Goal: Task Accomplishment & Management: Manage account settings

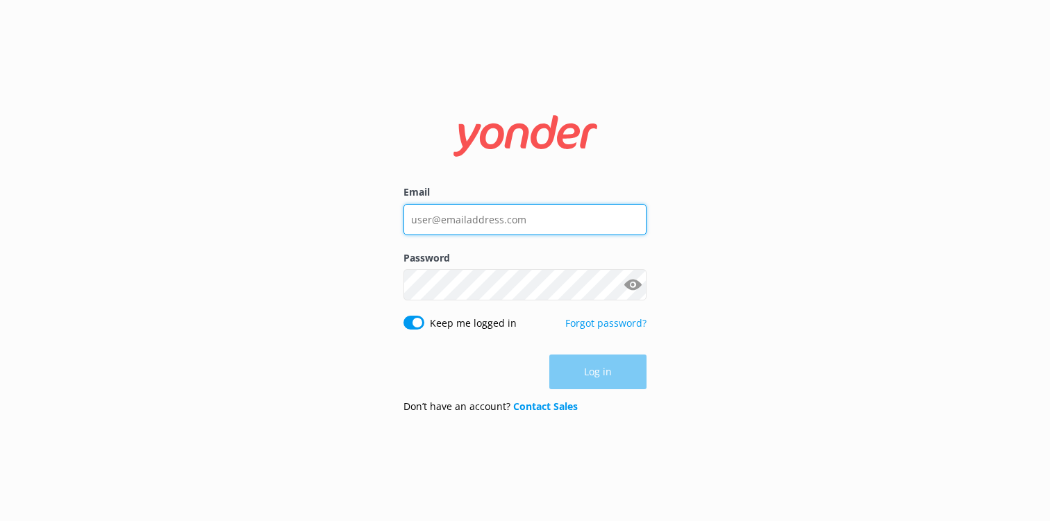
click at [487, 221] on input "Email" at bounding box center [524, 219] width 243 height 31
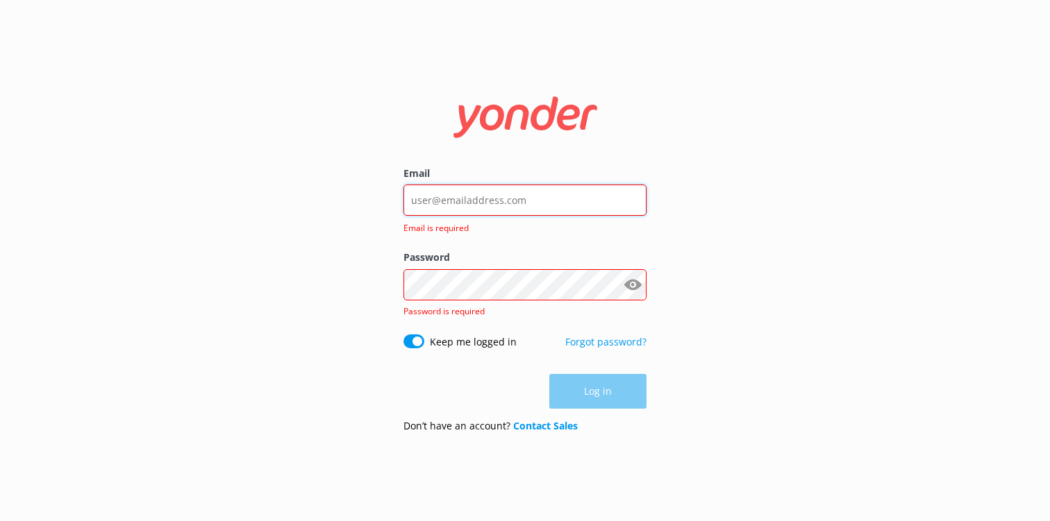
type input "director@alumni.tours"
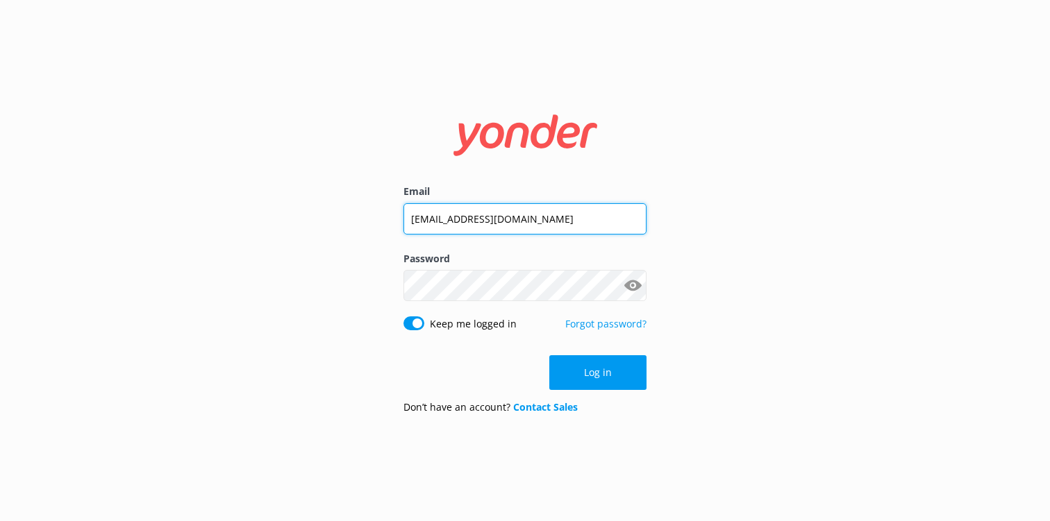
click button "Log in" at bounding box center [597, 372] width 97 height 35
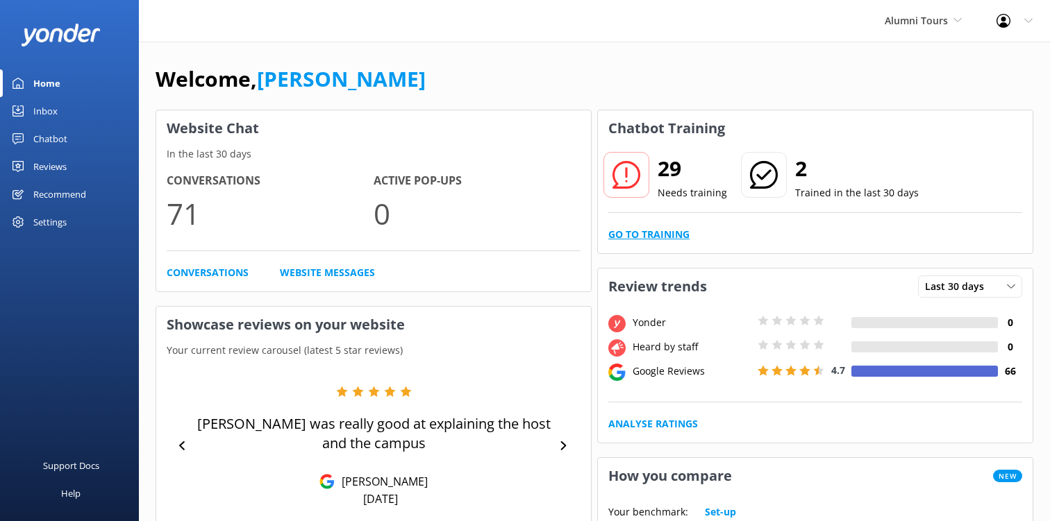
click at [670, 237] on link "Go to Training" at bounding box center [648, 234] width 81 height 15
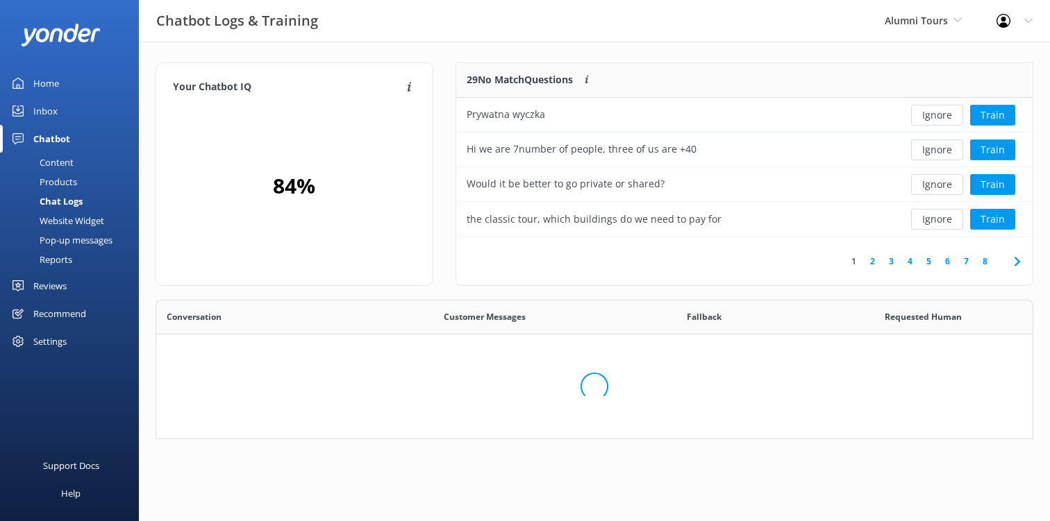
scroll to position [487, 876]
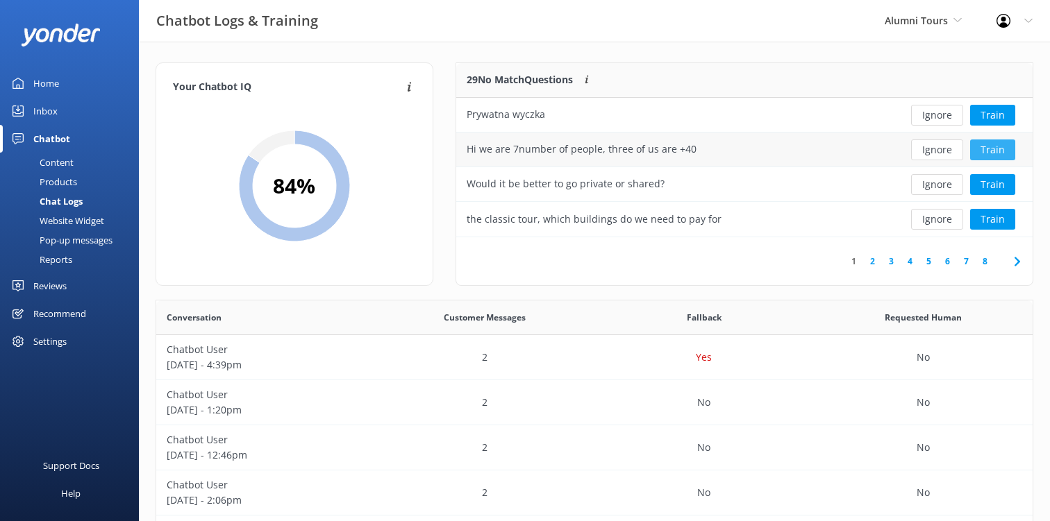
click at [1001, 148] on button "Train" at bounding box center [992, 150] width 45 height 21
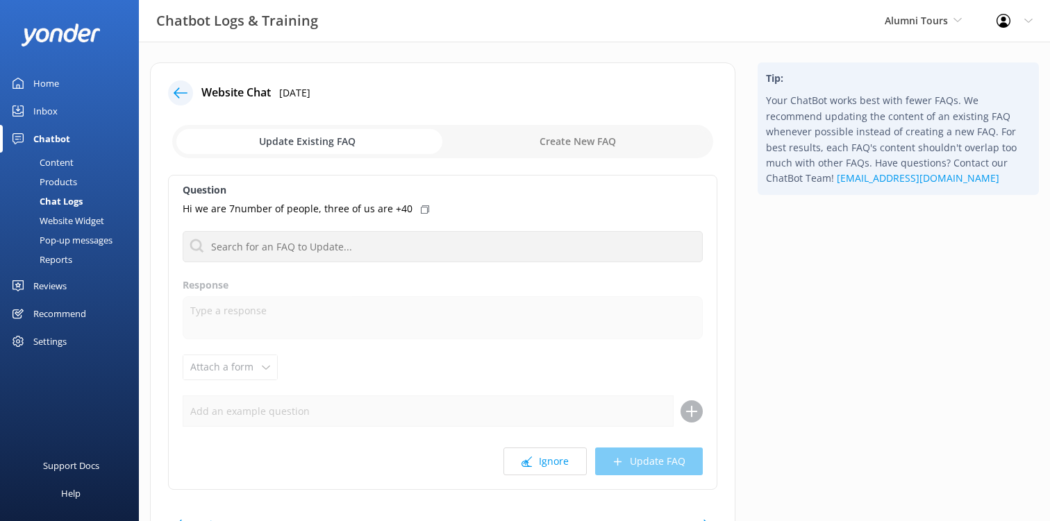
click at [330, 140] on input "checkbox" at bounding box center [442, 141] width 541 height 33
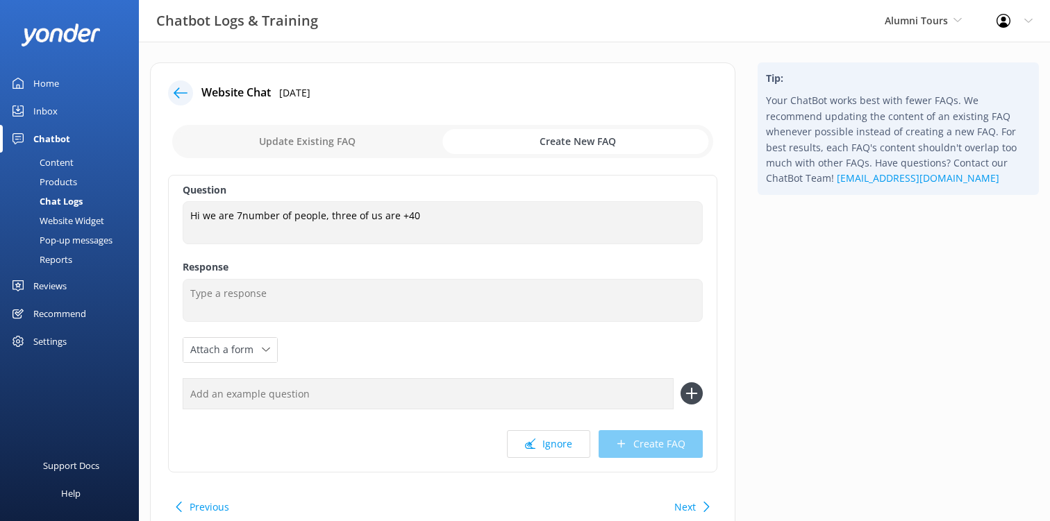
click at [365, 131] on input "checkbox" at bounding box center [442, 141] width 541 height 33
checkbox input "false"
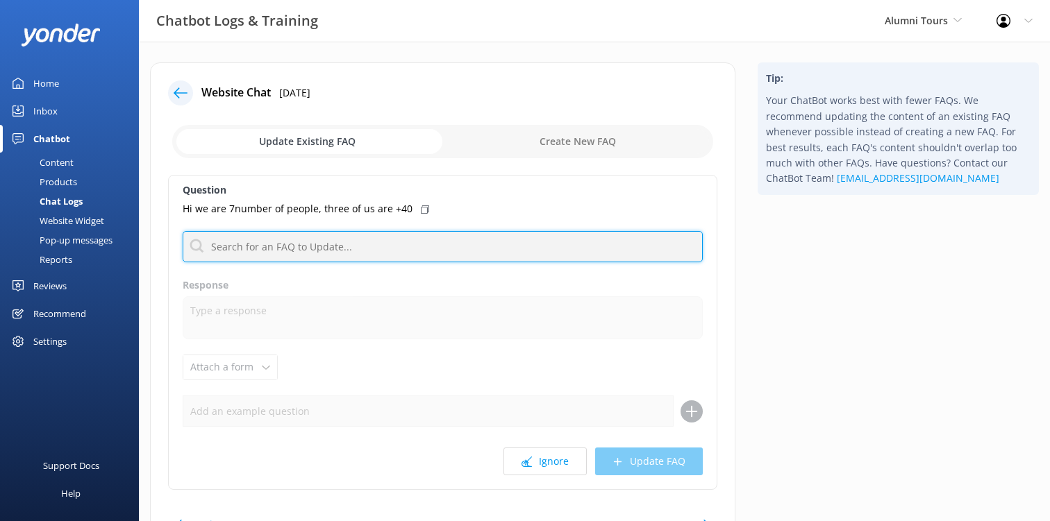
click at [299, 247] on input "text" at bounding box center [443, 246] width 520 height 31
type input "o"
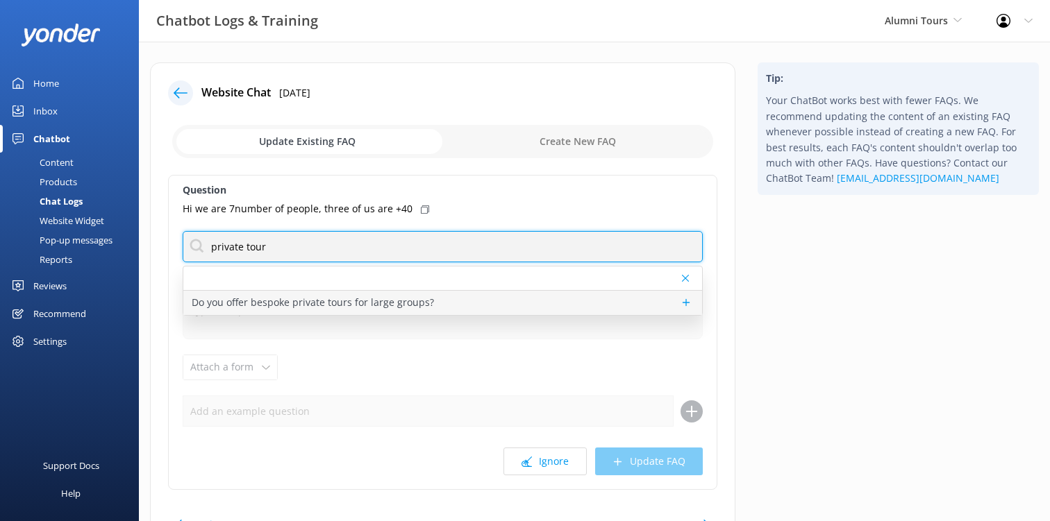
type input "private tour"
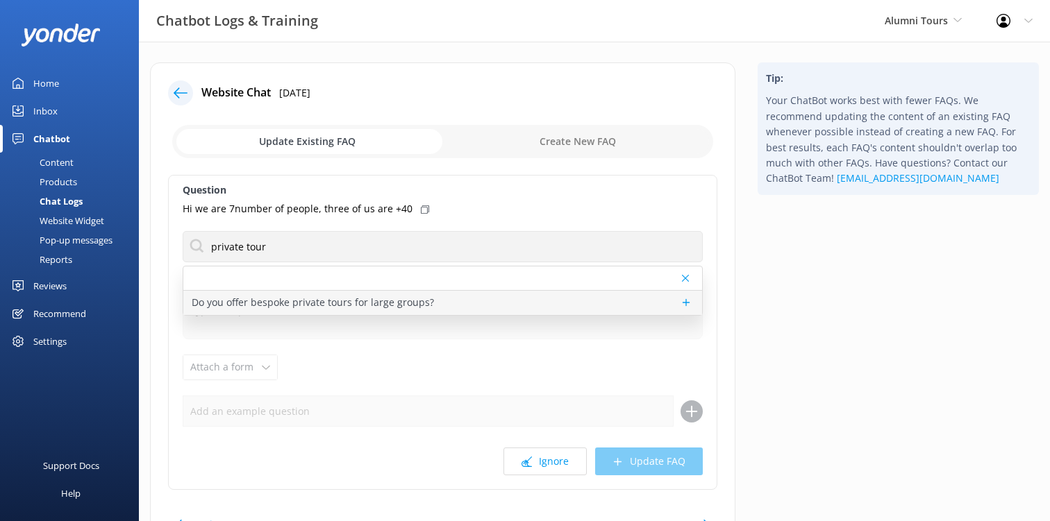
click at [395, 300] on p "Do you offer bespoke private tours for large groups?" at bounding box center [313, 302] width 242 height 15
type textarea "We specialise in creating fully customised private tours for large groups visit…"
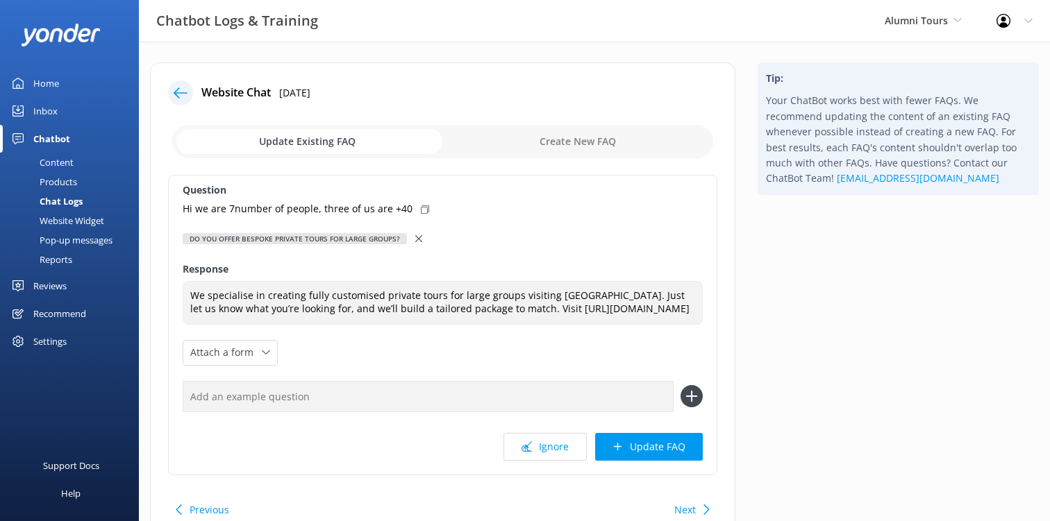
scroll to position [18, 0]
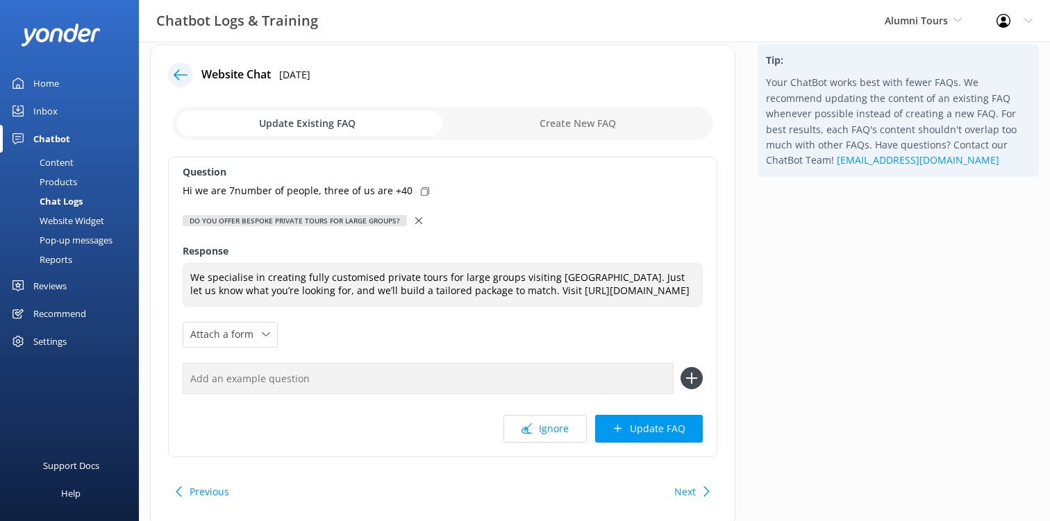
click at [415, 219] on use at bounding box center [418, 220] width 7 height 7
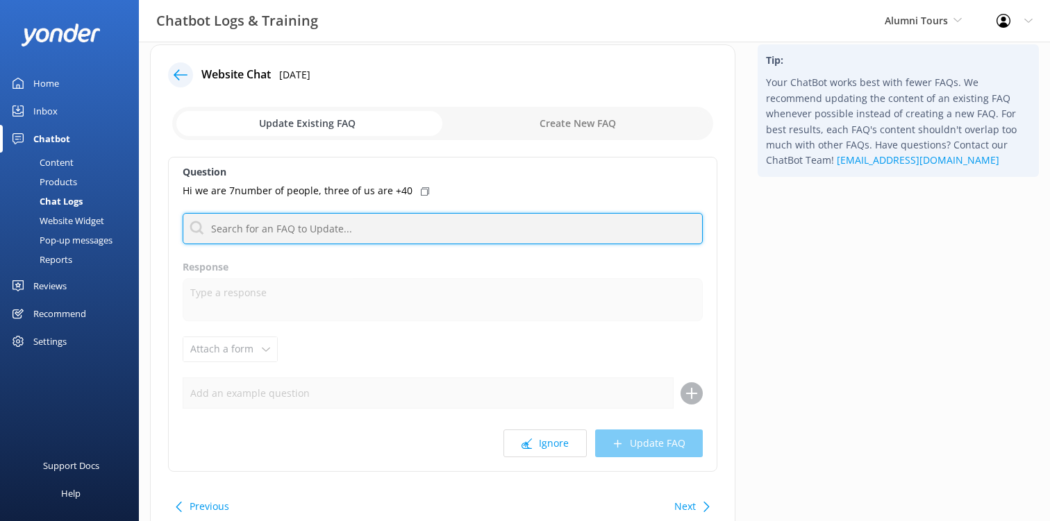
click at [405, 221] on input "text" at bounding box center [443, 228] width 520 height 31
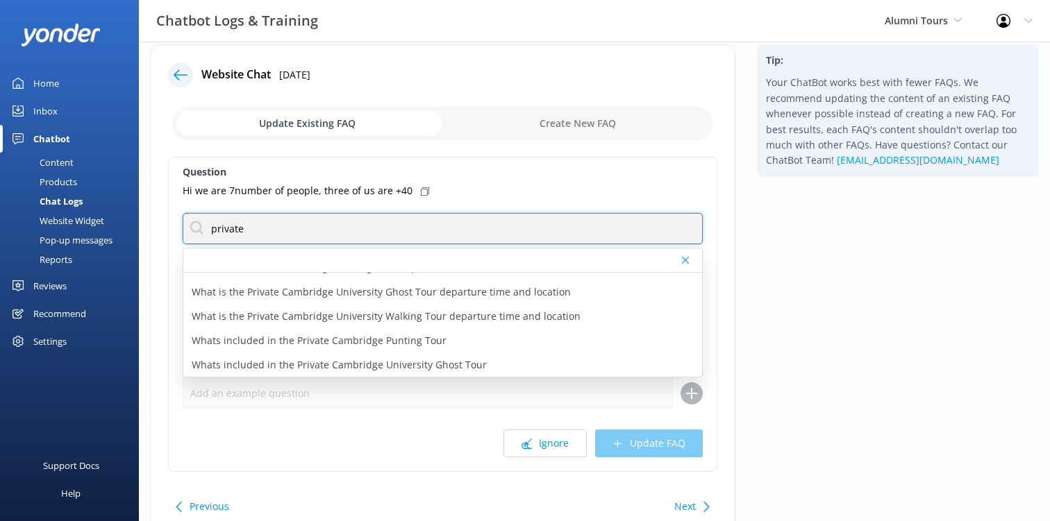
scroll to position [0, 0]
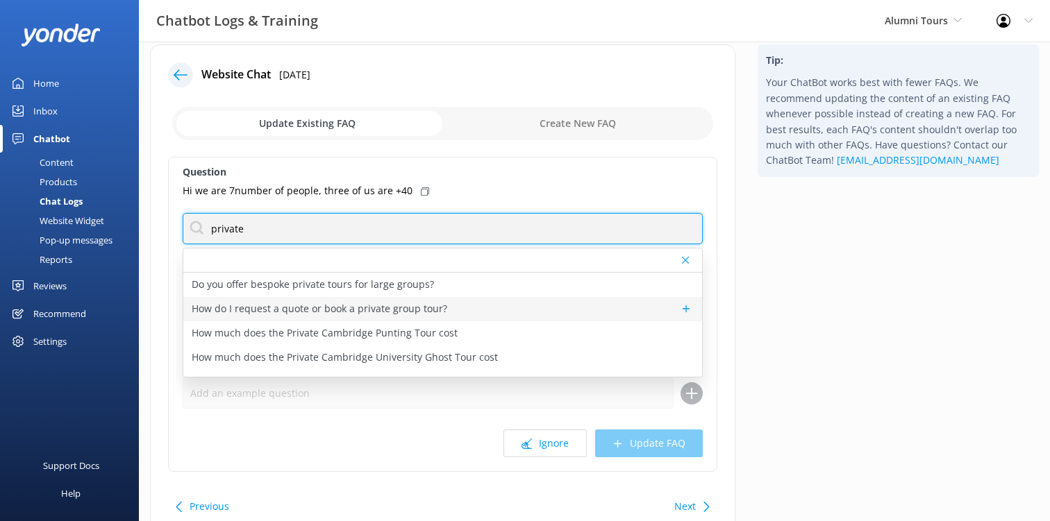
type input "private"
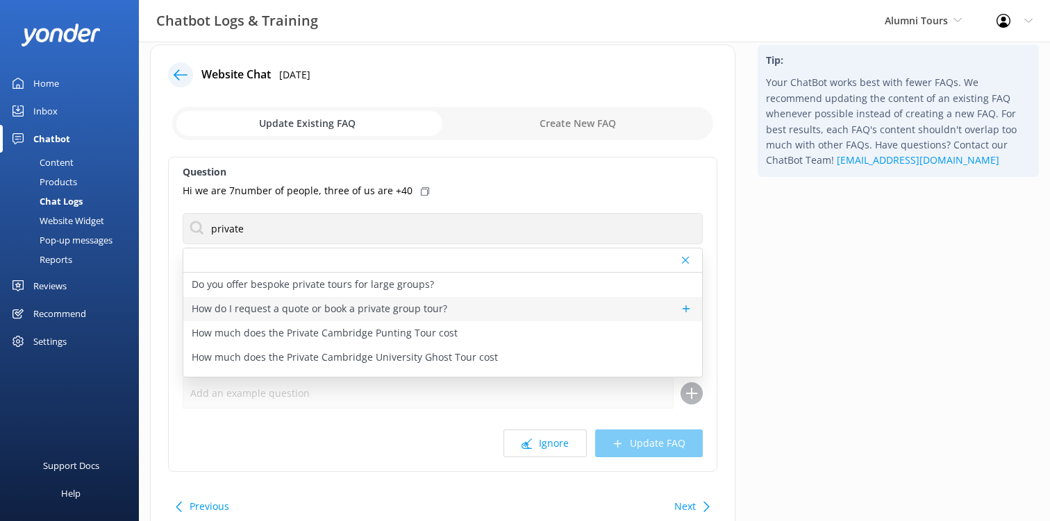
click at [338, 313] on p "How do I request a quote or book a private group tour?" at bounding box center [319, 308] width 255 height 15
type textarea "To request a customised quote for your group, please email info@alumni.tours wi…"
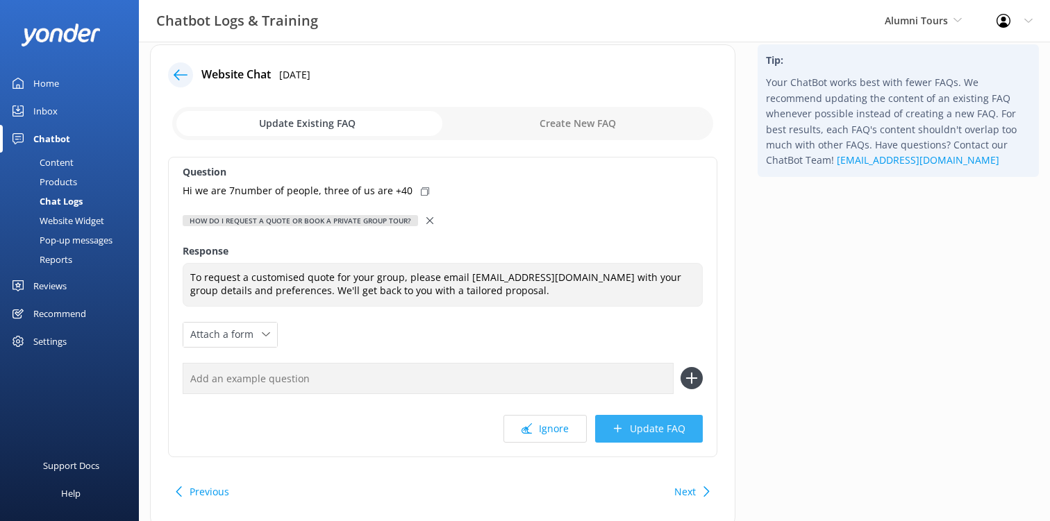
click at [637, 424] on button "Update FAQ" at bounding box center [649, 429] width 108 height 28
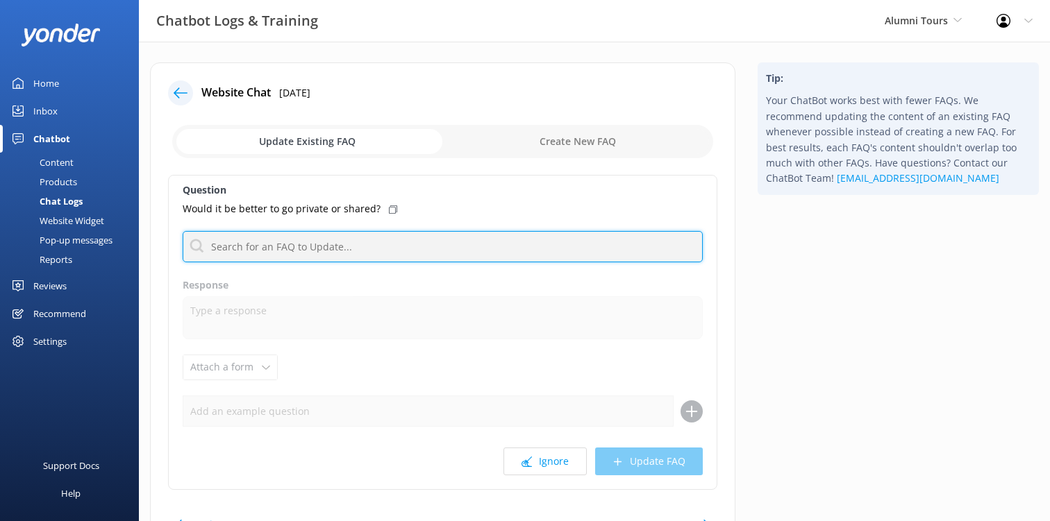
click at [428, 245] on input "text" at bounding box center [443, 246] width 520 height 31
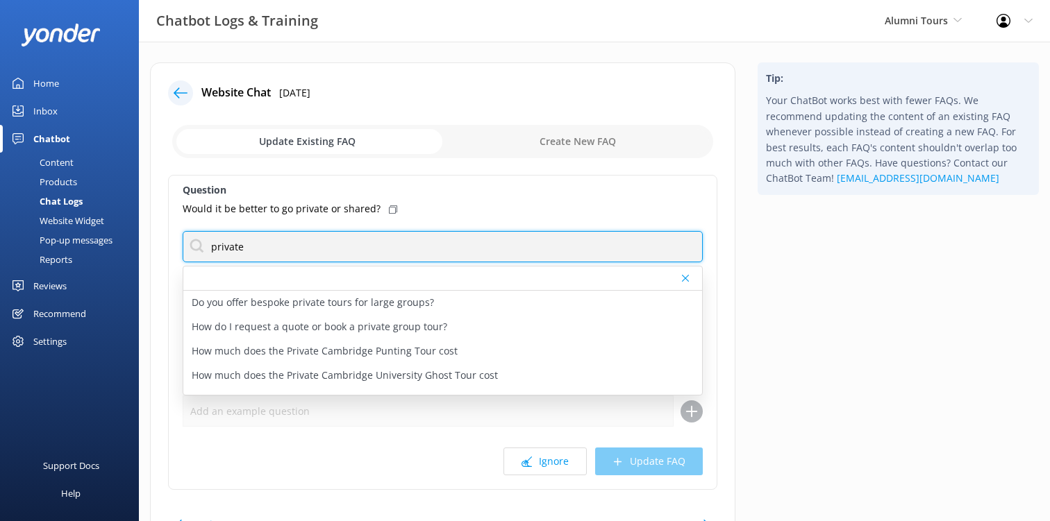
type input "private"
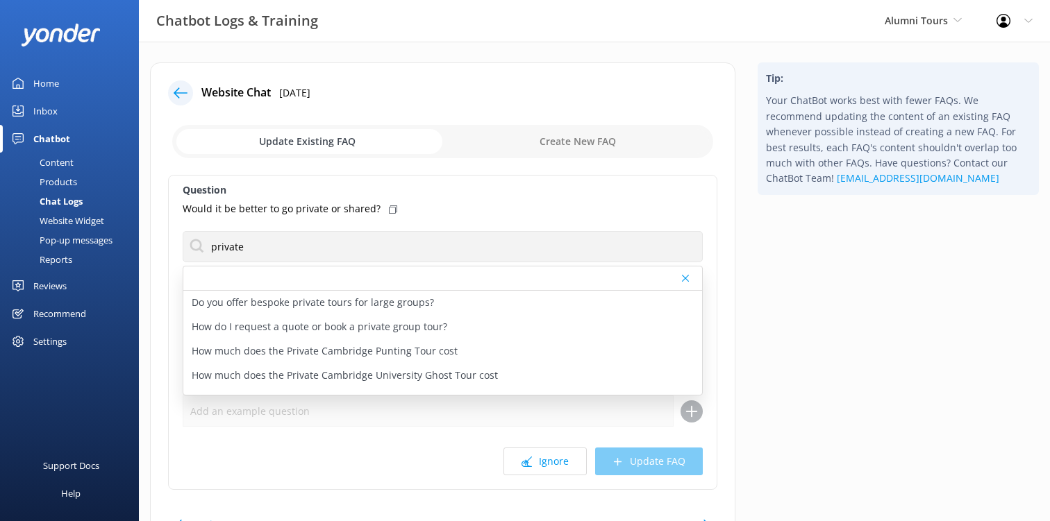
click at [451, 196] on label "Question" at bounding box center [443, 190] width 520 height 15
click at [405, 325] on p "How do I request a quote or book a private group tour?" at bounding box center [319, 326] width 255 height 15
type textarea "To request a customised quote for your group, please email info@alumni.tours wi…"
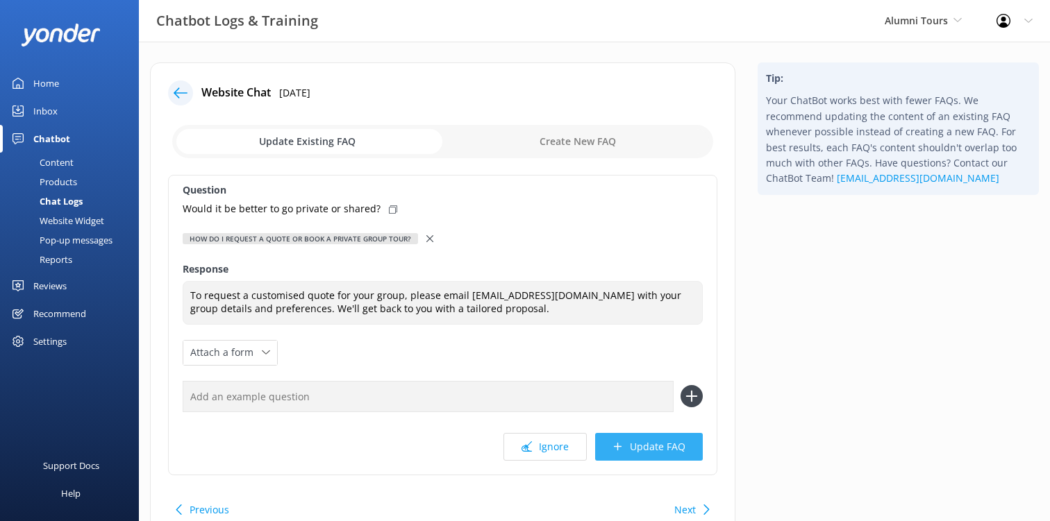
click at [646, 450] on button "Update FAQ" at bounding box center [649, 447] width 108 height 28
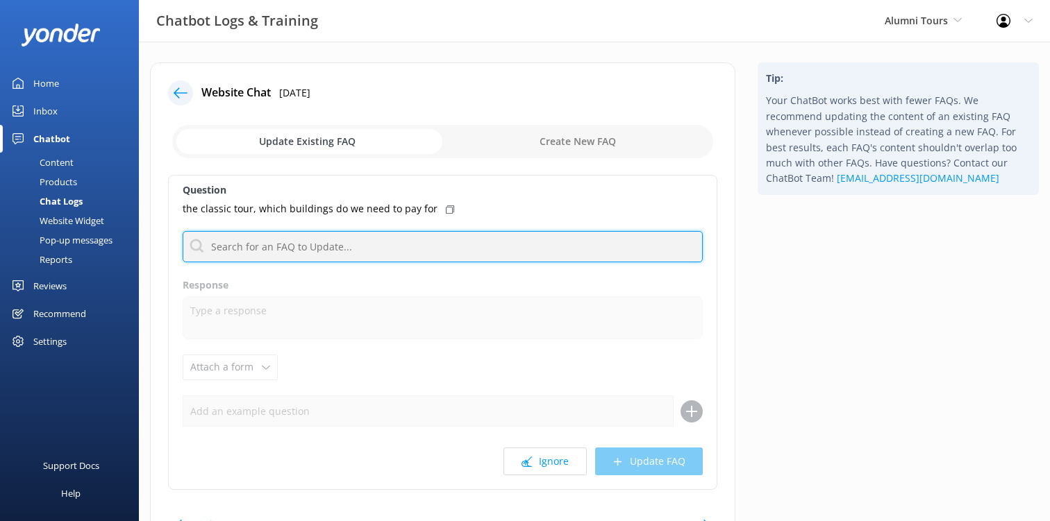
click at [404, 255] on input "text" at bounding box center [443, 246] width 520 height 31
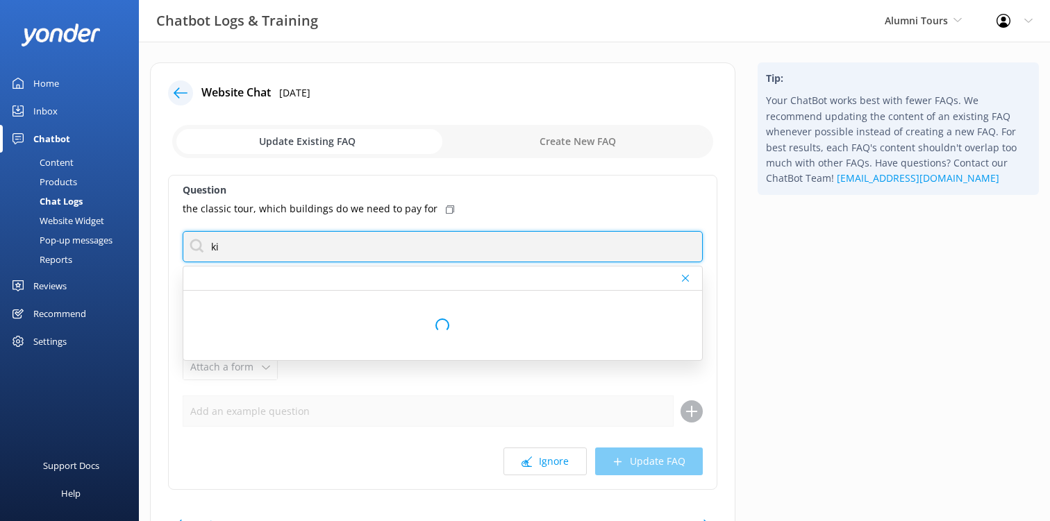
type input "k"
type input "K"
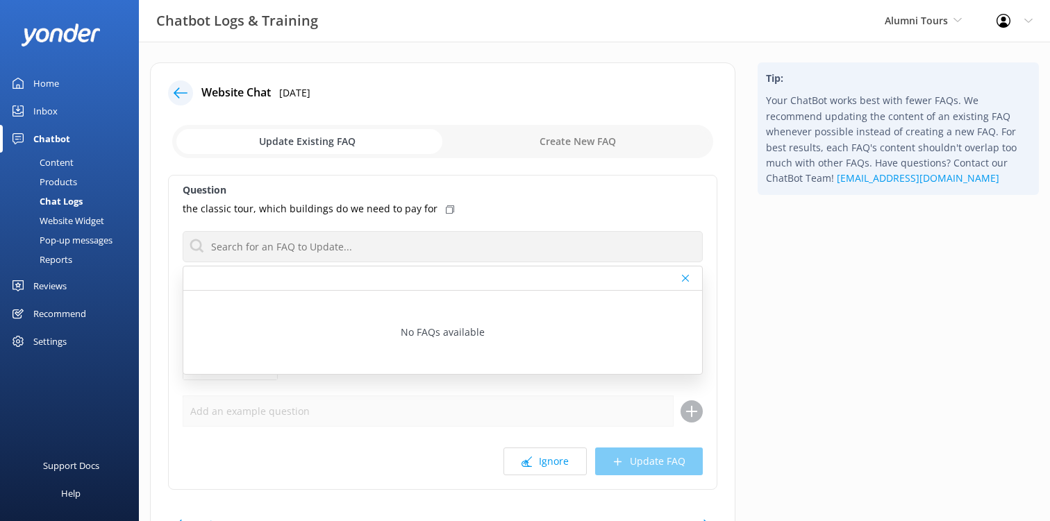
click at [581, 146] on input "checkbox" at bounding box center [442, 141] width 541 height 33
checkbox input "true"
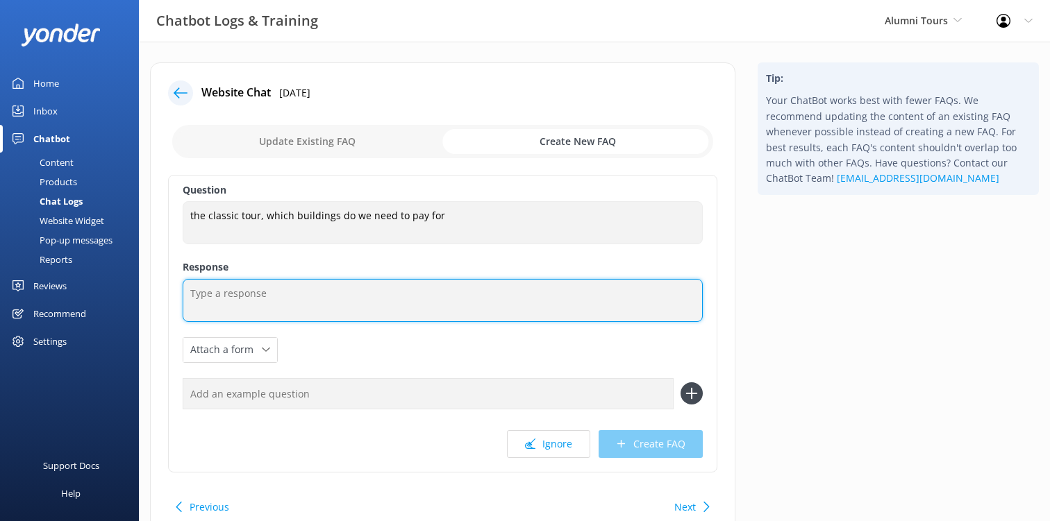
click at [280, 296] on textarea at bounding box center [443, 300] width 520 height 43
type textarea "I"
type textarea "U"
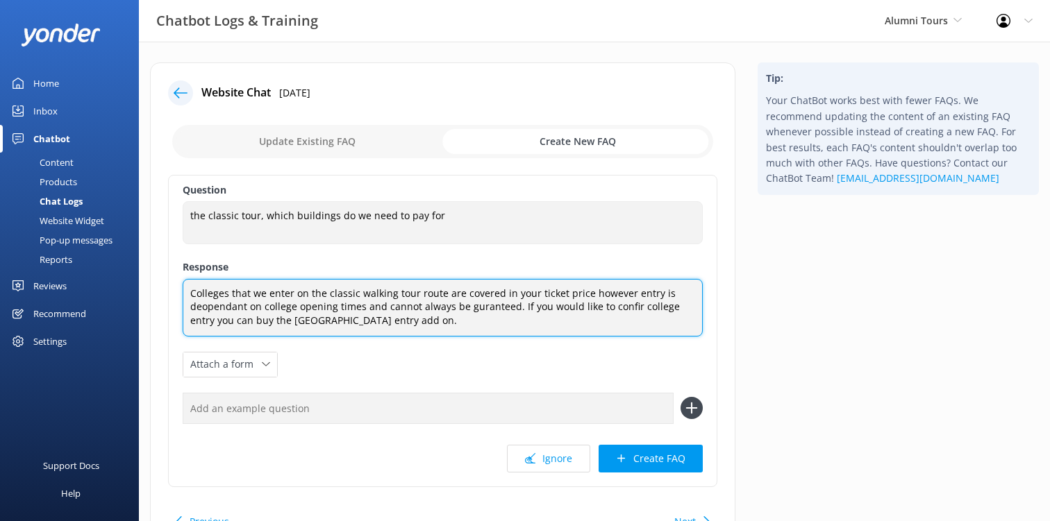
click at [468, 306] on textarea "Colleges that we enter on the classic walking tour route are covered in your ti…" at bounding box center [443, 308] width 520 height 58
click at [222, 314] on textarea "Colleges that we enter on the classic walking tour route are covered in your ti…" at bounding box center [443, 308] width 520 height 58
click at [220, 312] on textarea "Colleges that we enter on the classic walking tour route are covered in your ti…" at bounding box center [443, 308] width 520 height 58
click at [628, 305] on textarea "Colleges that we enter on the classic walking tour route are covered in your ti…" at bounding box center [443, 308] width 520 height 58
type textarea "Colleges that we enter on the classic walking tour route are covered in your ti…"
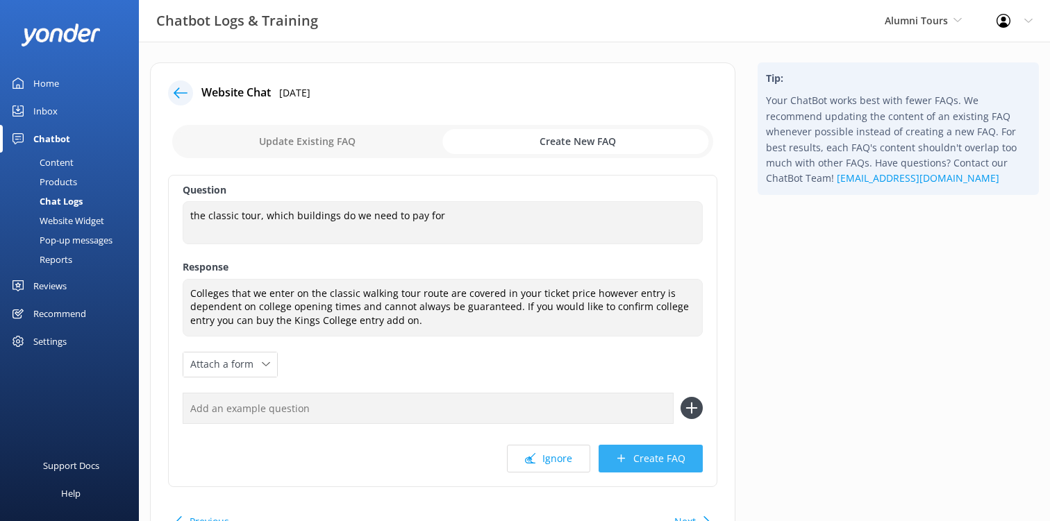
click at [628, 459] on button "Create FAQ" at bounding box center [650, 459] width 104 height 28
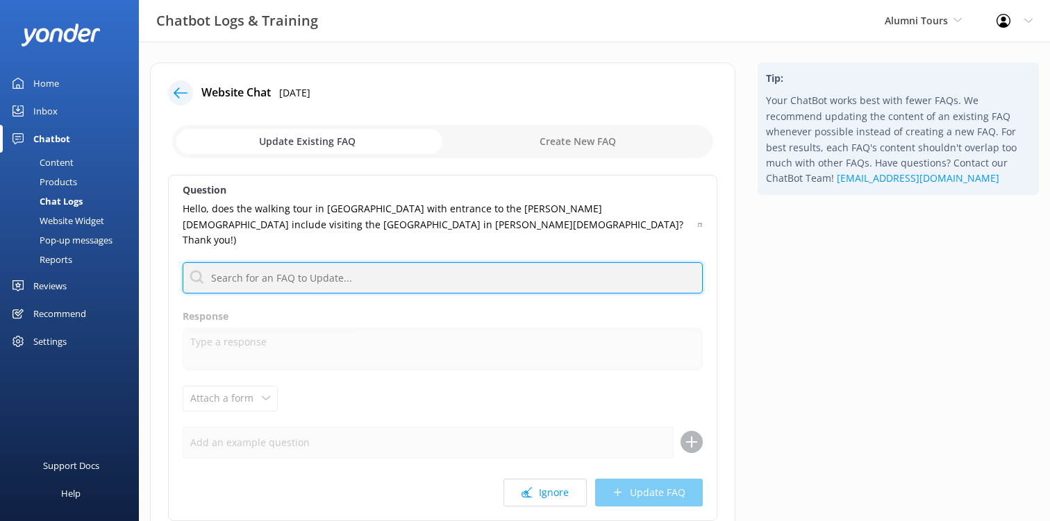
click at [351, 262] on input "text" at bounding box center [443, 277] width 520 height 31
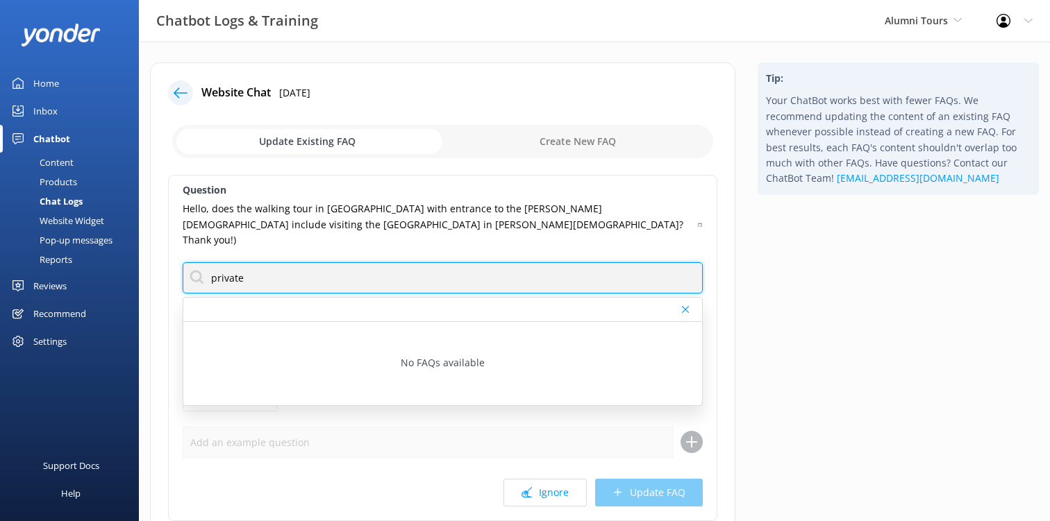
type input "private"
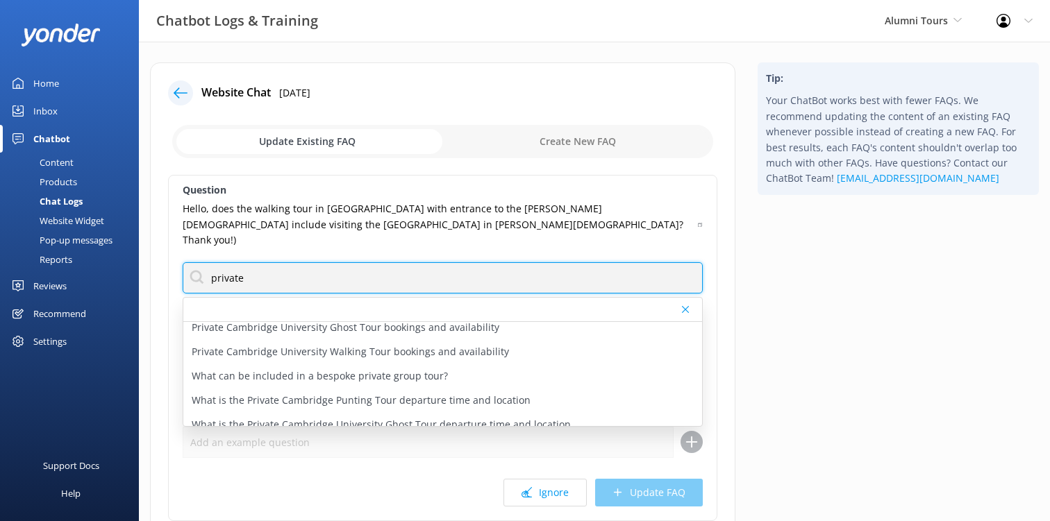
scroll to position [222, 0]
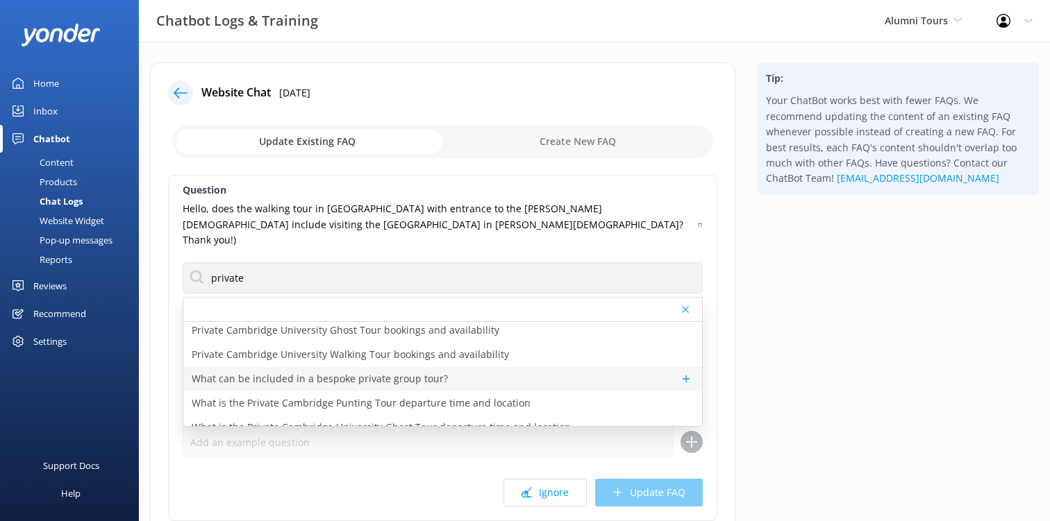
click at [335, 371] on p "What can be included in a bespoke private group tour?" at bounding box center [320, 378] width 256 height 15
type textarea "Bespoke private group tours can include transport to and from Cambridge, themed…"
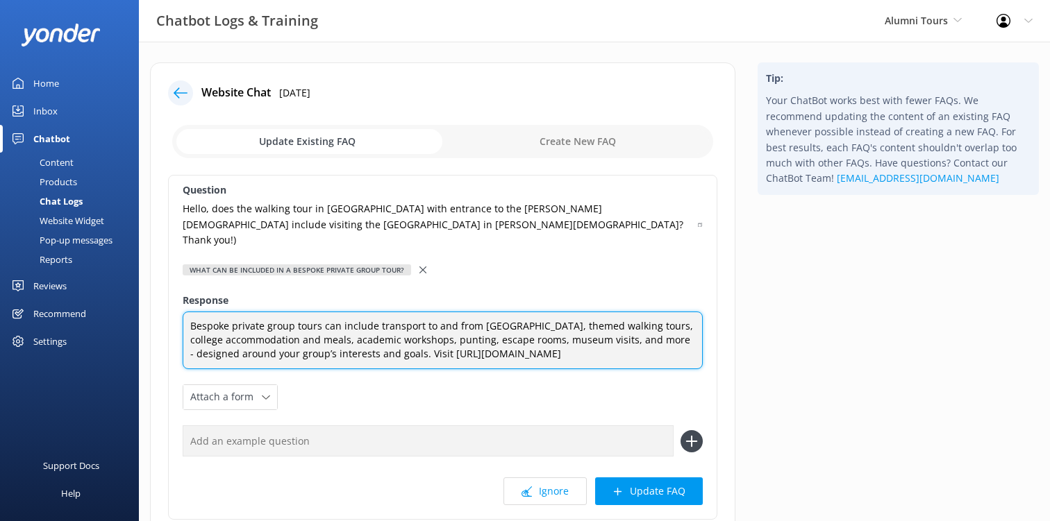
click at [632, 344] on textarea "Bespoke private group tours can include transport to and from Cambridge, themed…" at bounding box center [443, 341] width 520 height 58
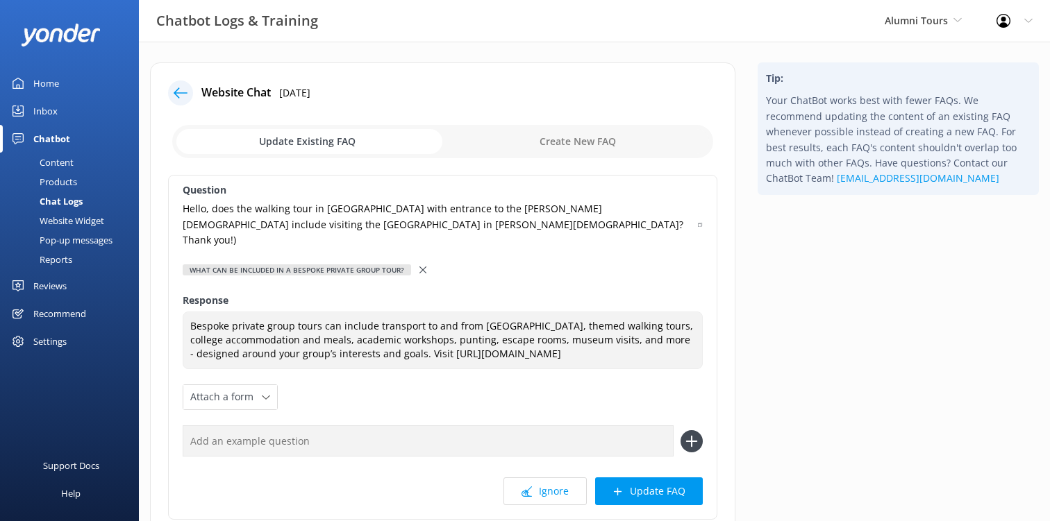
click at [425, 262] on div at bounding box center [424, 269] width 10 height 15
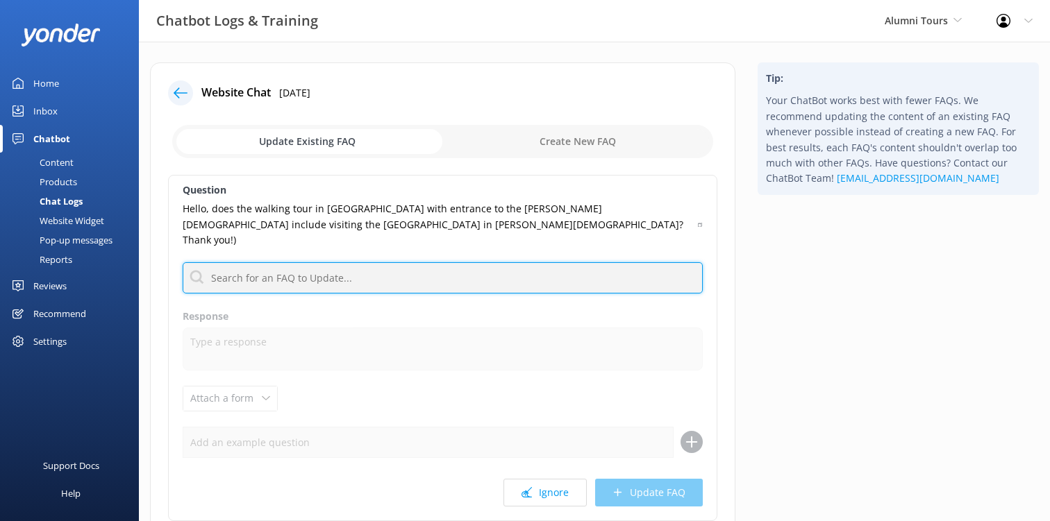
click at [403, 262] on input "text" at bounding box center [443, 277] width 520 height 31
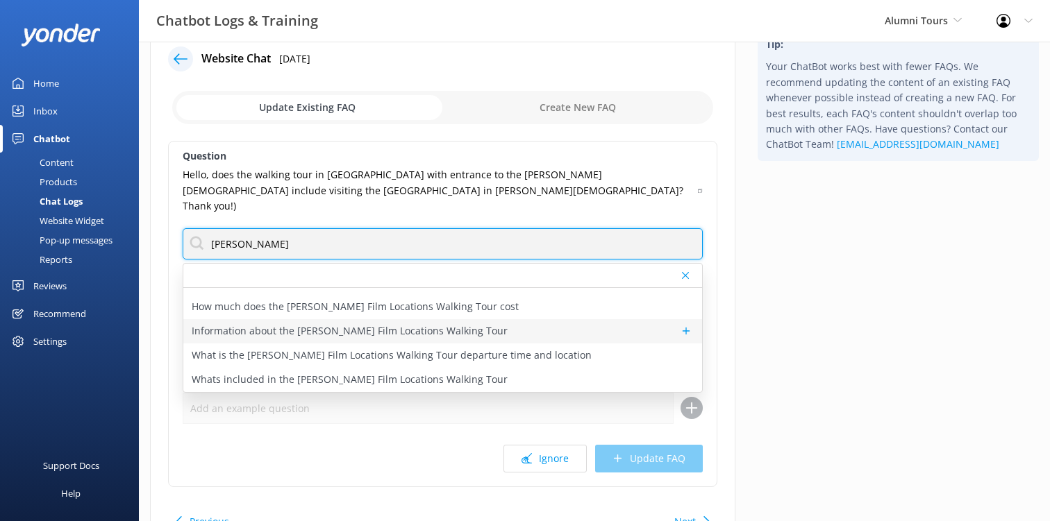
scroll to position [37, 0]
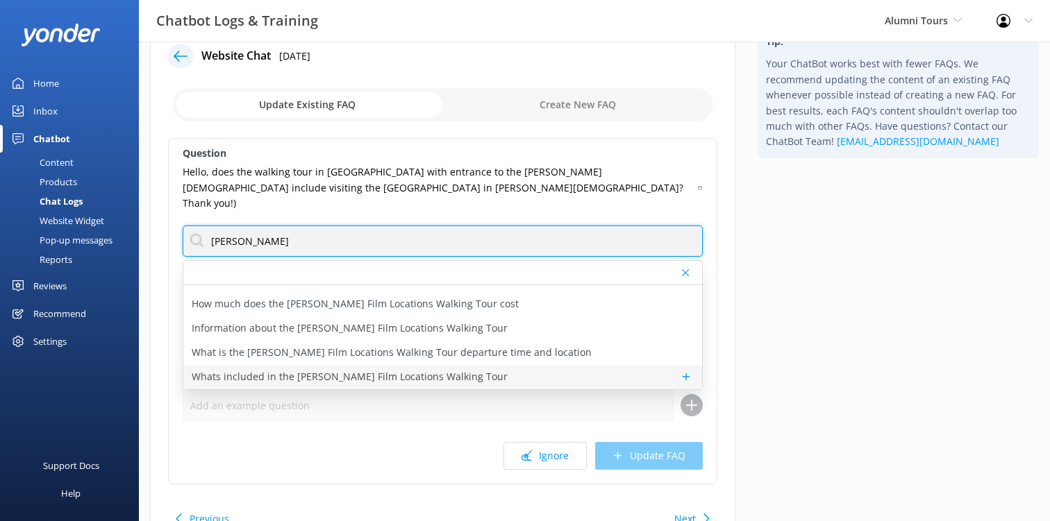
type input "harry potter"
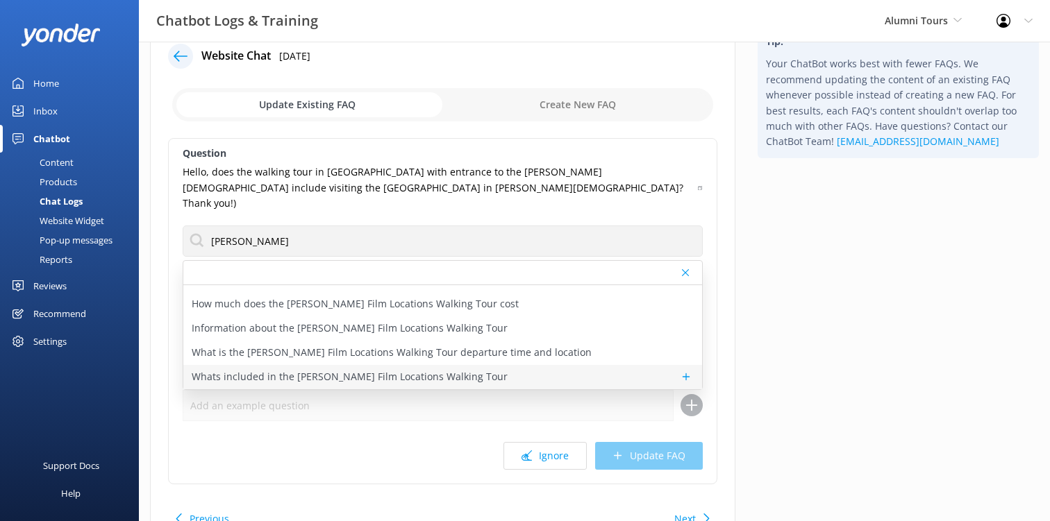
click at [349, 369] on p "Whats included in the Harry Potter Film Locations Walking Tour" at bounding box center [350, 376] width 316 height 15
type textarea "The Harry Potter Film Locations Walking Tour includes guided visits to filming …"
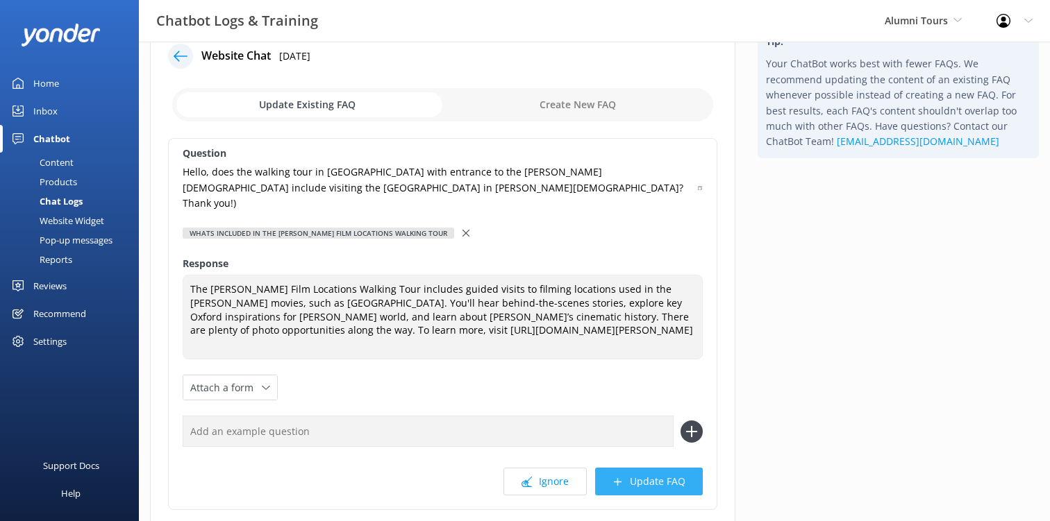
click at [644, 468] on button "Update FAQ" at bounding box center [649, 482] width 108 height 28
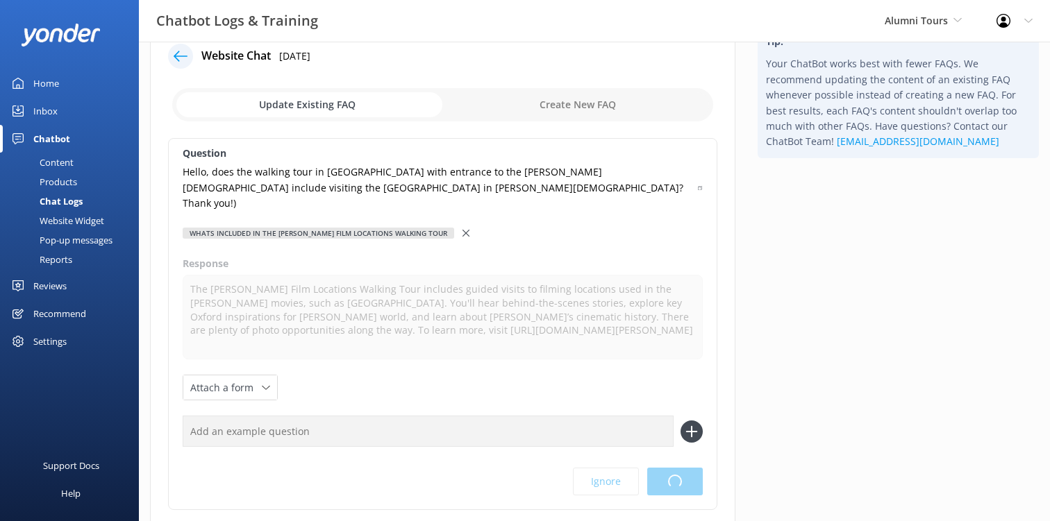
scroll to position [0, 0]
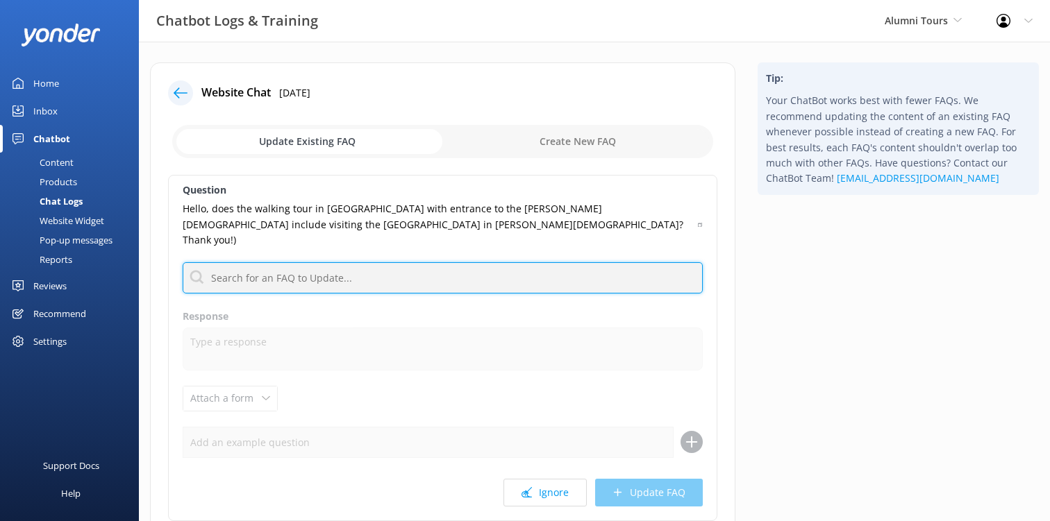
click at [367, 269] on input "text" at bounding box center [443, 277] width 520 height 31
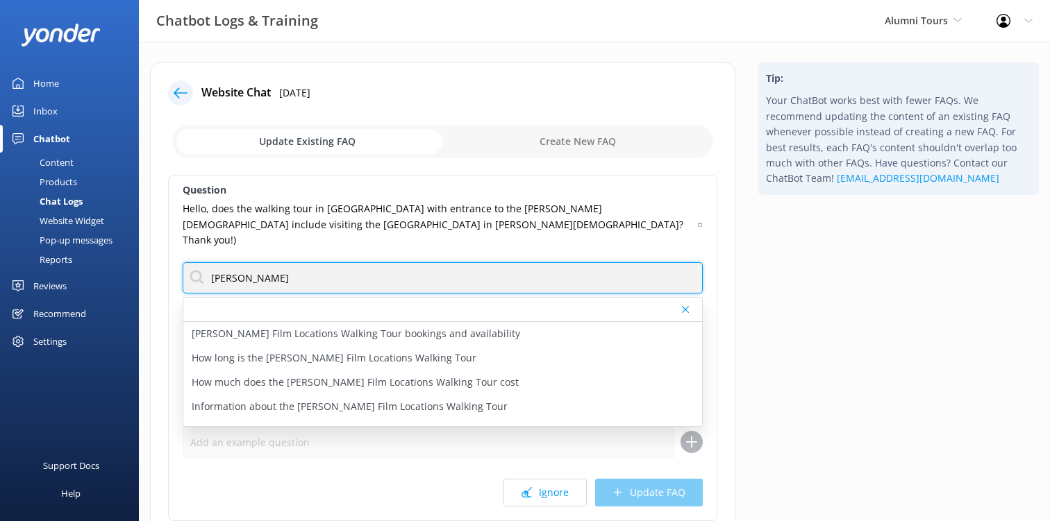
scroll to position [96, 0]
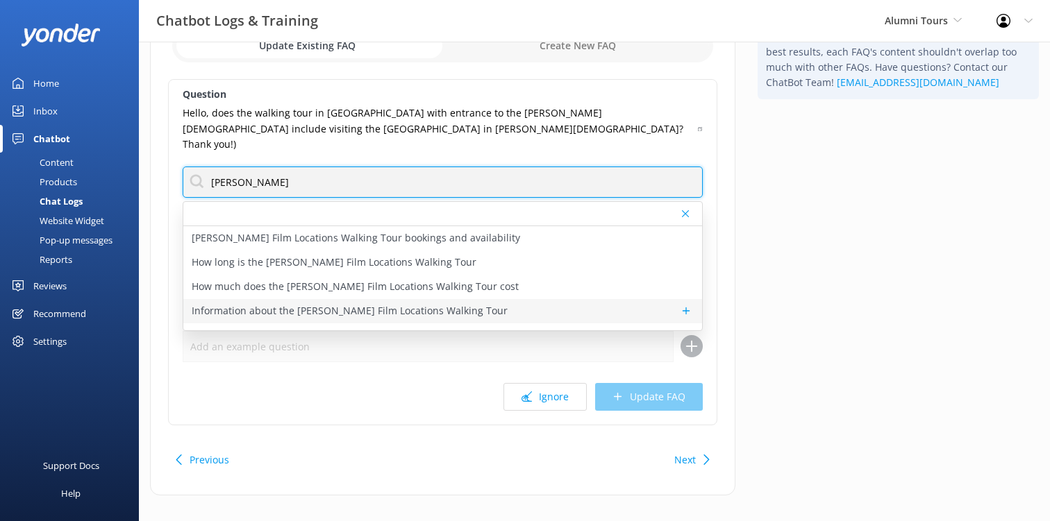
type input "harry potter"
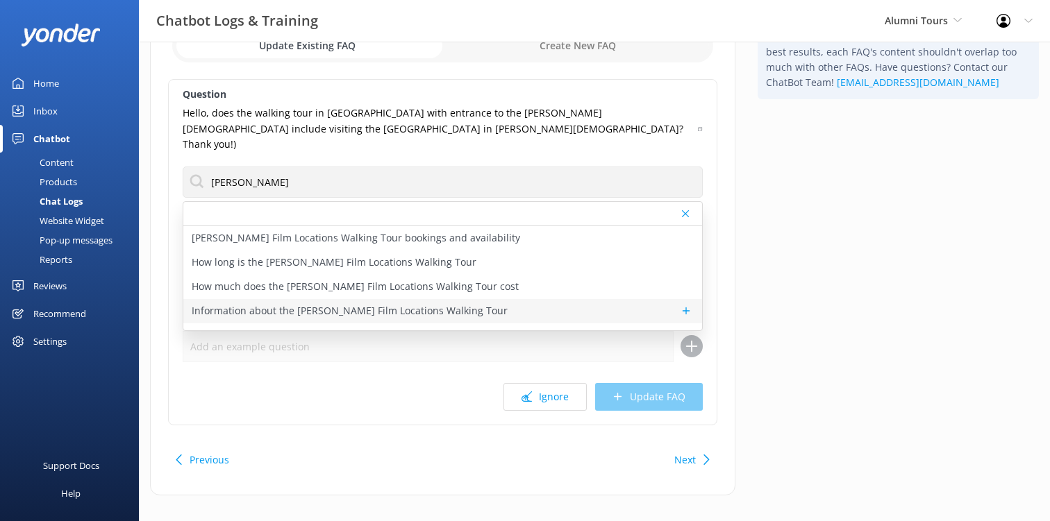
click at [246, 303] on p "Information about the Harry Potter Film Locations Walking Tour" at bounding box center [350, 310] width 316 height 15
type textarea "The Harry Potter Film Locations Walking Tour is a 90-minute experience led by c…"
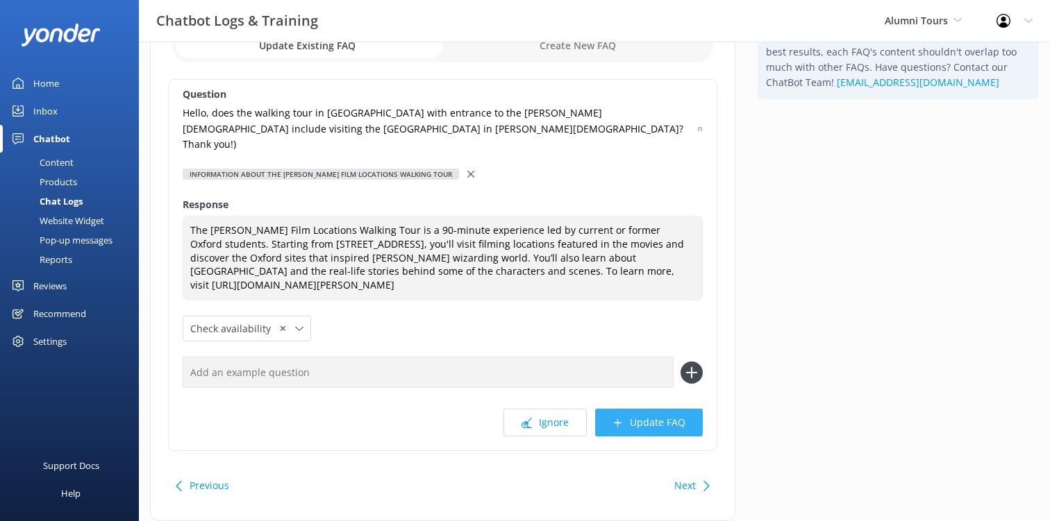
click at [628, 412] on button "Update FAQ" at bounding box center [649, 423] width 108 height 28
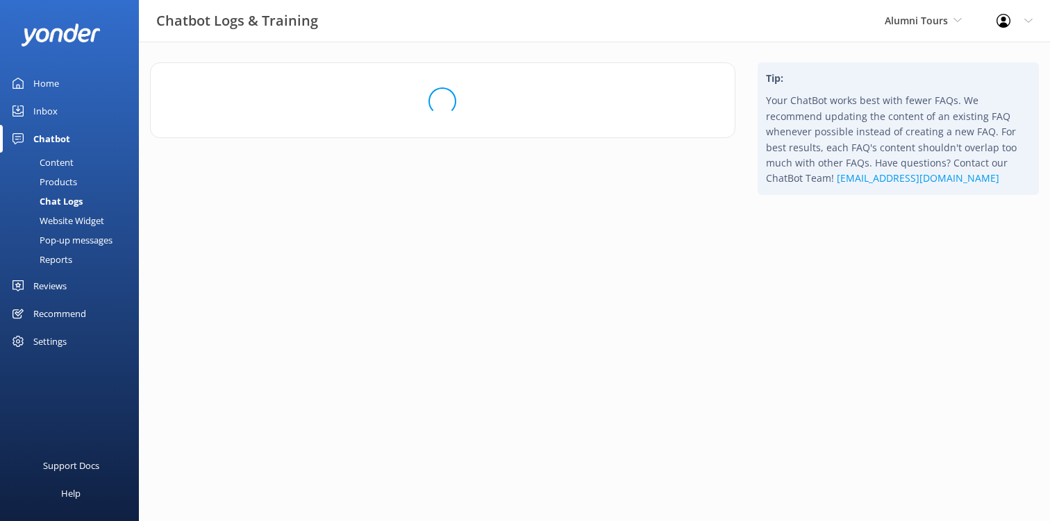
scroll to position [0, 0]
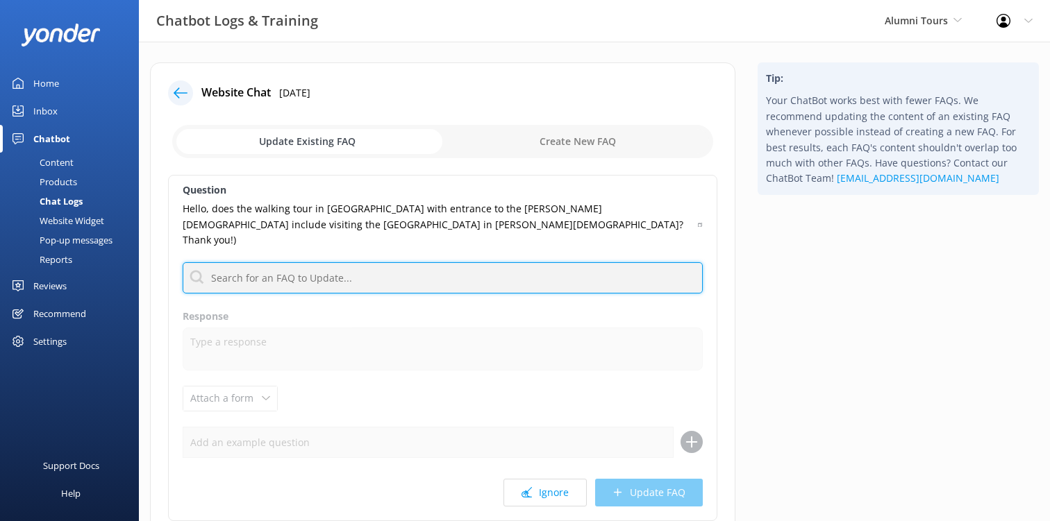
click at [420, 262] on input "text" at bounding box center [443, 277] width 520 height 31
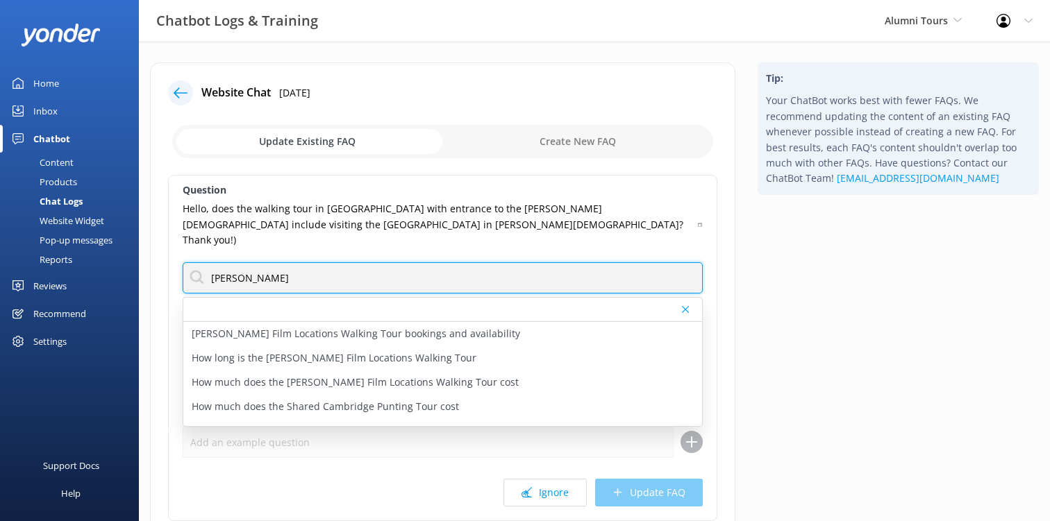
type input "harry potter"
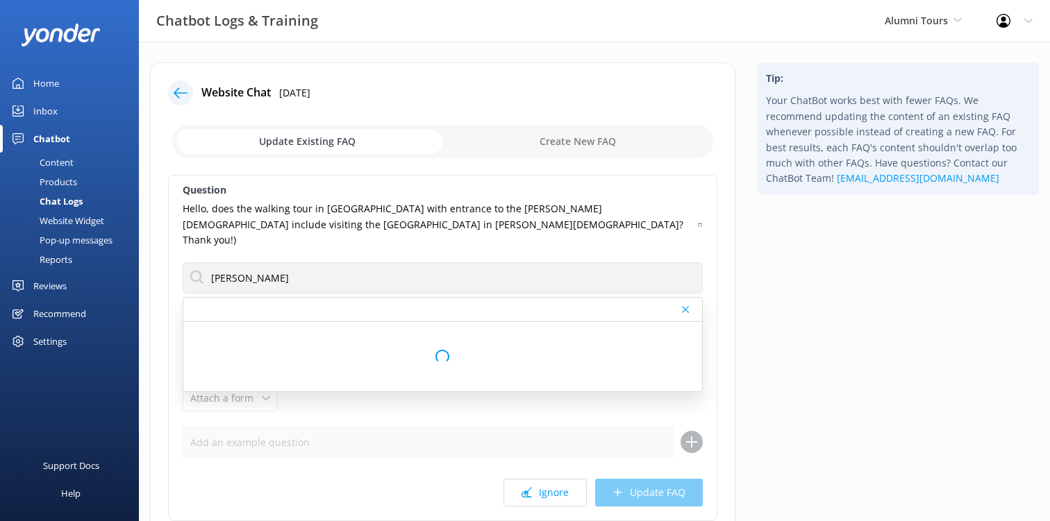
click at [337, 393] on div "Question Hello, does the walking tour in Oxford with entrance to the Christ Chu…" at bounding box center [442, 348] width 549 height 346
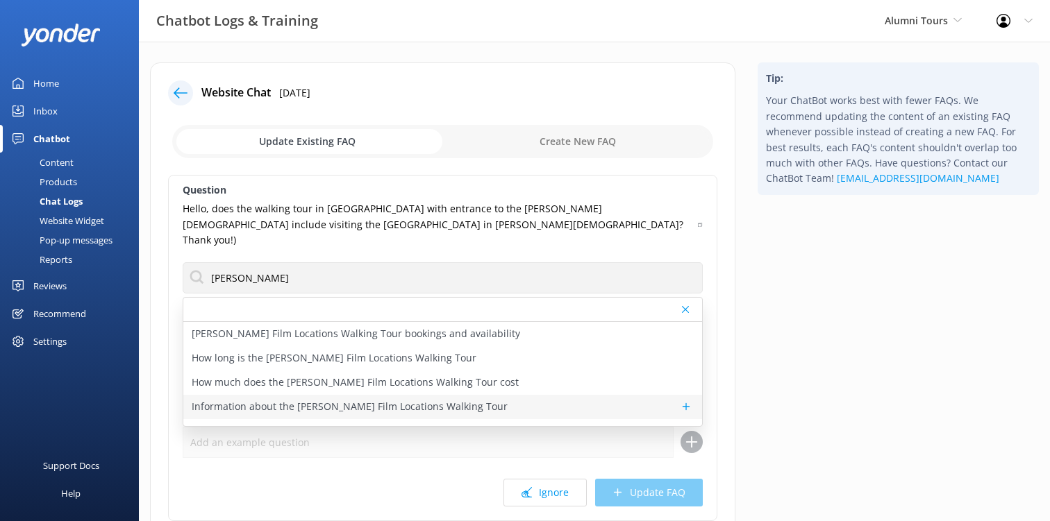
click at [398, 399] on p "Information about the Harry Potter Film Locations Walking Tour" at bounding box center [350, 406] width 316 height 15
type textarea "The Harry Potter Film Locations Walking Tour is a 90-minute experience led by c…"
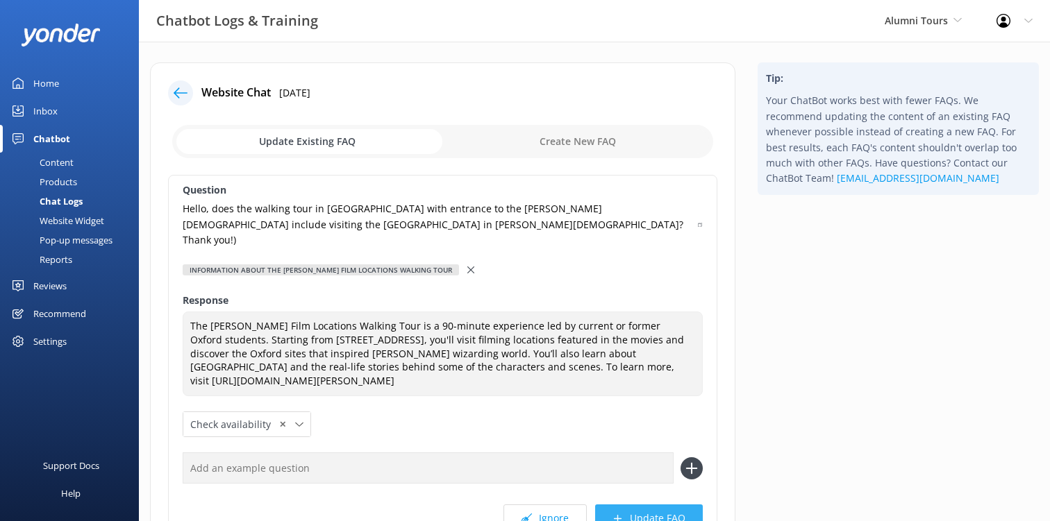
click at [631, 505] on button "Update FAQ" at bounding box center [649, 519] width 108 height 28
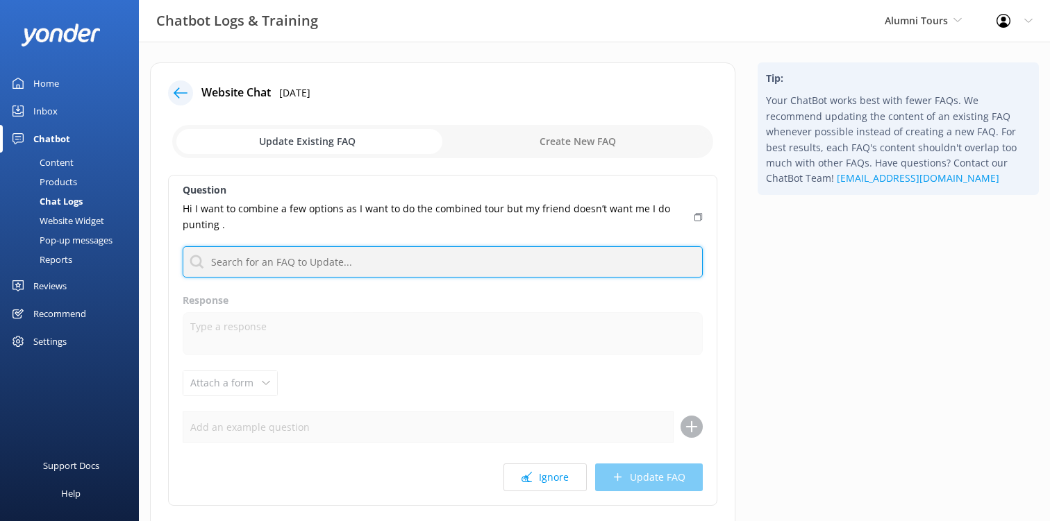
click at [224, 260] on input "text" at bounding box center [443, 261] width 520 height 31
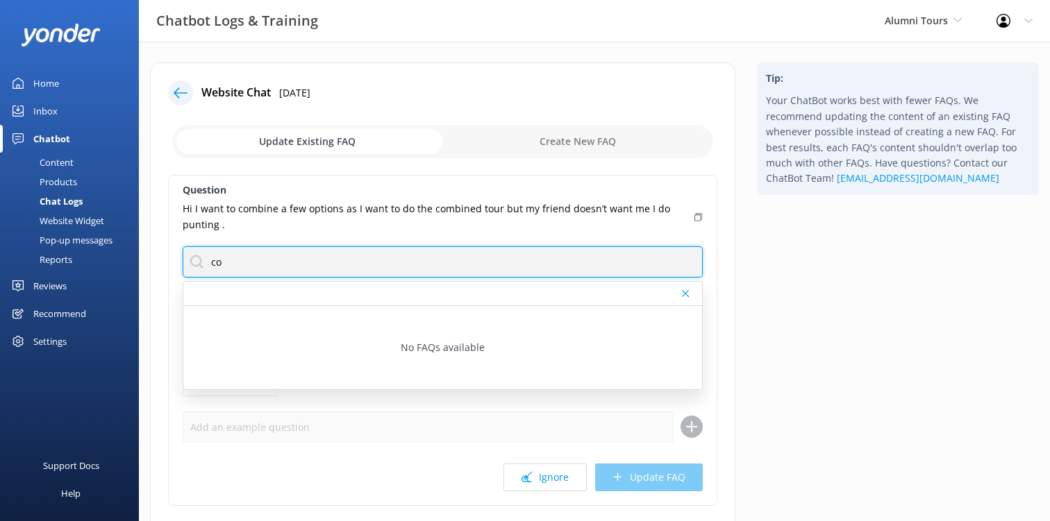
type input "c"
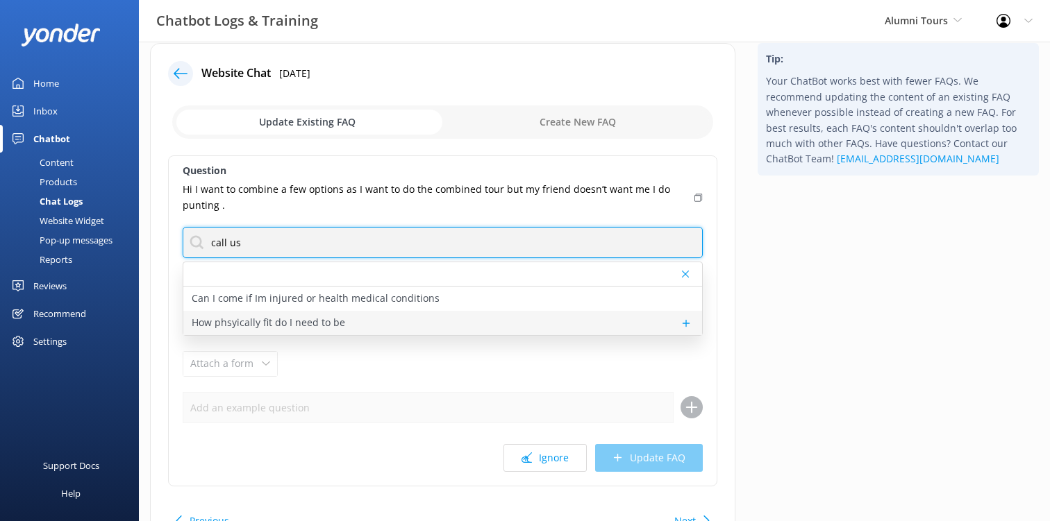
scroll to position [21, 0]
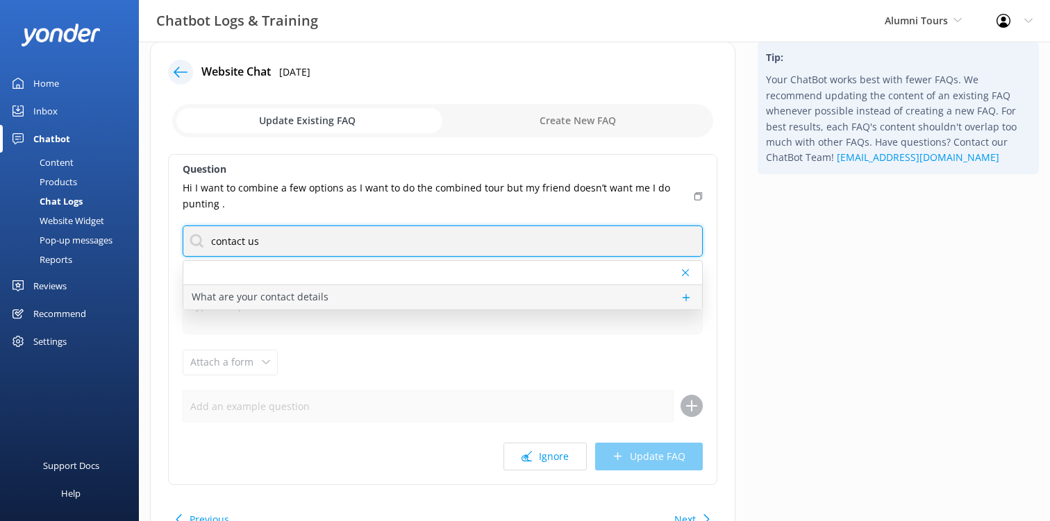
type input "contact us"
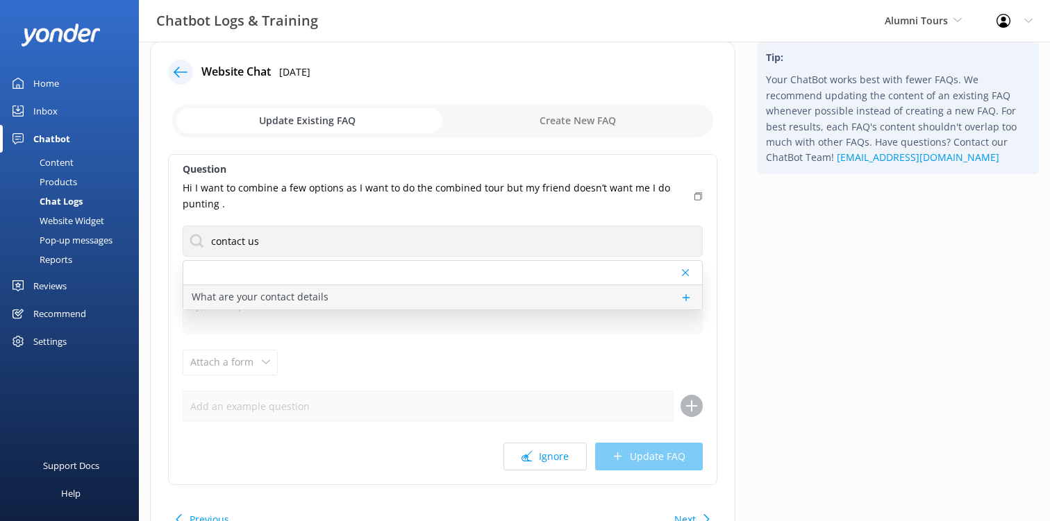
click at [253, 301] on p "What are your contact details" at bounding box center [260, 296] width 137 height 15
type textarea "You can contact the Cambridge & Oxford Alumni Tours team at +441223 787270, or …"
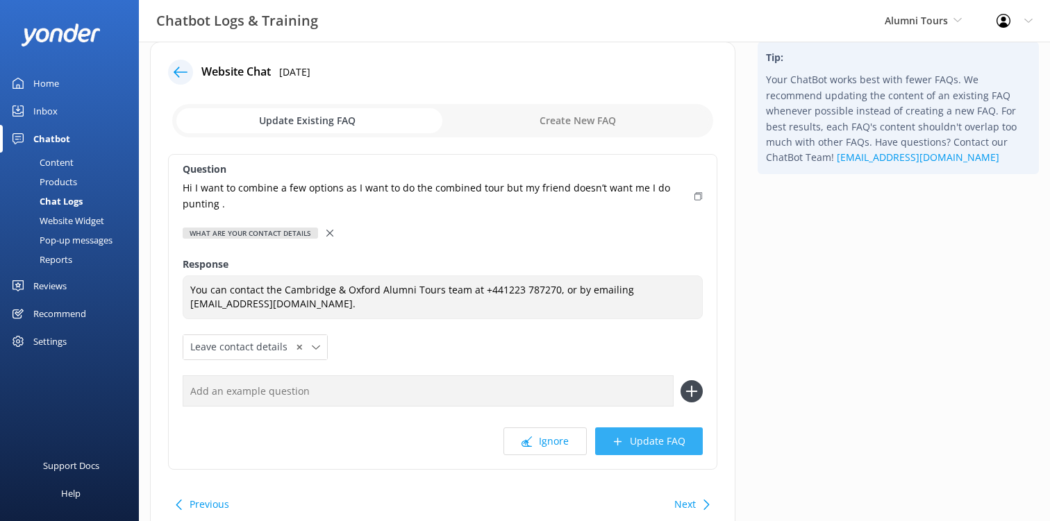
click at [634, 438] on button "Update FAQ" at bounding box center [649, 442] width 108 height 28
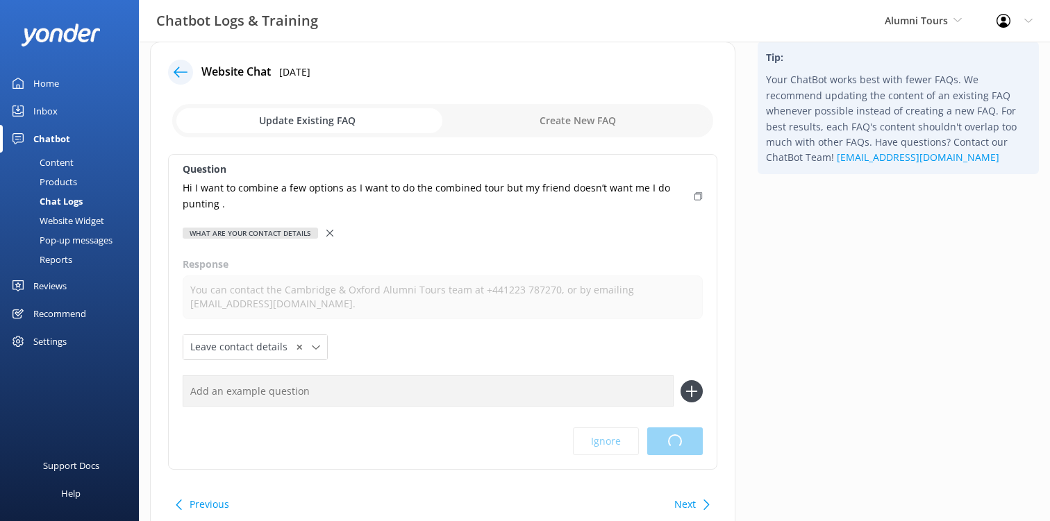
scroll to position [0, 0]
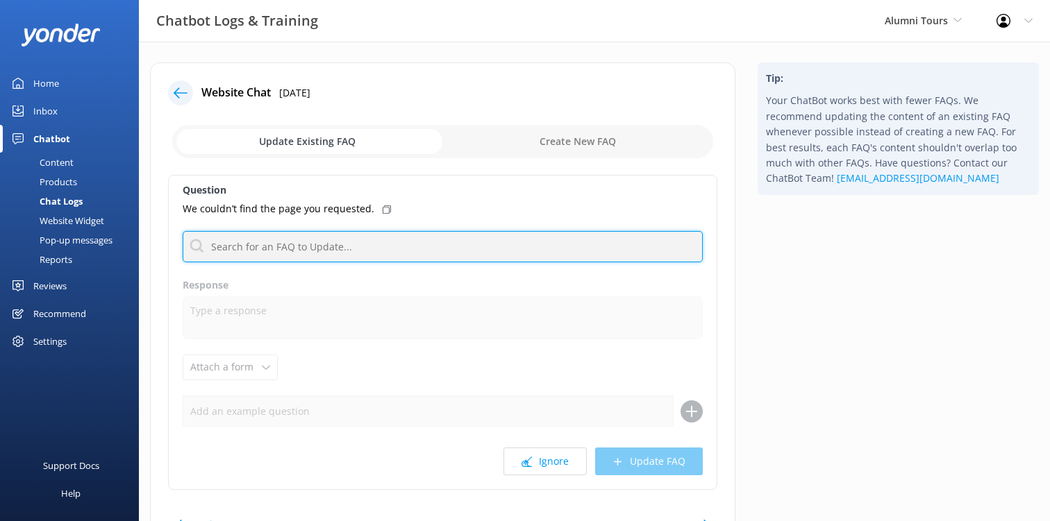
click at [360, 244] on input "text" at bounding box center [443, 246] width 520 height 31
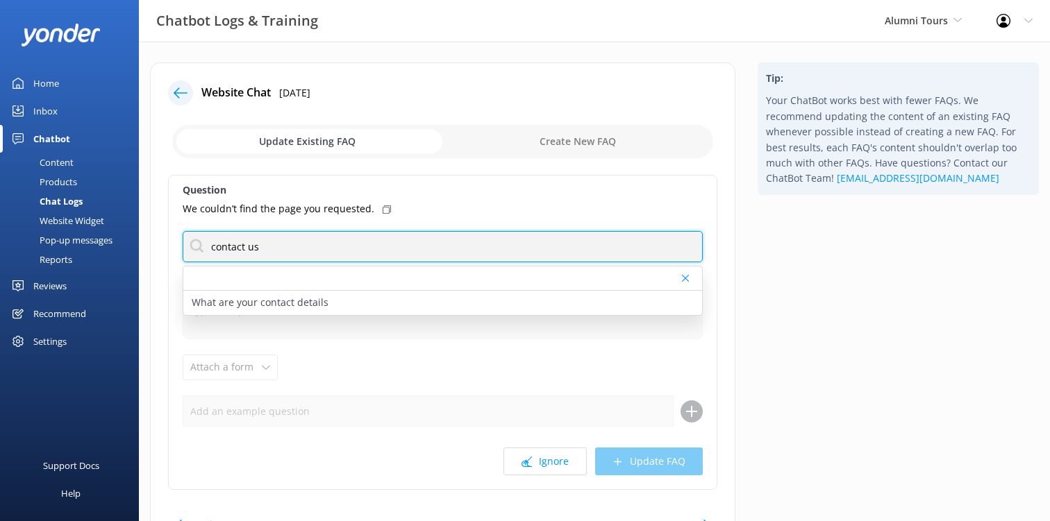
type input "contact us"
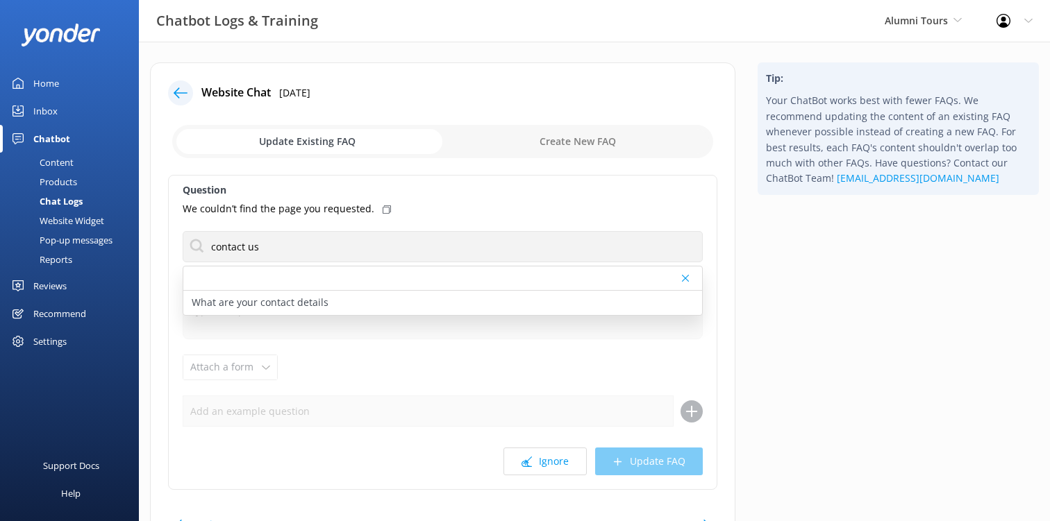
click at [330, 314] on div "What are your contact details" at bounding box center [443, 291] width 520 height 50
click at [330, 300] on div "What are your contact details" at bounding box center [442, 303] width 519 height 24
type textarea "You can contact the Cambridge & Oxford Alumni Tours team at +441223 787270, or …"
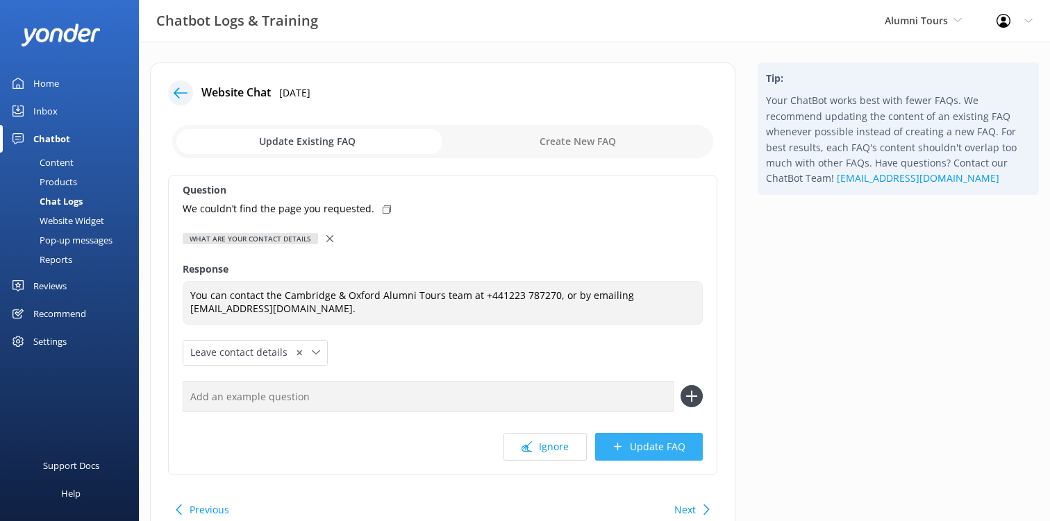
click at [653, 448] on button "Update FAQ" at bounding box center [649, 447] width 108 height 28
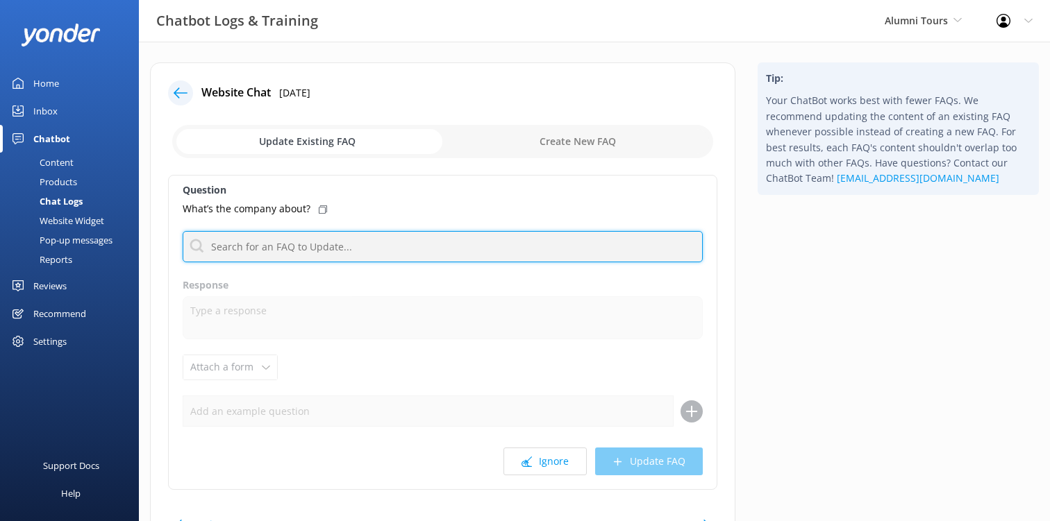
click at [368, 242] on input "text" at bounding box center [443, 246] width 520 height 31
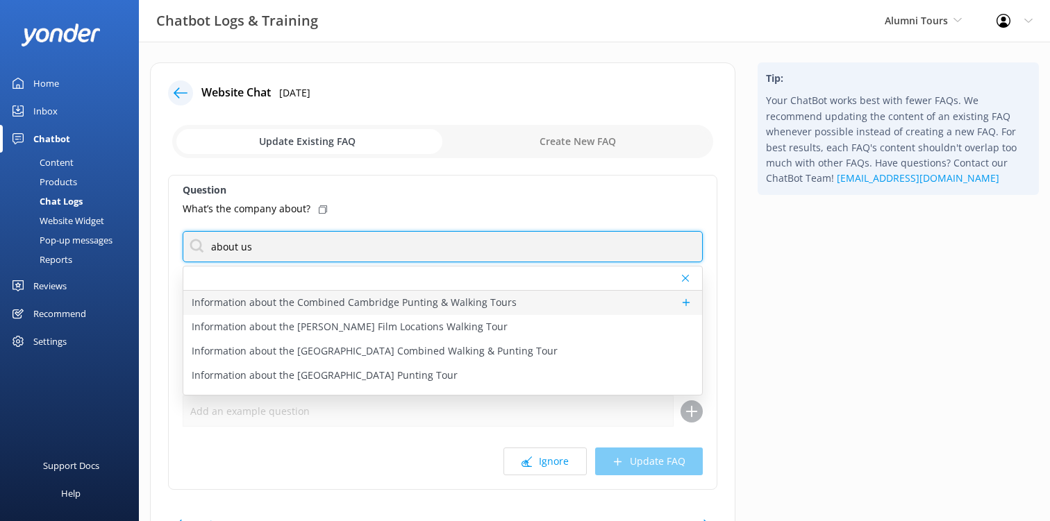
type input "about us"
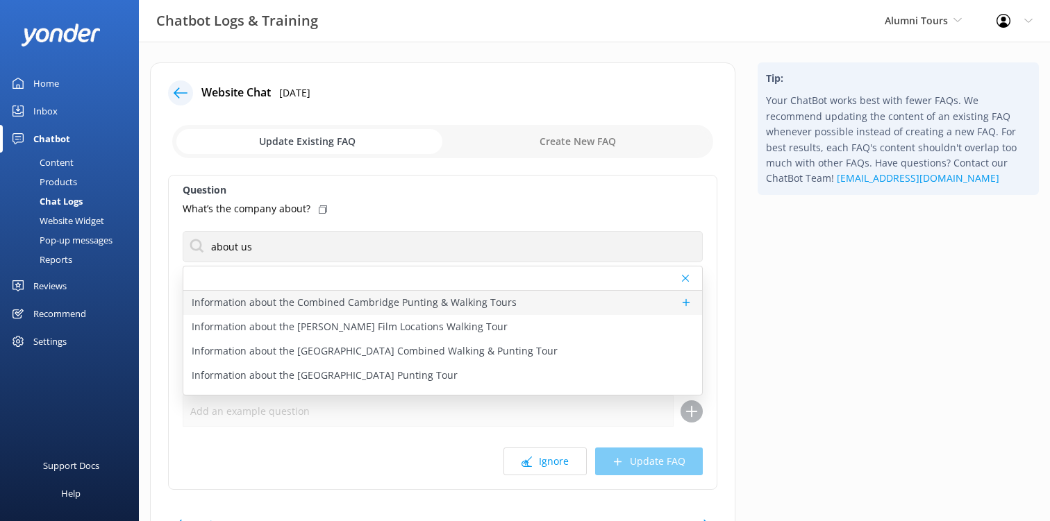
click at [367, 299] on p "Information about the Combined Cambridge Punting & Walking Tours" at bounding box center [354, 302] width 325 height 15
type textarea "The Combined Cambridge University Walking & Punting Tours bring together the be…"
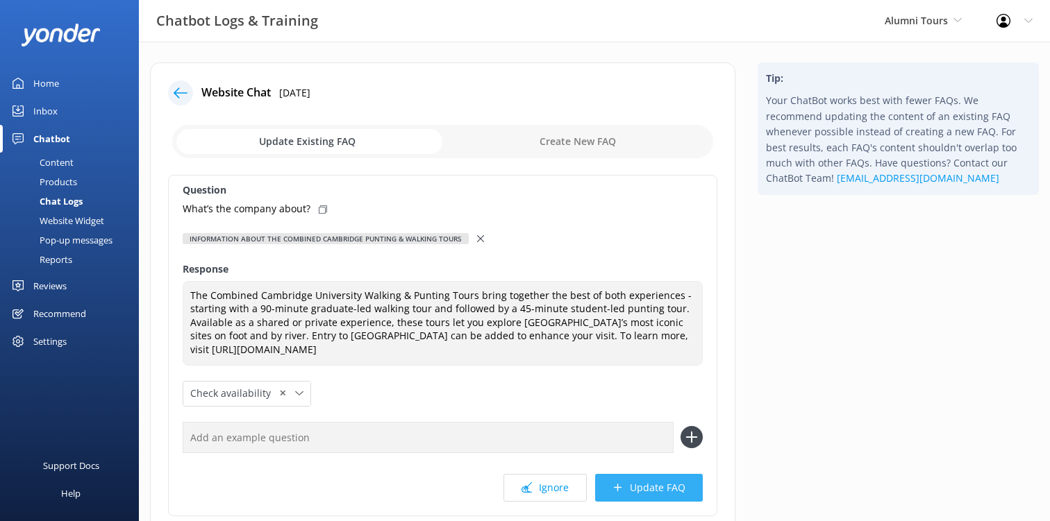
click at [663, 492] on button "Update FAQ" at bounding box center [649, 488] width 108 height 28
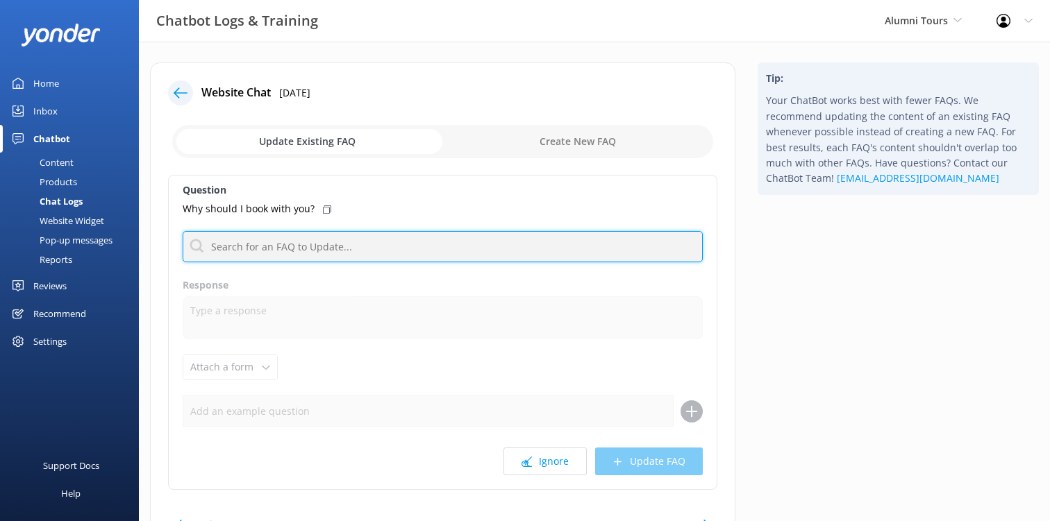
click at [383, 254] on input "text" at bounding box center [443, 246] width 520 height 31
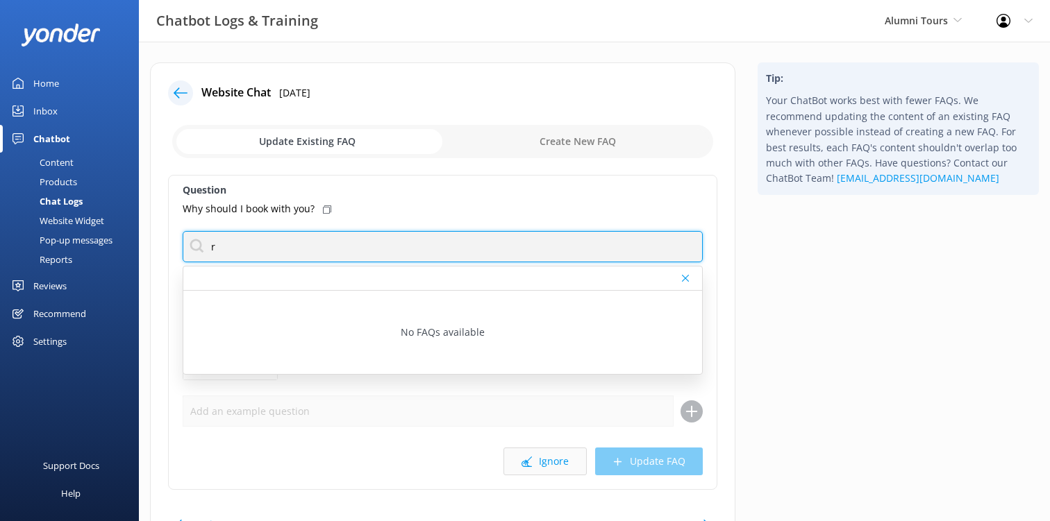
type input "r"
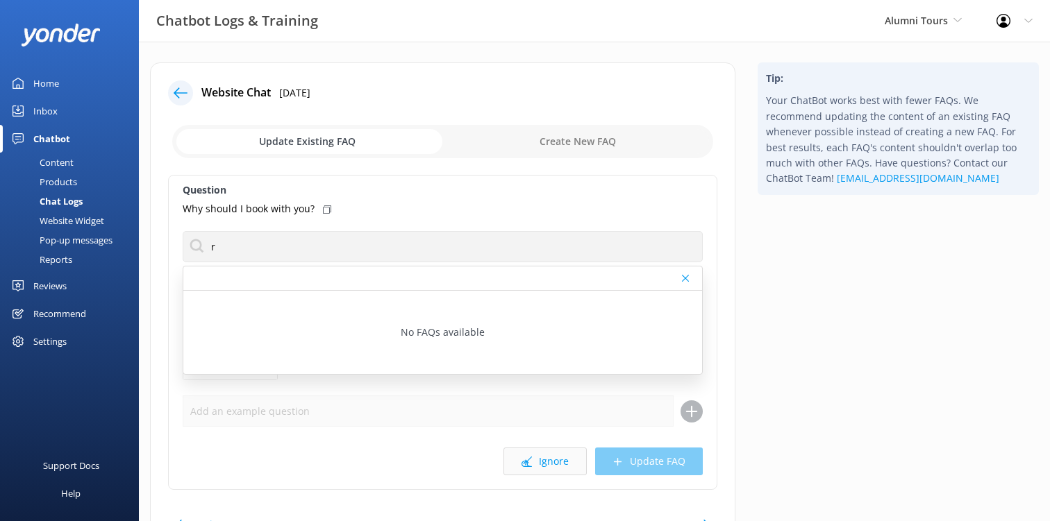
click at [520, 453] on button "Ignore" at bounding box center [544, 462] width 83 height 28
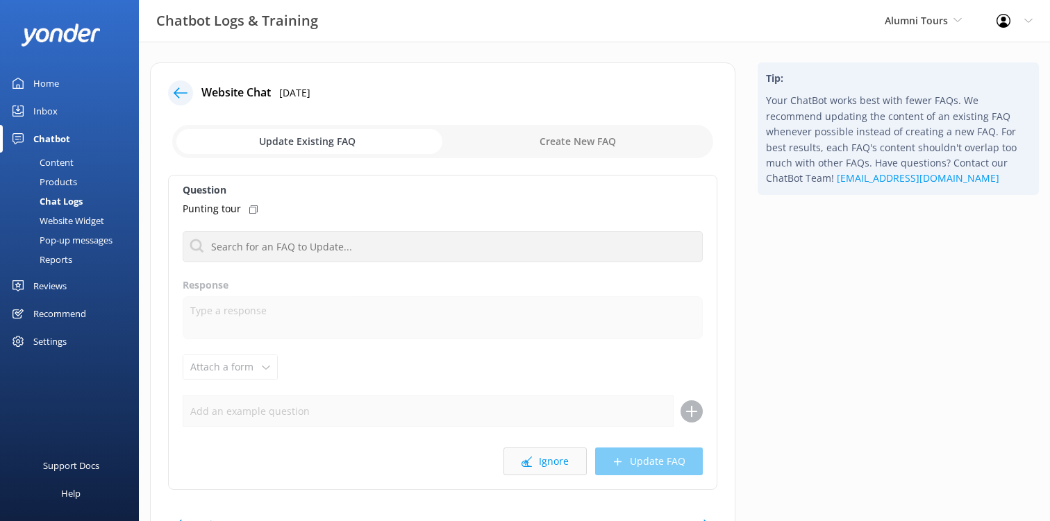
click at [555, 462] on button "Ignore" at bounding box center [544, 462] width 83 height 28
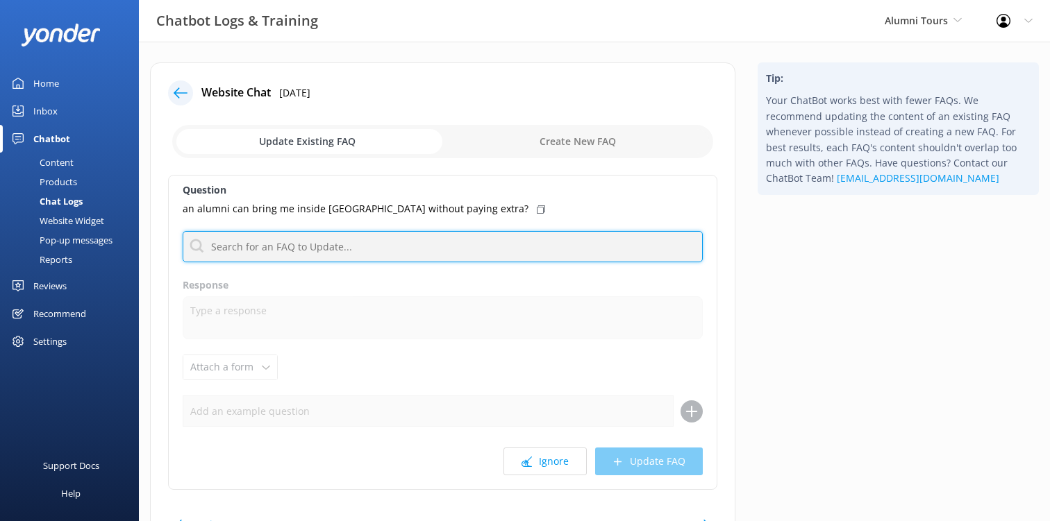
click at [410, 248] on input "text" at bounding box center [443, 246] width 520 height 31
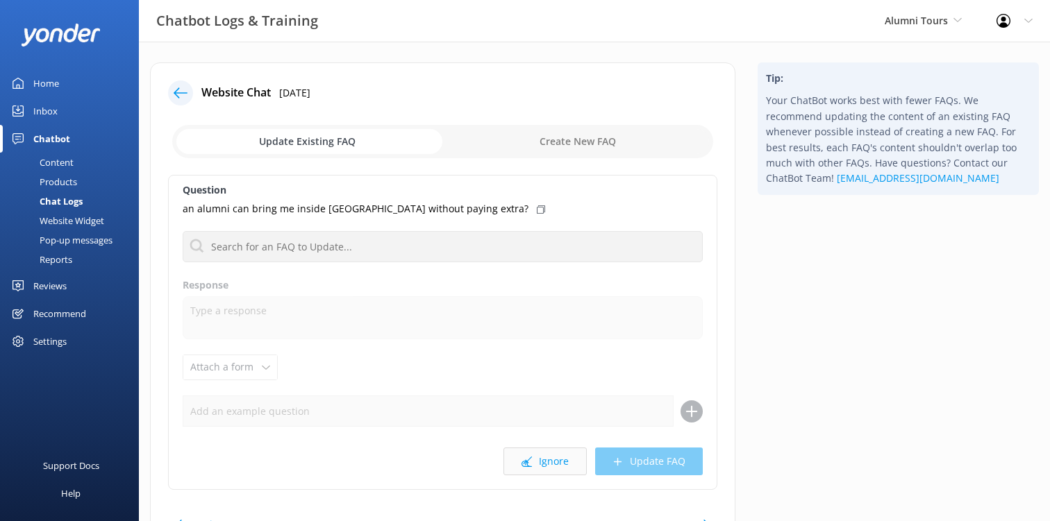
click at [555, 457] on button "Ignore" at bounding box center [544, 462] width 83 height 28
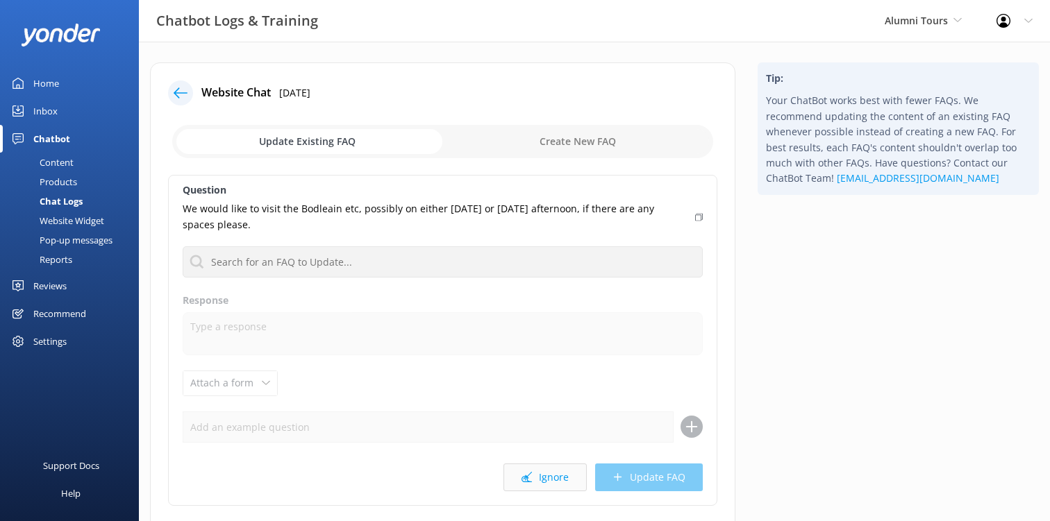
click at [557, 476] on button "Ignore" at bounding box center [544, 478] width 83 height 28
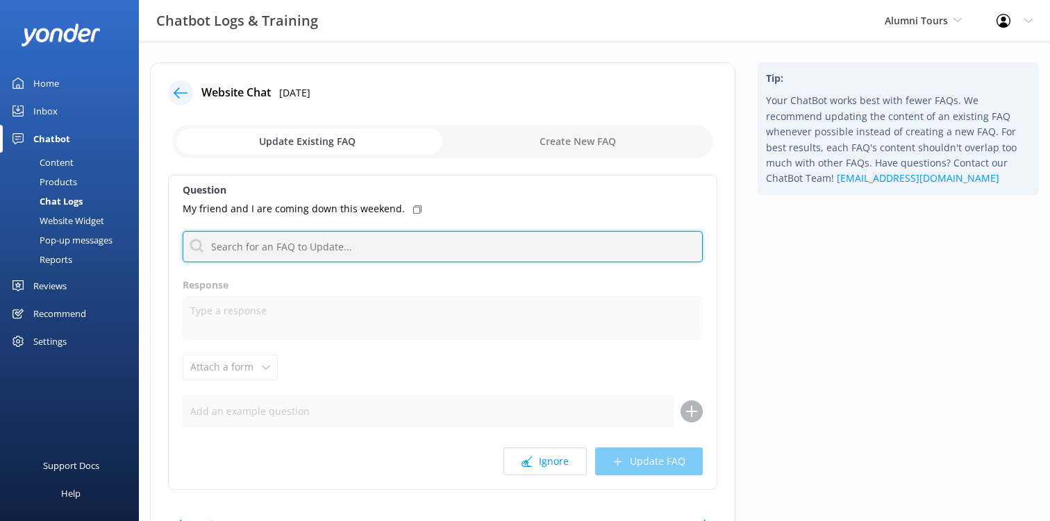
click at [339, 258] on input "text" at bounding box center [443, 246] width 520 height 31
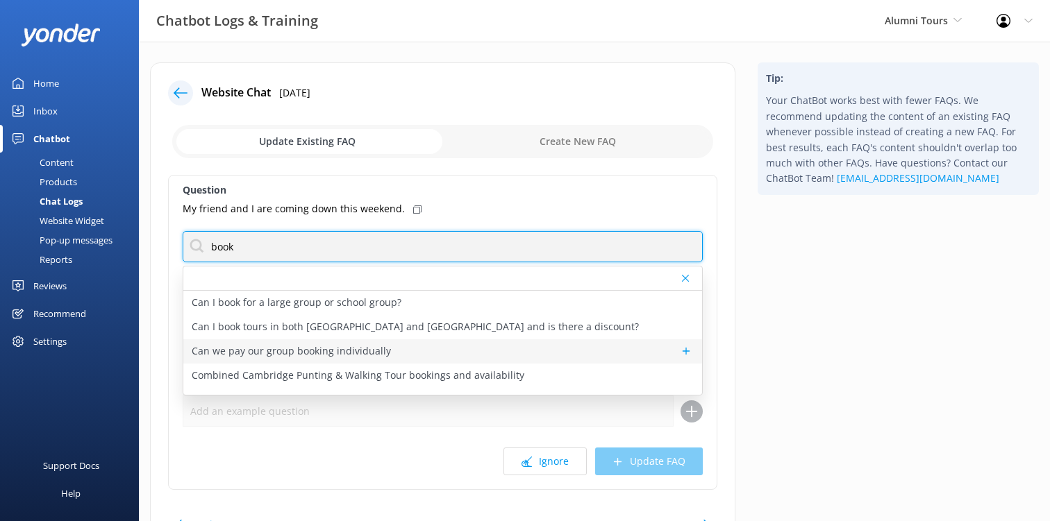
type input "book"
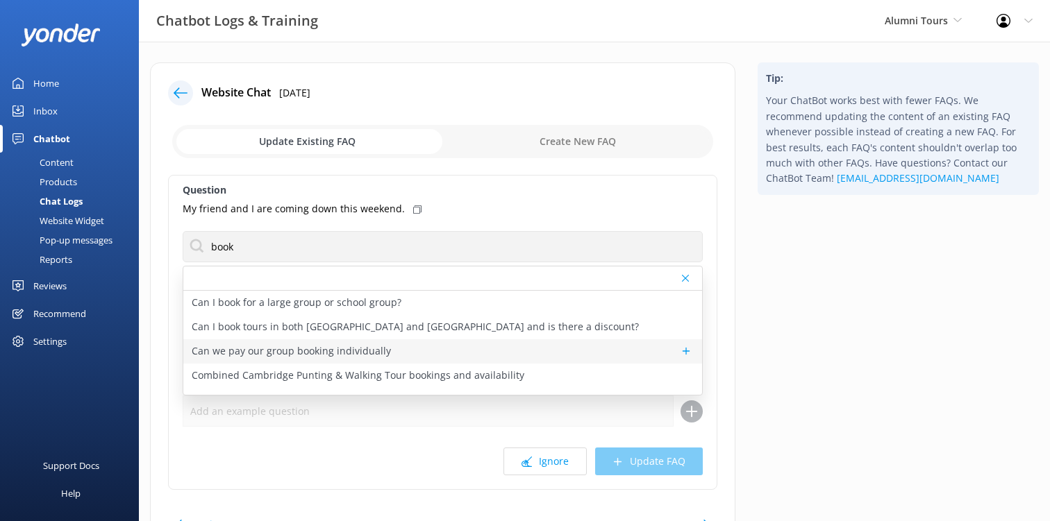
click at [331, 351] on p "Can we pay our group booking individually" at bounding box center [291, 351] width 199 height 15
type textarea "Group bookings need to be paid in a single transaction to confirm the reservati…"
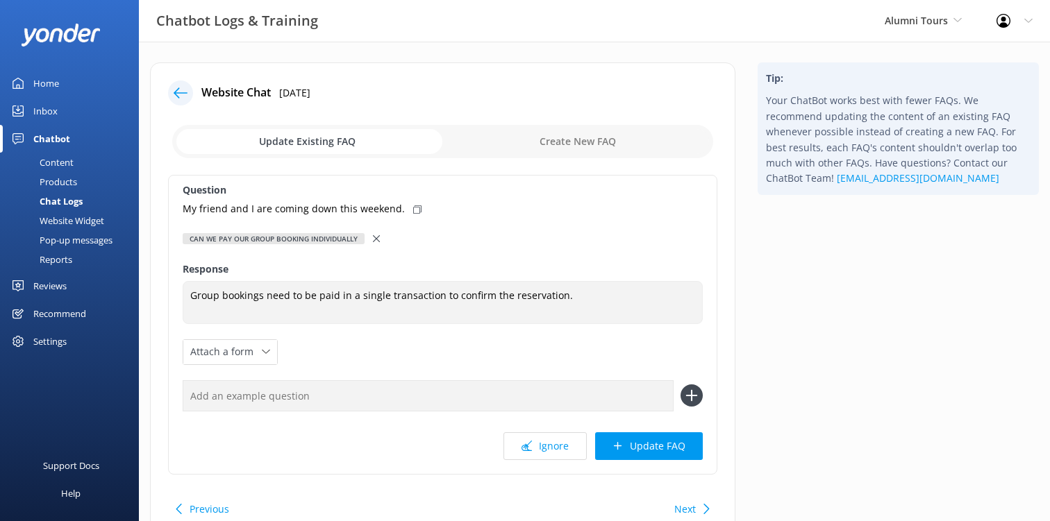
click at [376, 239] on use at bounding box center [376, 238] width 7 height 7
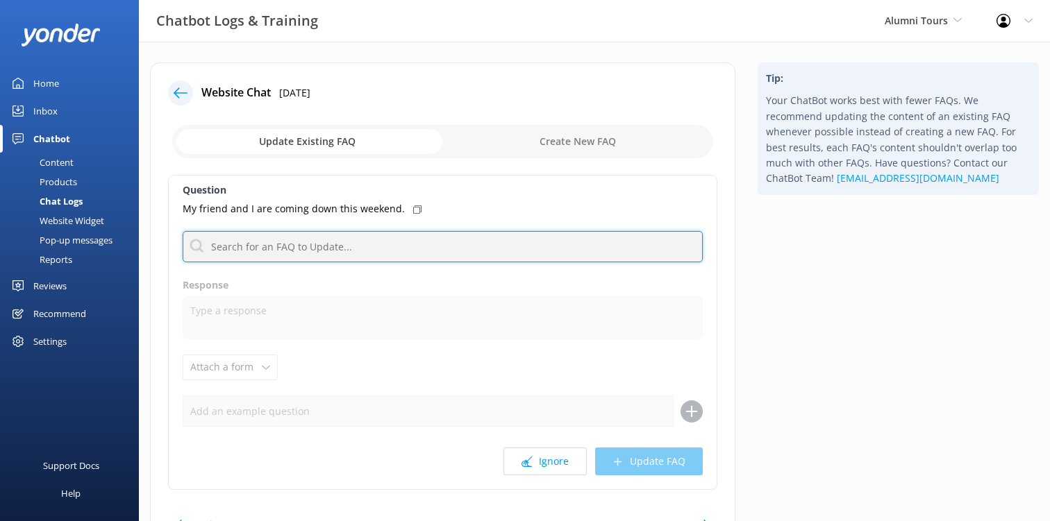
click at [308, 249] on input "text" at bounding box center [443, 246] width 520 height 31
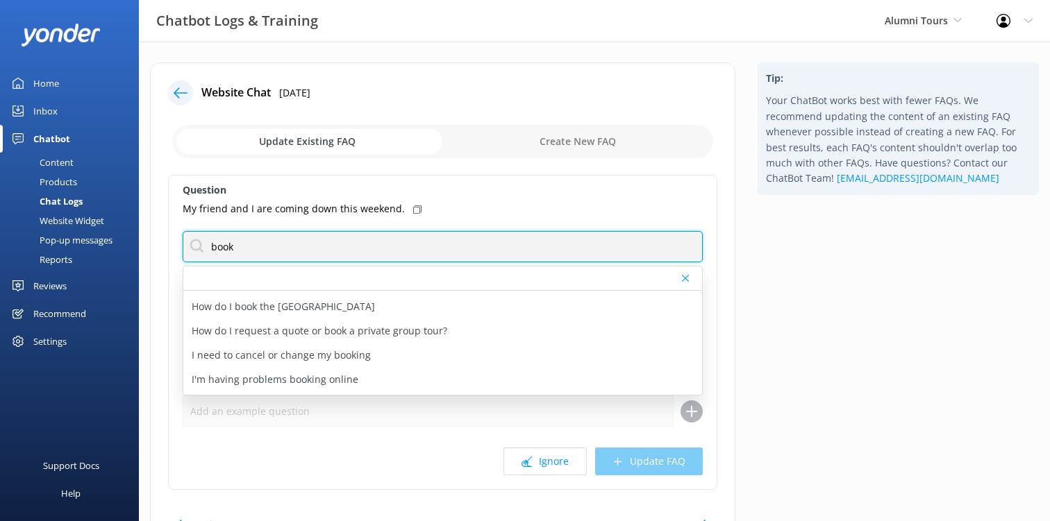
scroll to position [121, 0]
type input "book"
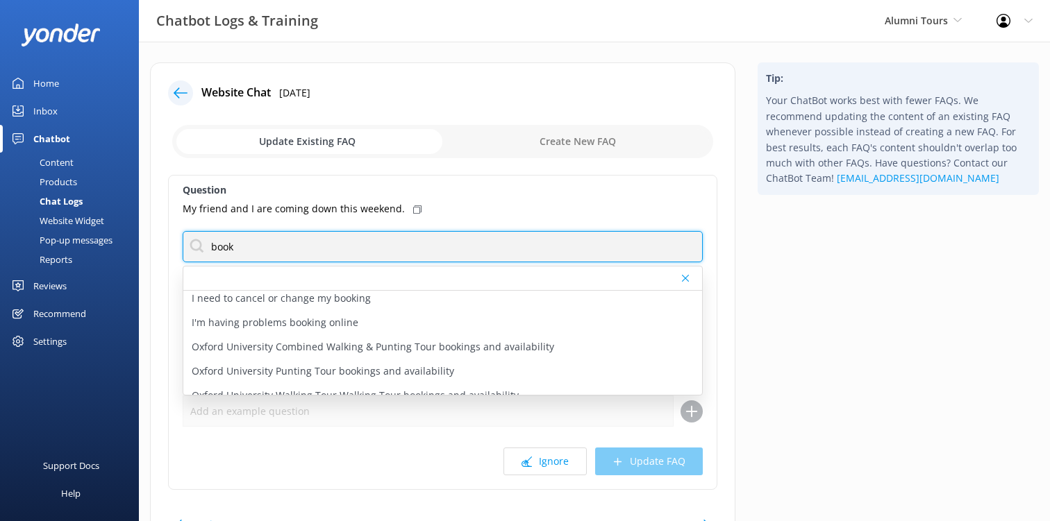
scroll to position [0, 0]
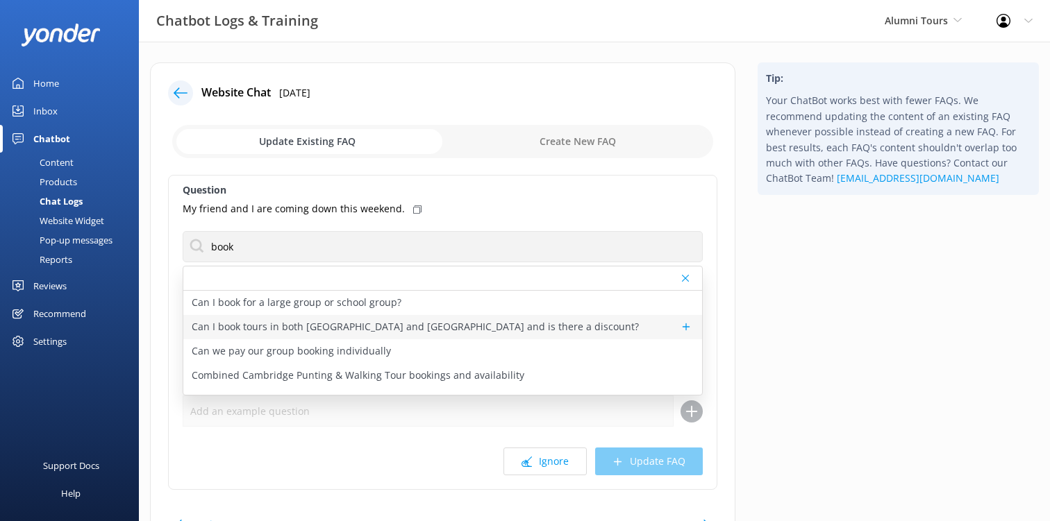
click at [355, 334] on p "Can I book tours in both Oxford and Cambridge and is there a discount?" at bounding box center [415, 326] width 447 height 15
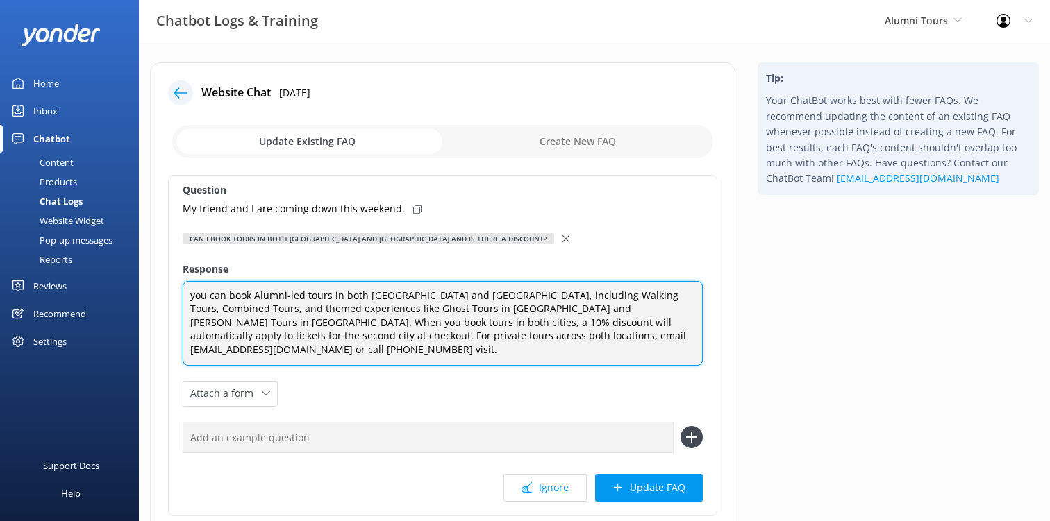
click at [634, 292] on textarea "you can book Alumni-led tours in both Oxford and Cambridge, including Walking T…" at bounding box center [443, 323] width 520 height 85
click at [583, 299] on textarea "you can book Alumni-led tours in both Oxford and Cambridge, including Walking T…" at bounding box center [443, 323] width 520 height 85
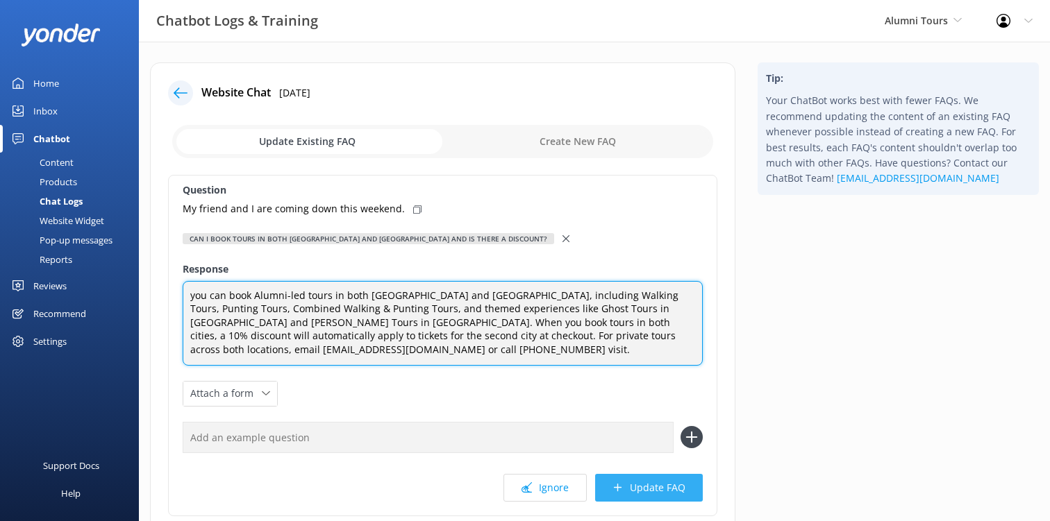
type textarea "you can book Alumni-led tours in both Oxford and Cambridge, including Walking T…"
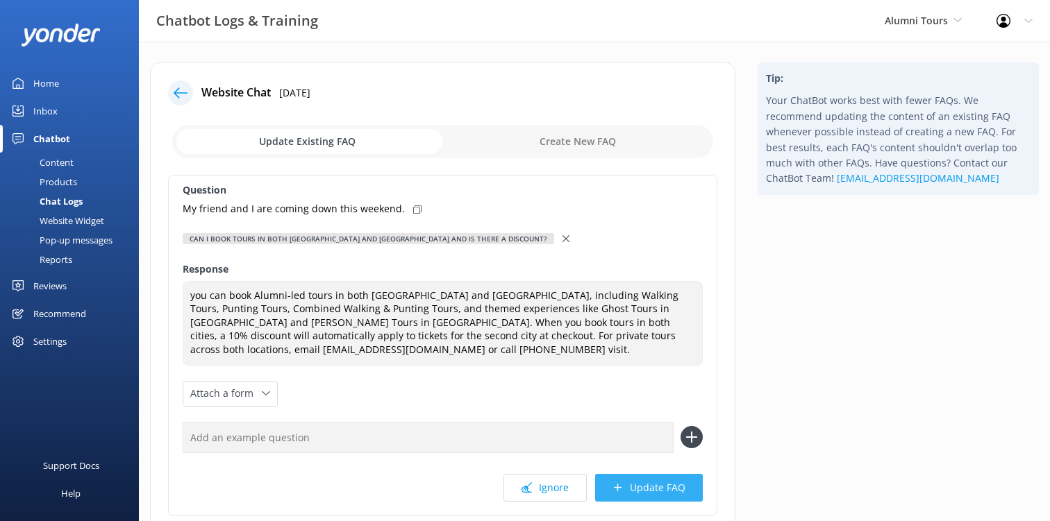
click at [648, 486] on button "Update FAQ" at bounding box center [649, 488] width 108 height 28
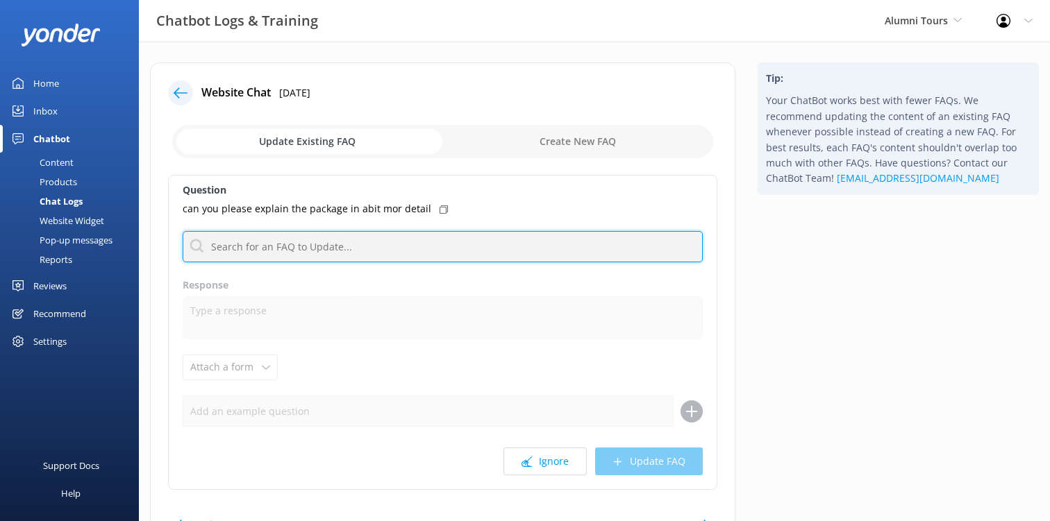
click at [388, 244] on input "text" at bounding box center [443, 246] width 520 height 31
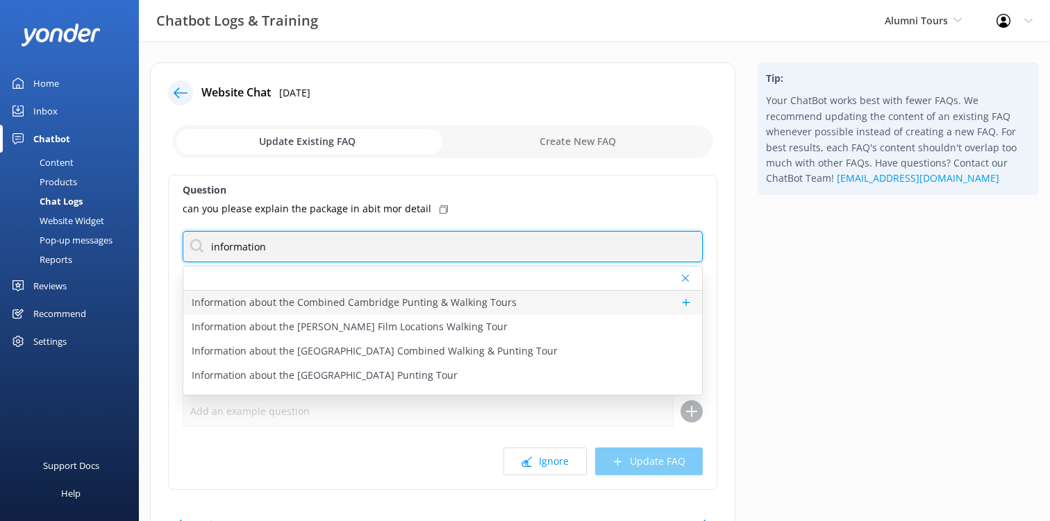
type input "information"
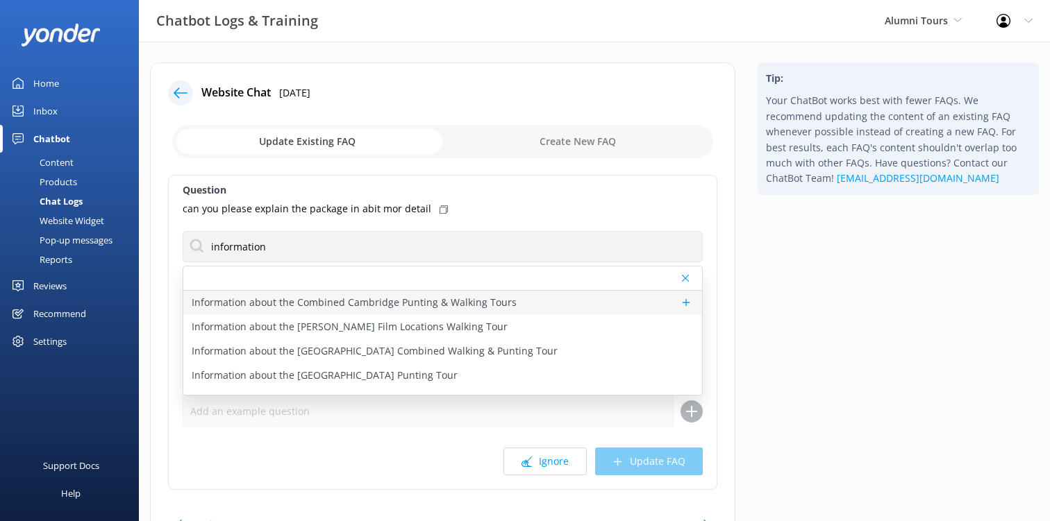
click at [347, 301] on p "Information about the Combined Cambridge Punting & Walking Tours" at bounding box center [354, 302] width 325 height 15
type textarea "The Combined Cambridge University Walking & Punting Tours bring together the be…"
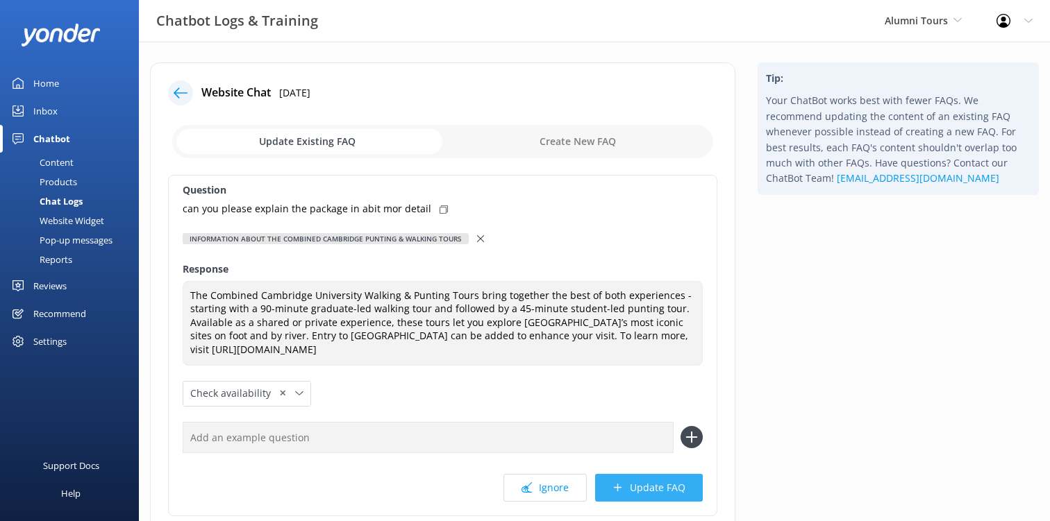
click at [635, 489] on button "Update FAQ" at bounding box center [649, 488] width 108 height 28
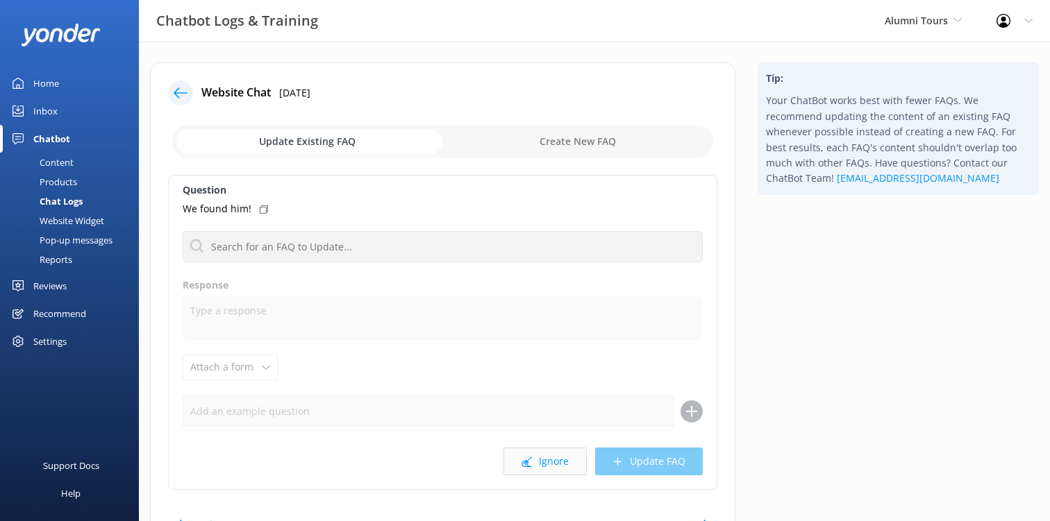
click at [549, 463] on button "Ignore" at bounding box center [544, 462] width 83 height 28
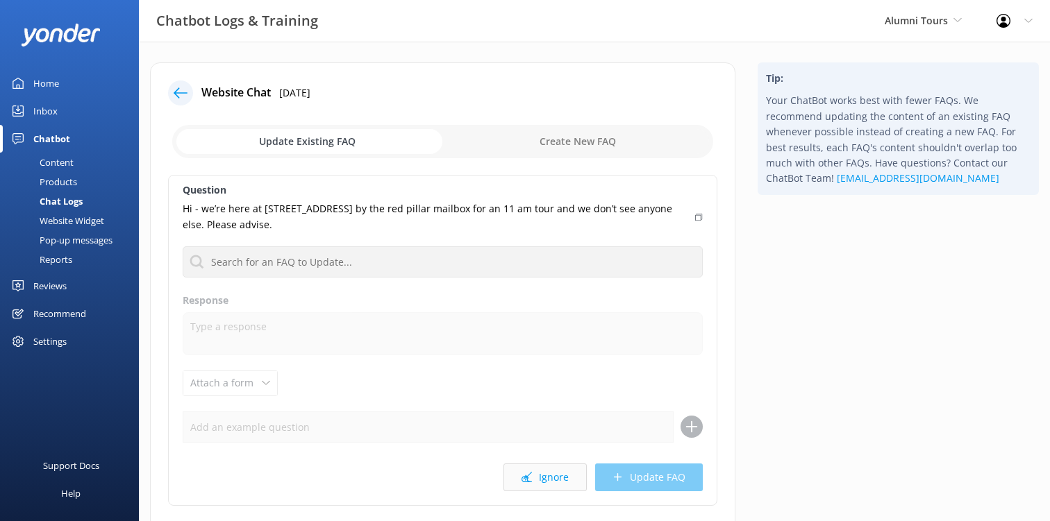
click at [553, 474] on button "Ignore" at bounding box center [544, 478] width 83 height 28
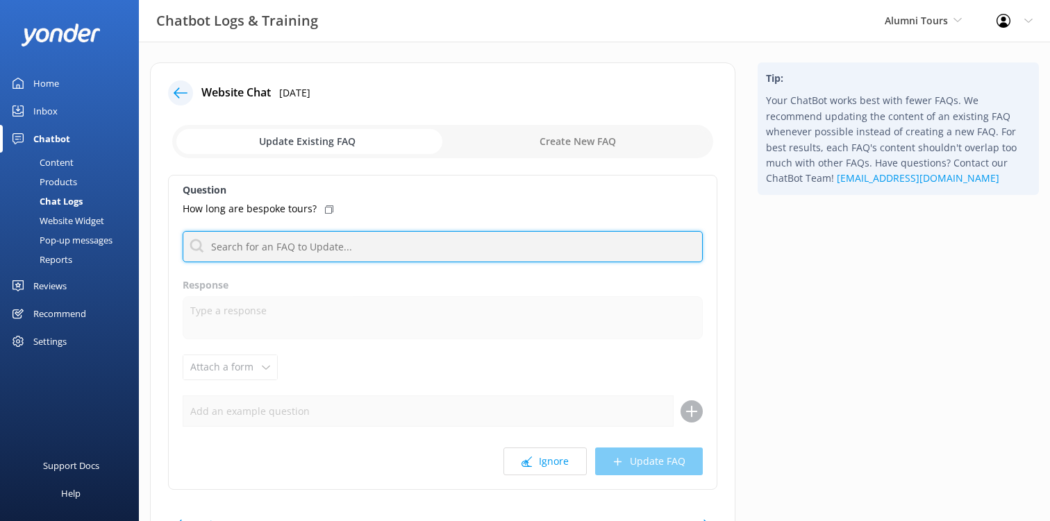
click at [319, 258] on input "text" at bounding box center [443, 246] width 520 height 31
type input "p"
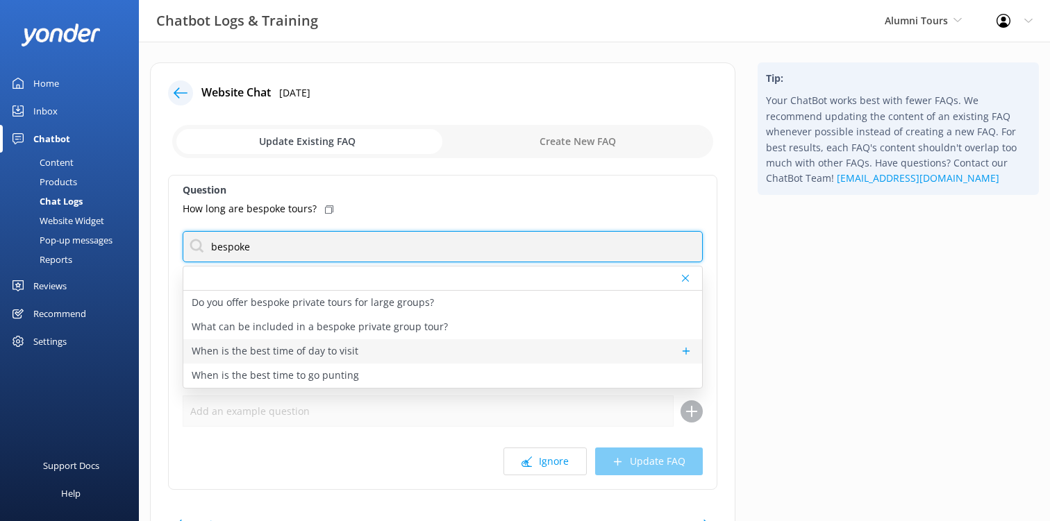
scroll to position [81, 0]
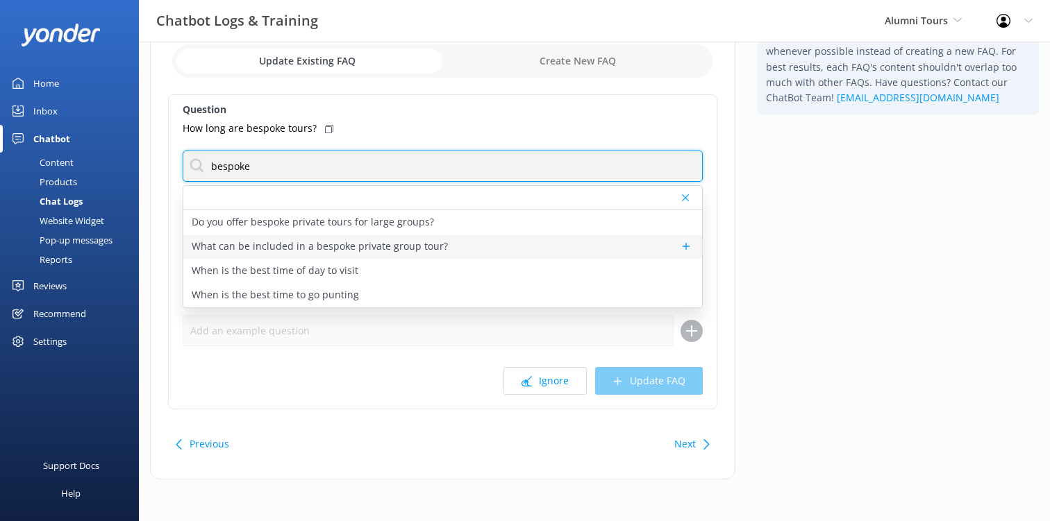
type input "bespoke"
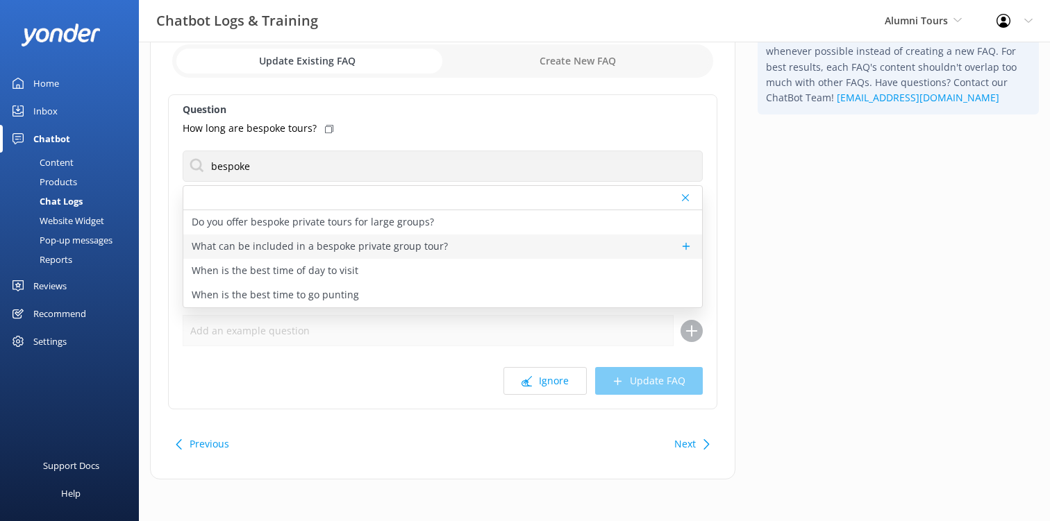
click at [305, 253] on p "What can be included in a bespoke private group tour?" at bounding box center [320, 246] width 256 height 15
type textarea "Bespoke private group tours can include transport to and from Cambridge, themed…"
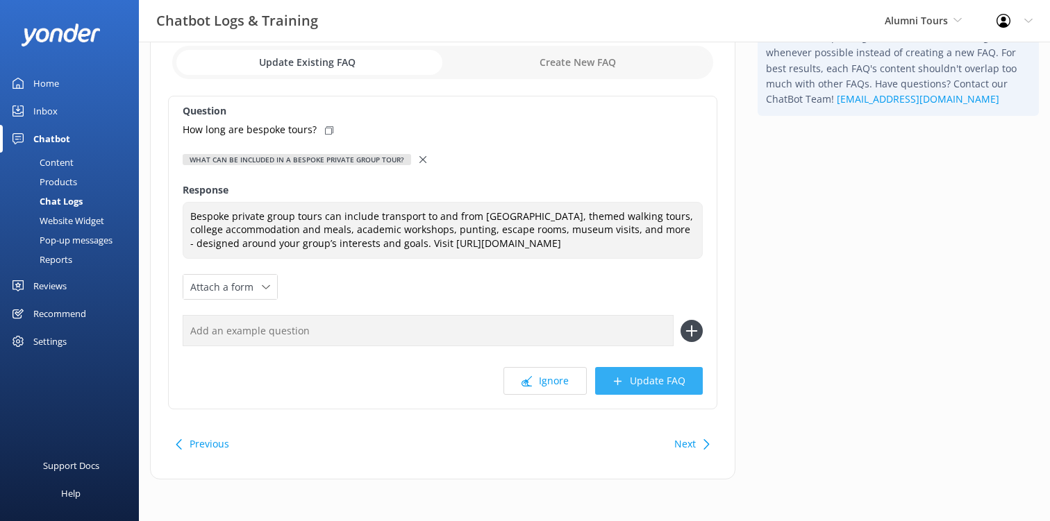
click at [672, 388] on button "Update FAQ" at bounding box center [649, 381] width 108 height 28
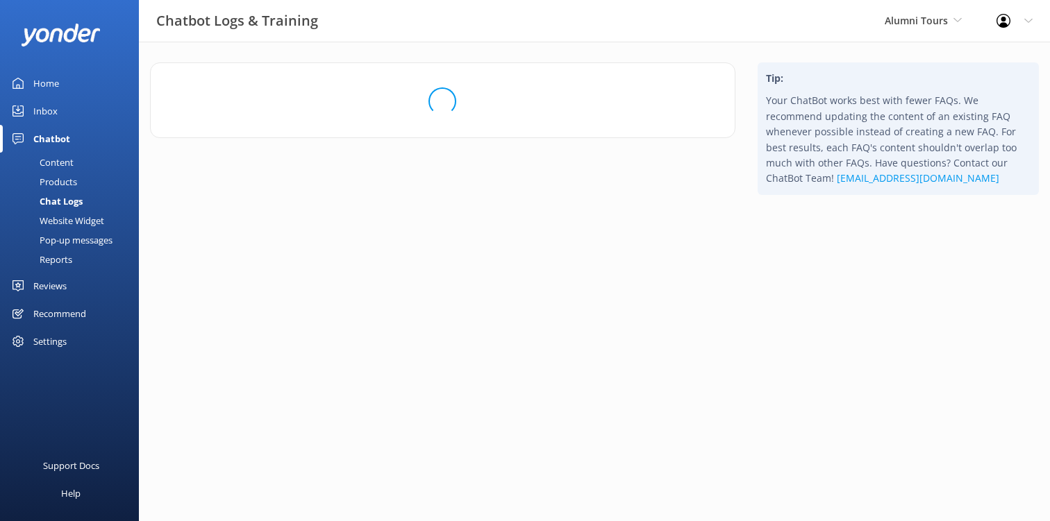
scroll to position [0, 0]
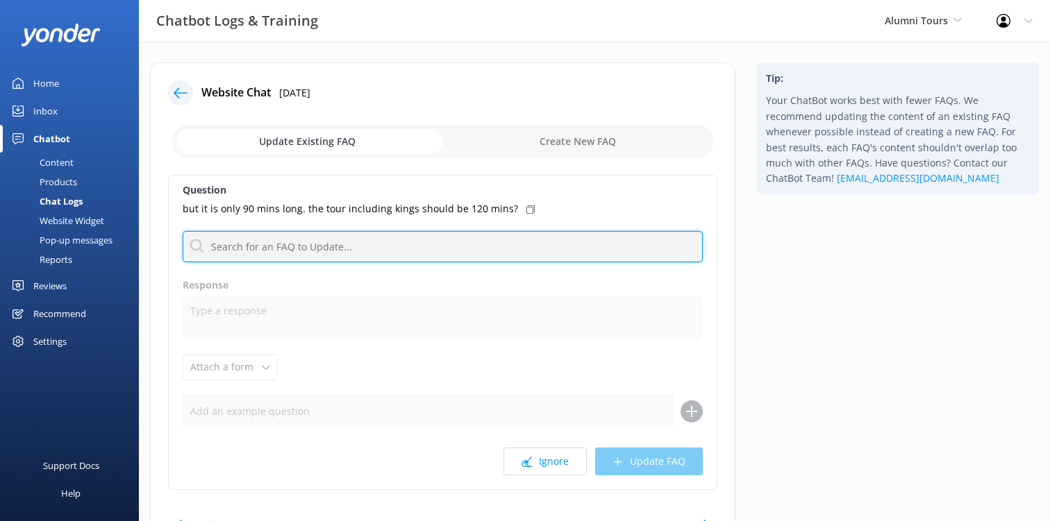
click at [308, 254] on input "text" at bounding box center [443, 246] width 520 height 31
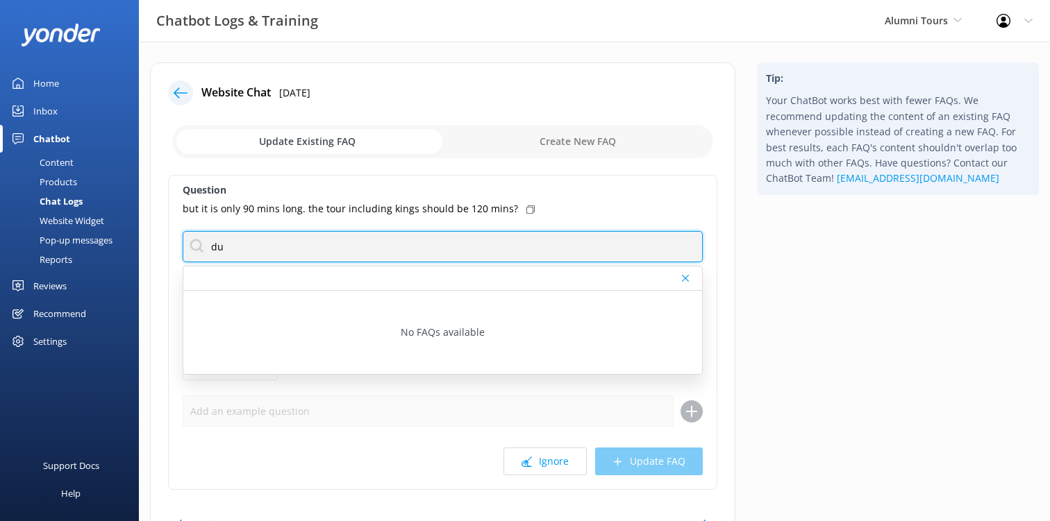
type input "d"
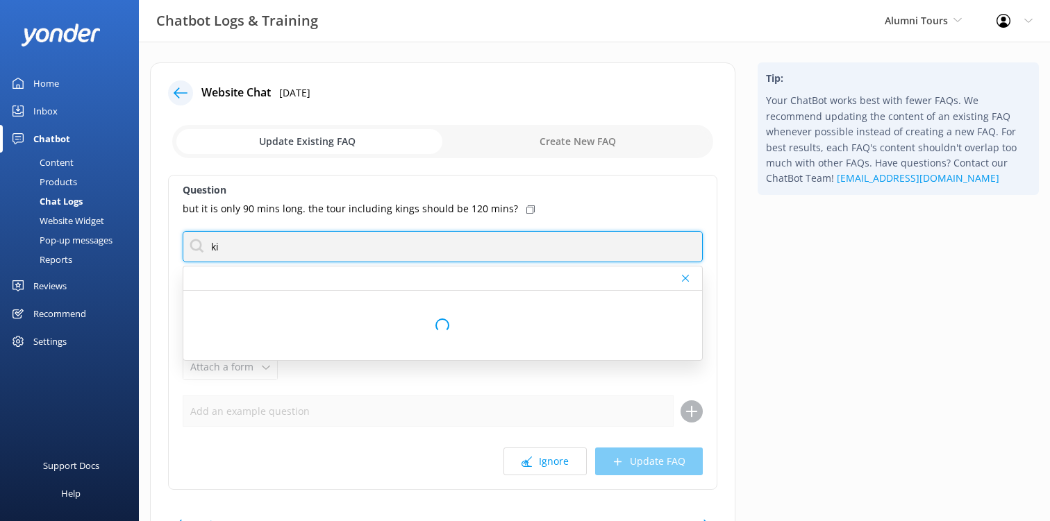
type input "k"
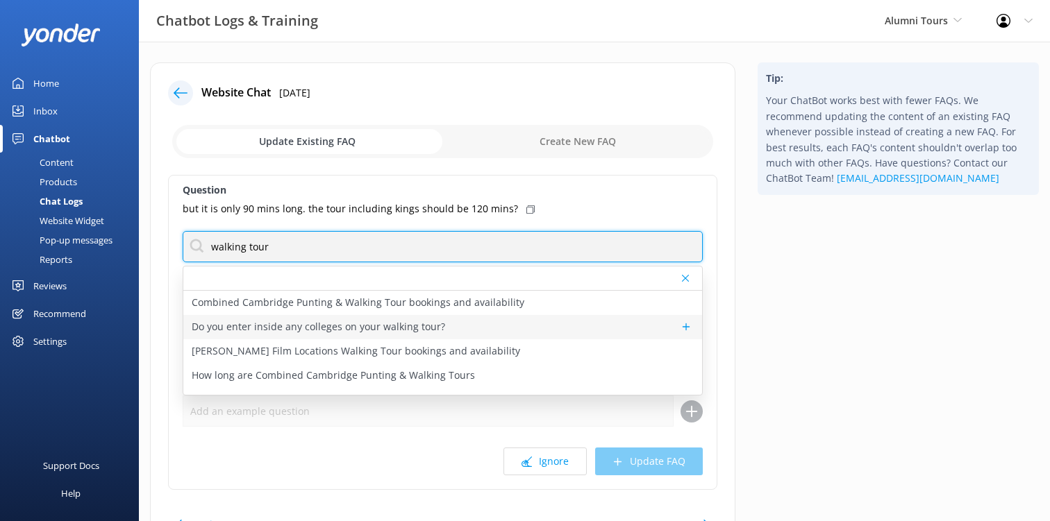
type input "walking tour"
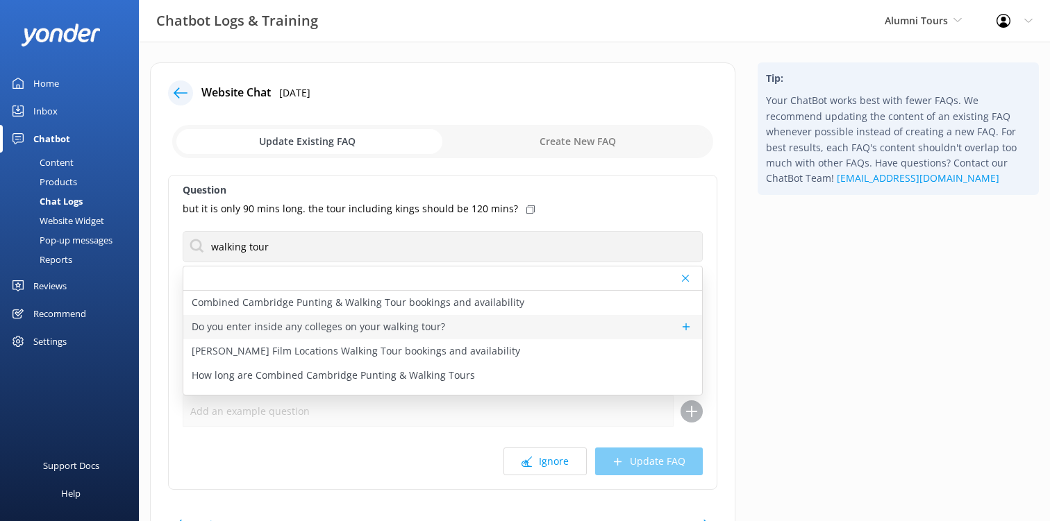
click at [435, 325] on p "Do you enter inside any colleges on your walking tour?" at bounding box center [318, 326] width 253 height 15
type textarea "Our tours are based outside and do not guarantee any entry to colleges unless a…"
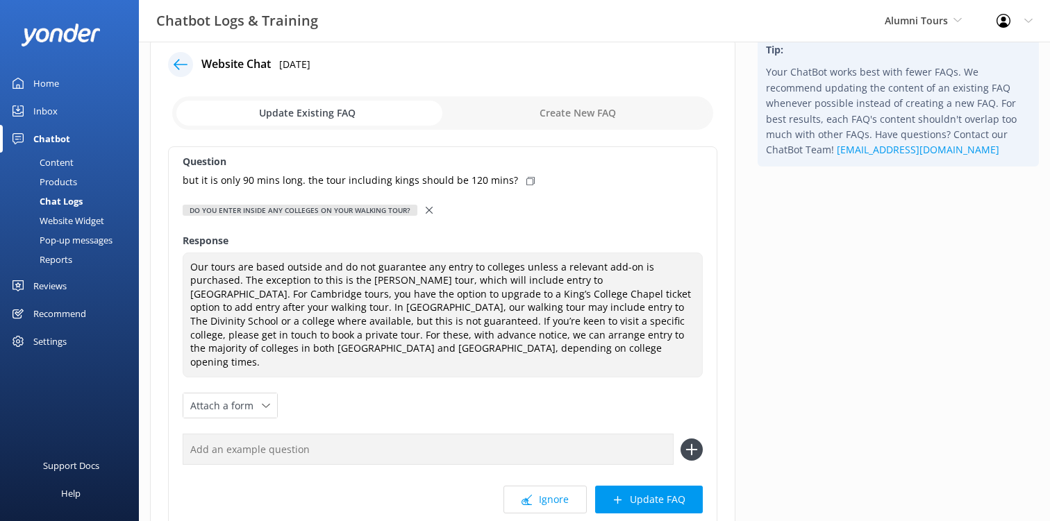
scroll to position [29, 0]
click at [648, 485] on button "Update FAQ" at bounding box center [649, 499] width 108 height 28
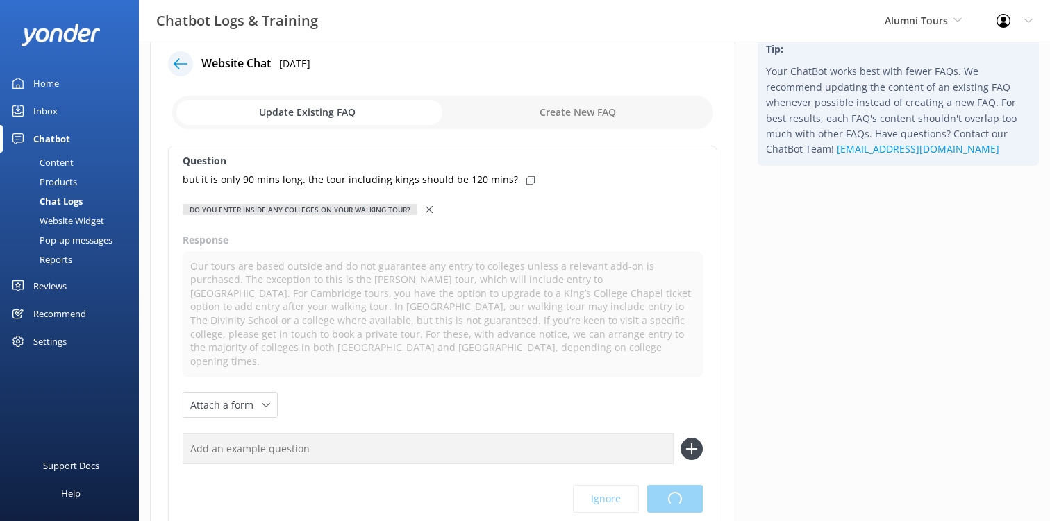
scroll to position [0, 0]
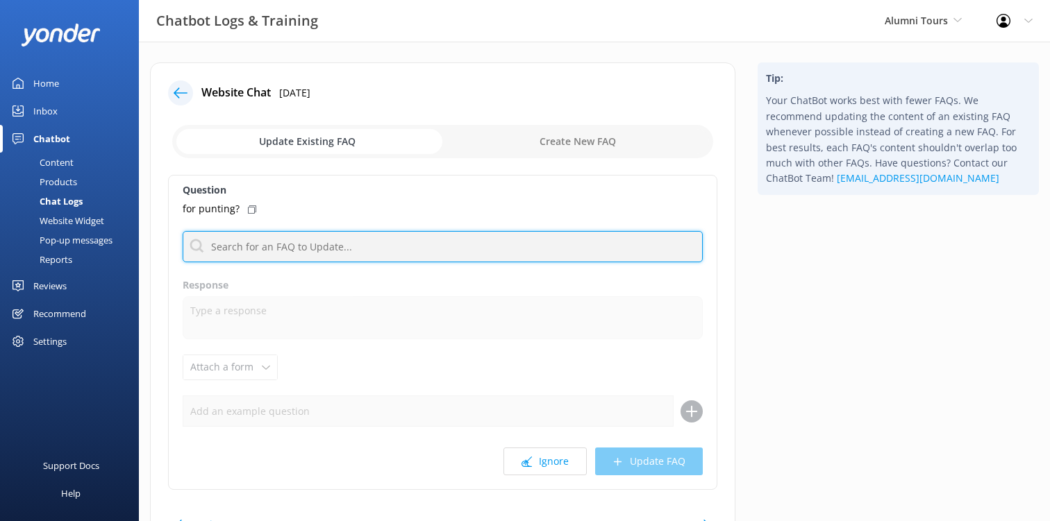
click at [267, 236] on input "text" at bounding box center [443, 246] width 520 height 31
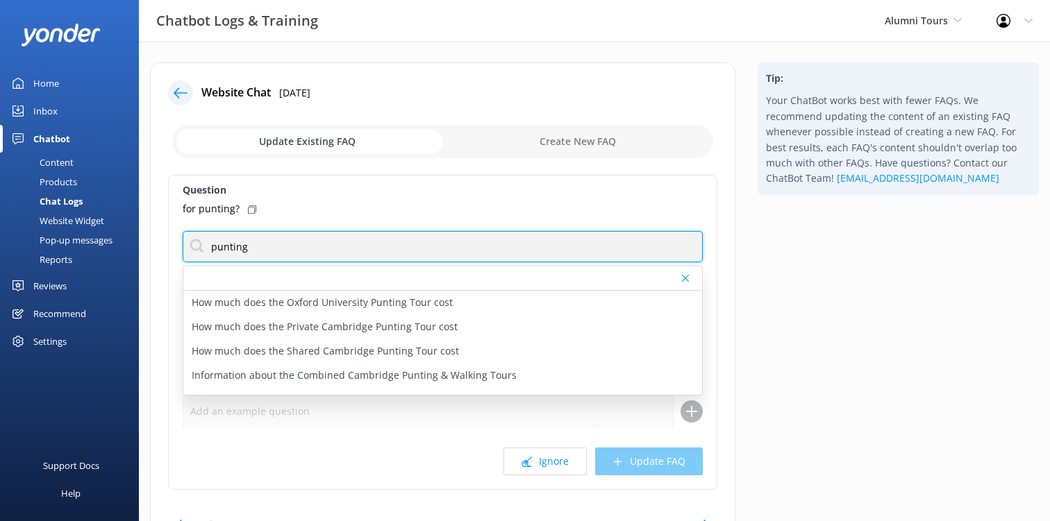
scroll to position [172, 0]
type input "punting"
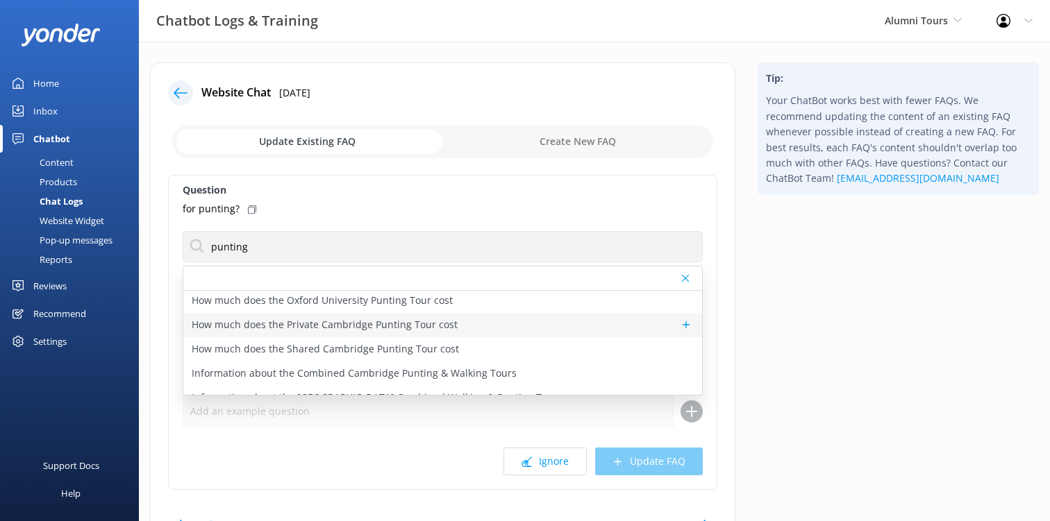
click at [326, 328] on p "How much does the Private Cambridge Punting Tour cost" at bounding box center [325, 324] width 266 height 15
type textarea "Prices for the Private Cambridge Punting Tour start at £250 for groups of 1–6 p…"
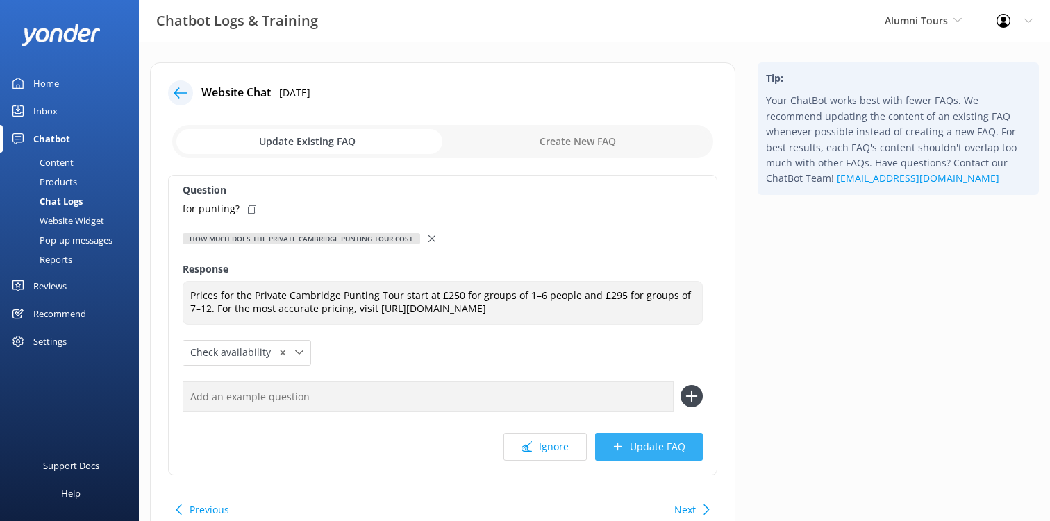
click at [660, 461] on button "Update FAQ" at bounding box center [649, 447] width 108 height 28
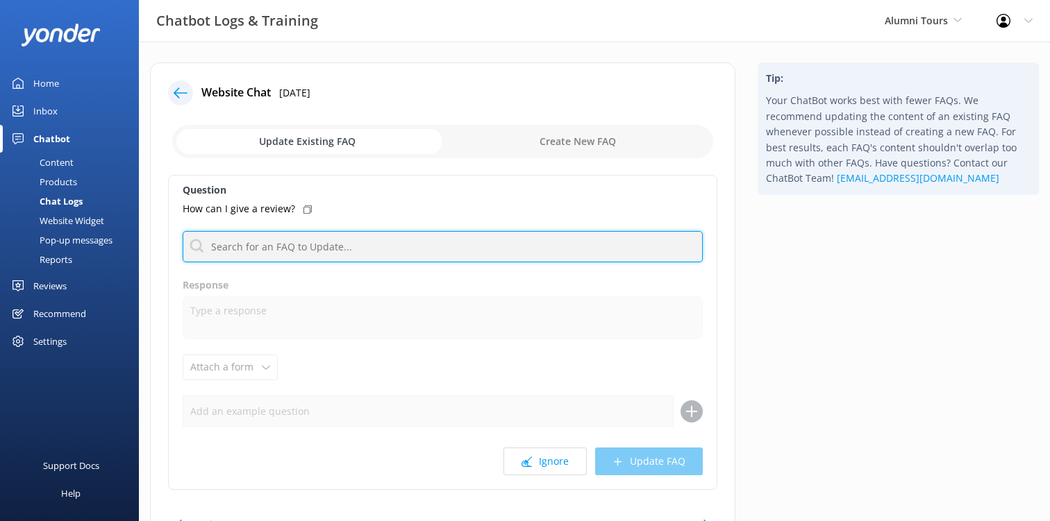
click at [301, 246] on input "text" at bounding box center [443, 246] width 520 height 31
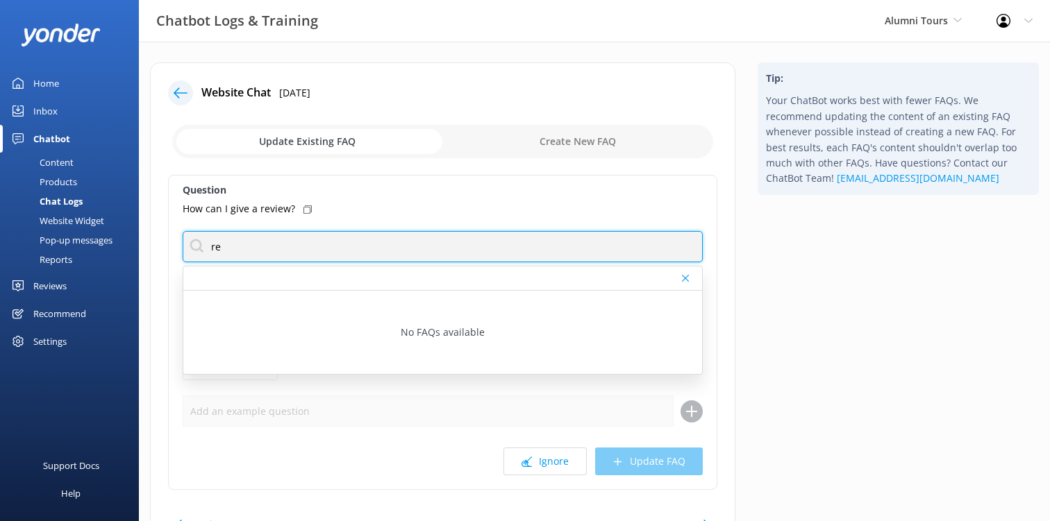
type input "r"
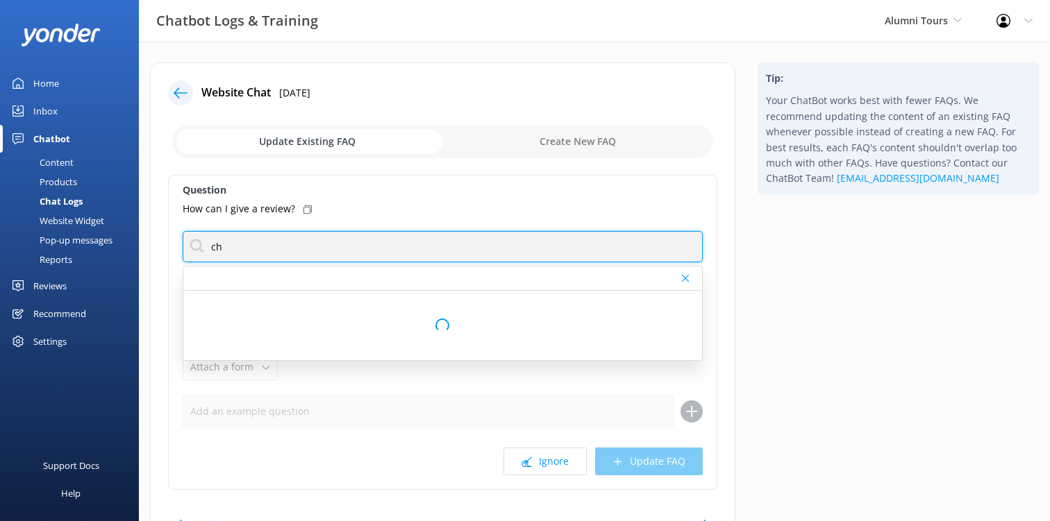
type input "c"
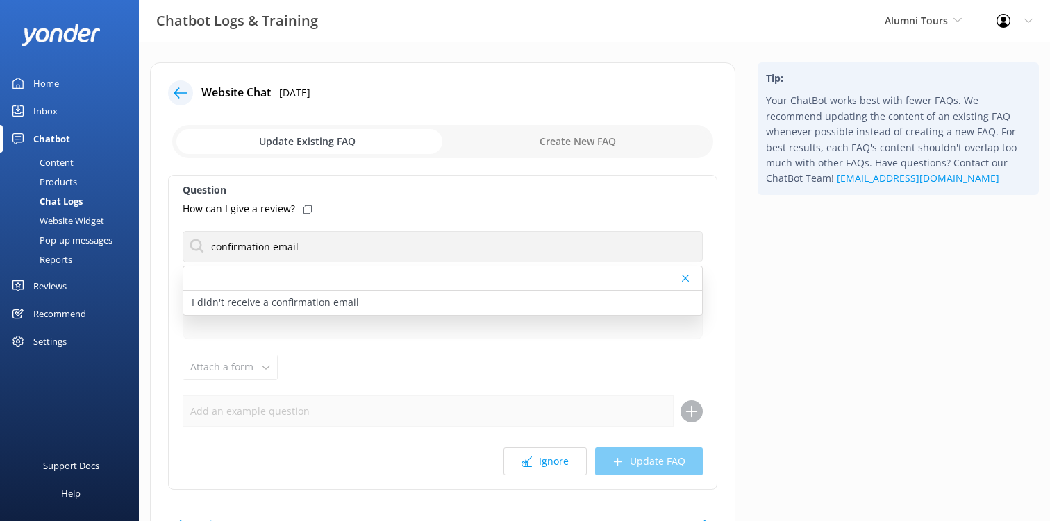
click at [410, 190] on label "Question" at bounding box center [443, 190] width 520 height 15
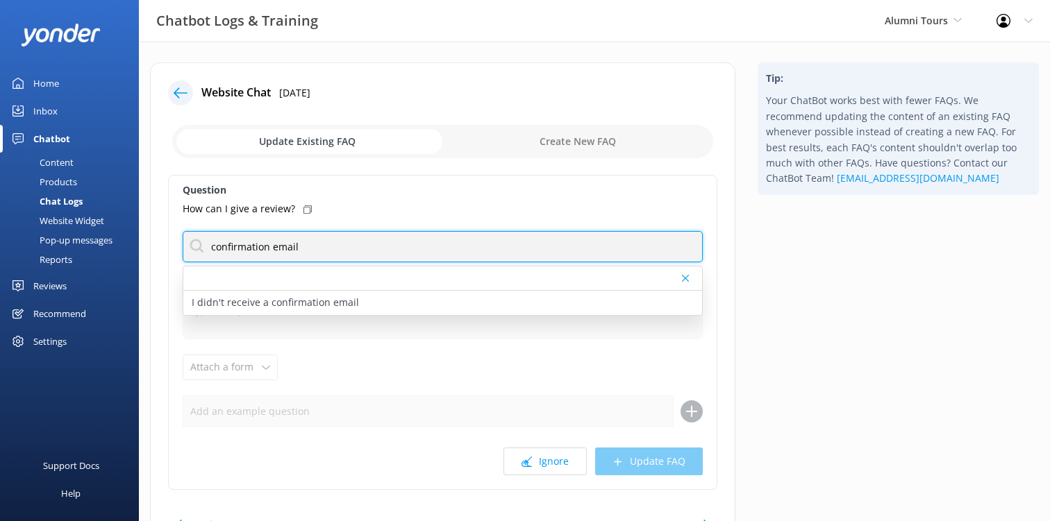
click at [363, 242] on input "confirmation email" at bounding box center [443, 246] width 520 height 31
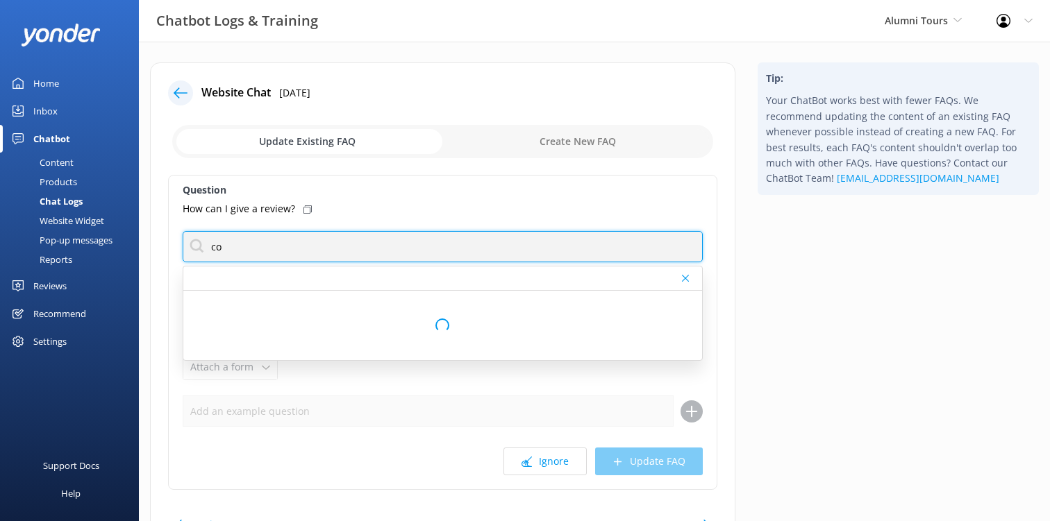
type input "c"
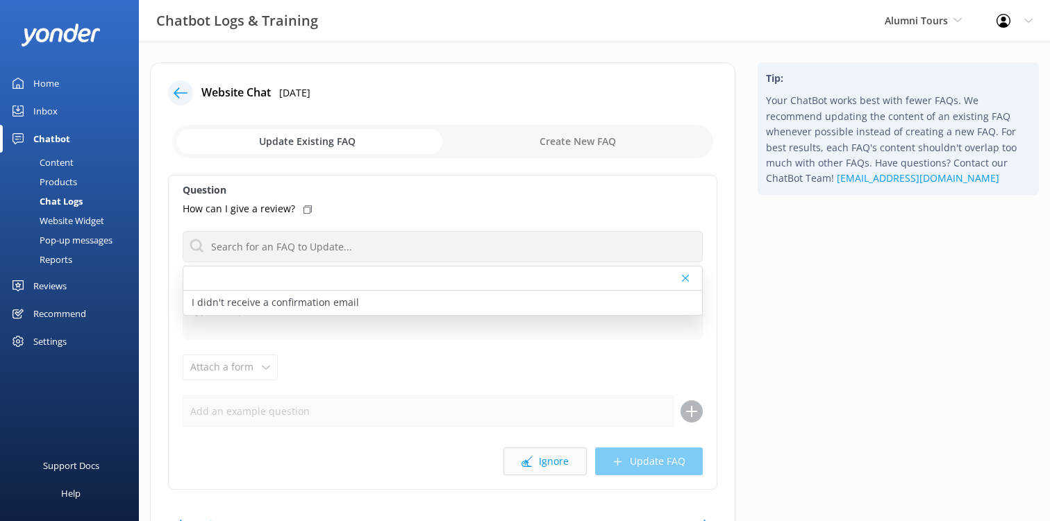
click at [527, 462] on use at bounding box center [526, 462] width 10 height 10
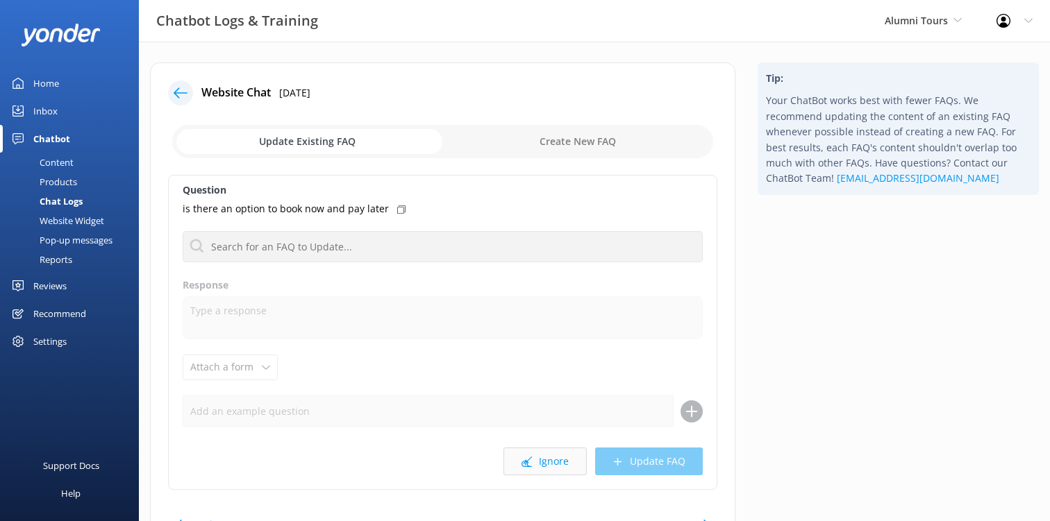
click at [541, 471] on button "Ignore" at bounding box center [544, 462] width 83 height 28
click at [559, 474] on button "Ignore" at bounding box center [544, 462] width 83 height 28
click at [557, 465] on button "Ignore" at bounding box center [544, 462] width 83 height 28
click at [545, 448] on button "Ignore" at bounding box center [544, 462] width 83 height 28
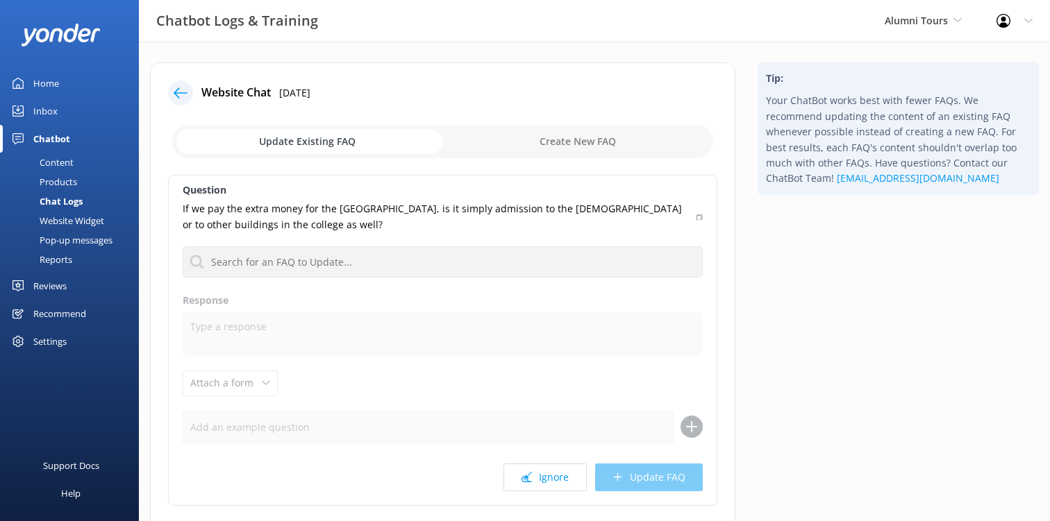
click at [548, 137] on input "checkbox" at bounding box center [442, 141] width 541 height 33
checkbox input "true"
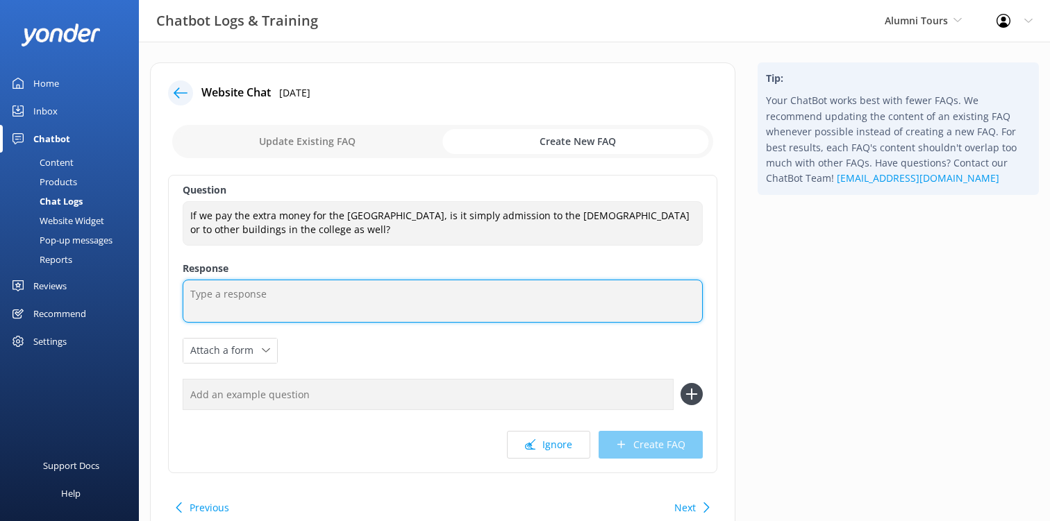
click at [314, 296] on textarea at bounding box center [443, 301] width 520 height 43
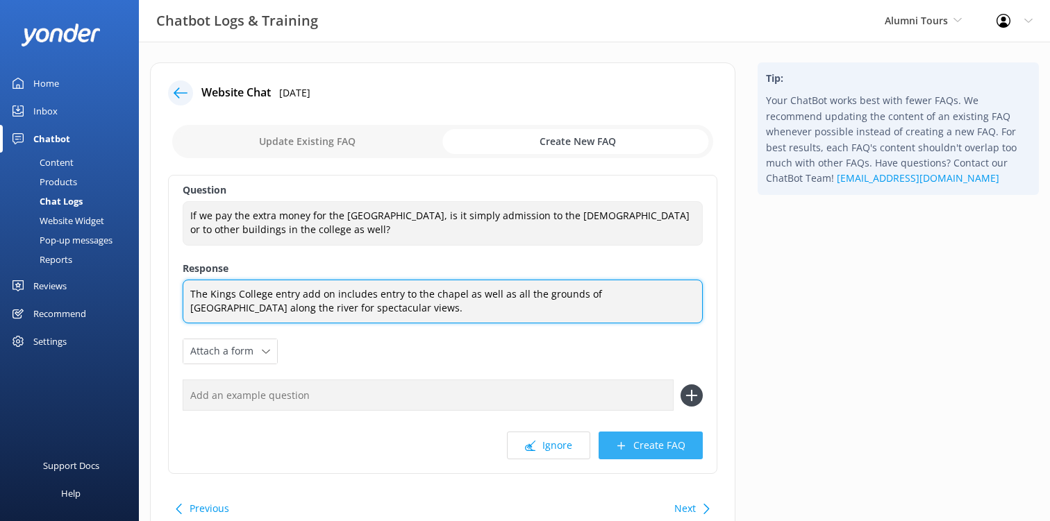
type textarea "The Kings College entry add on includes entry to the chapel as well as all the …"
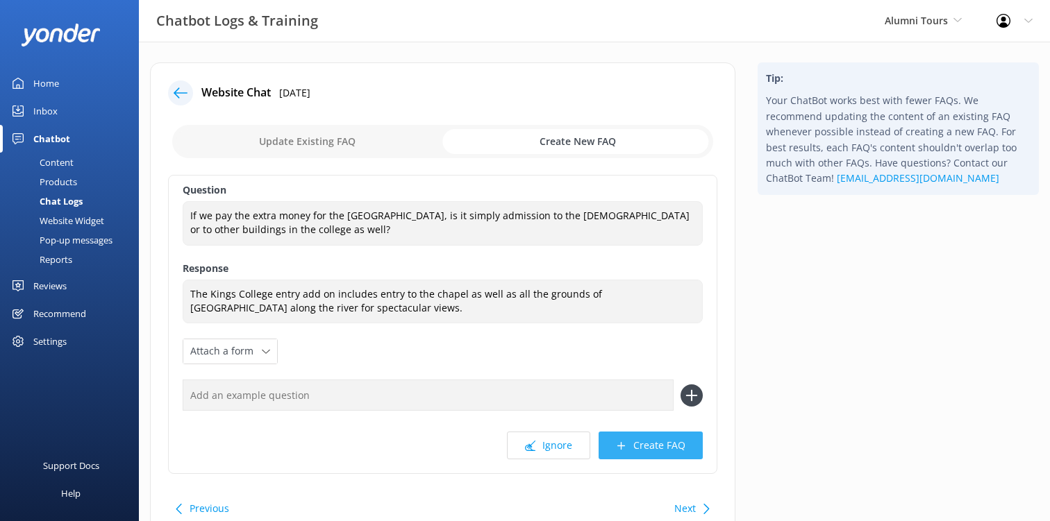
click at [642, 446] on button "Create FAQ" at bounding box center [650, 446] width 104 height 28
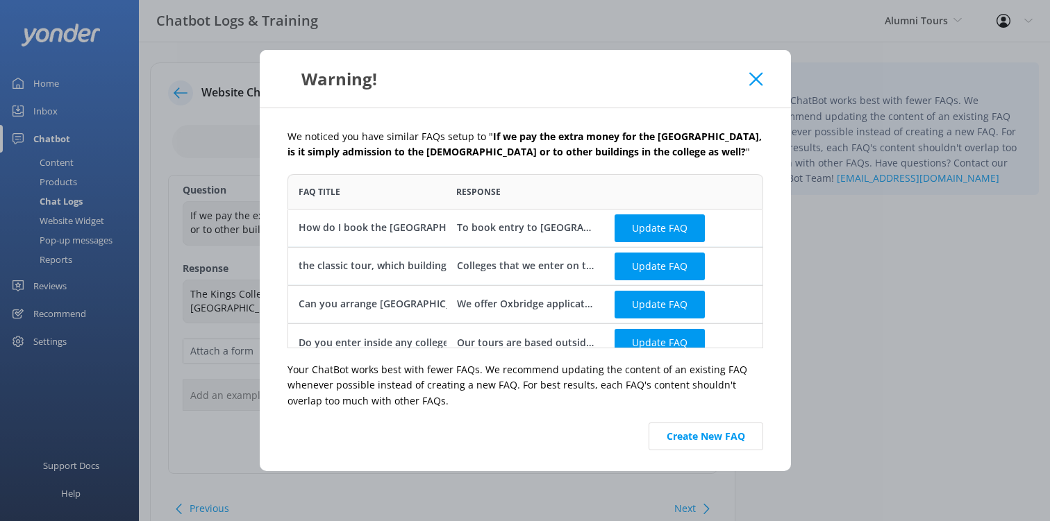
scroll to position [174, 476]
click at [641, 225] on button "Update FAQ" at bounding box center [659, 228] width 90 height 28
checkbox input "false"
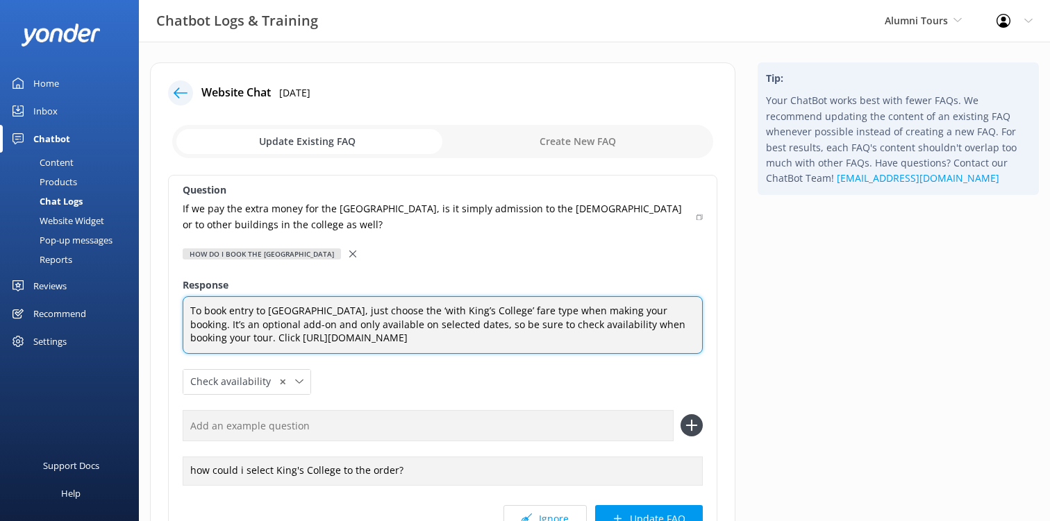
click at [362, 314] on textarea "To book entry to King’s College Chapel, just choose the ‘with King’s College’ f…" at bounding box center [443, 325] width 520 height 58
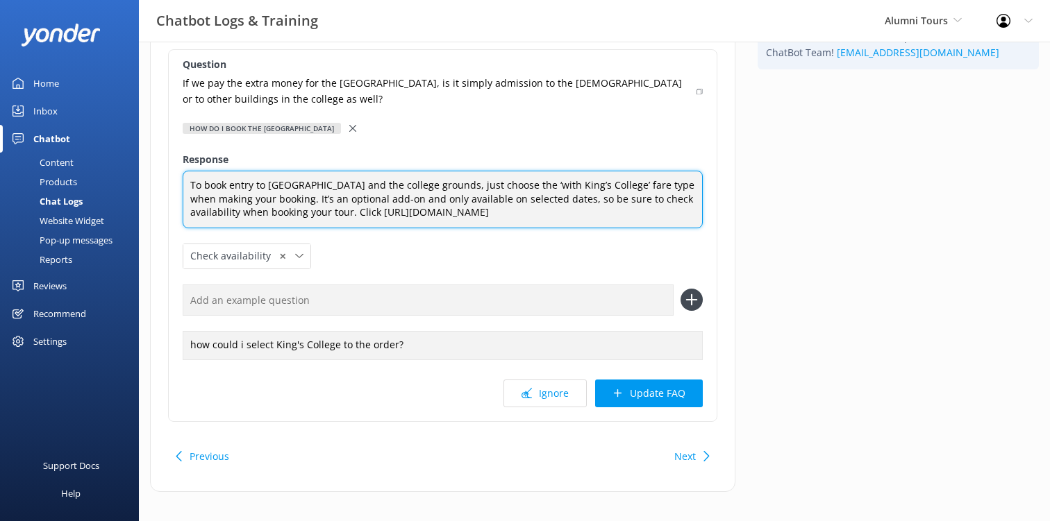
scroll to position [132, 0]
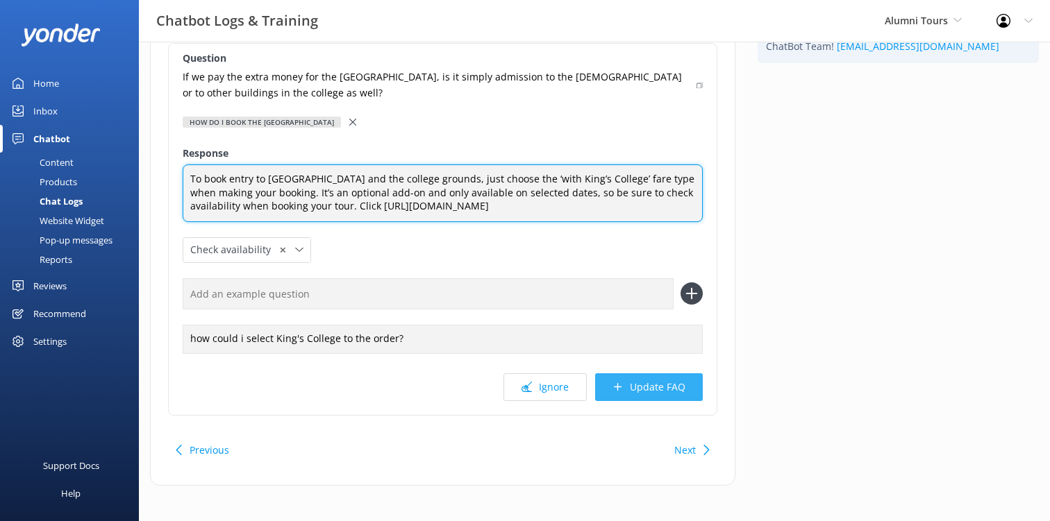
type textarea "To book entry to King’s College Chapel and the college grounds, just choose the…"
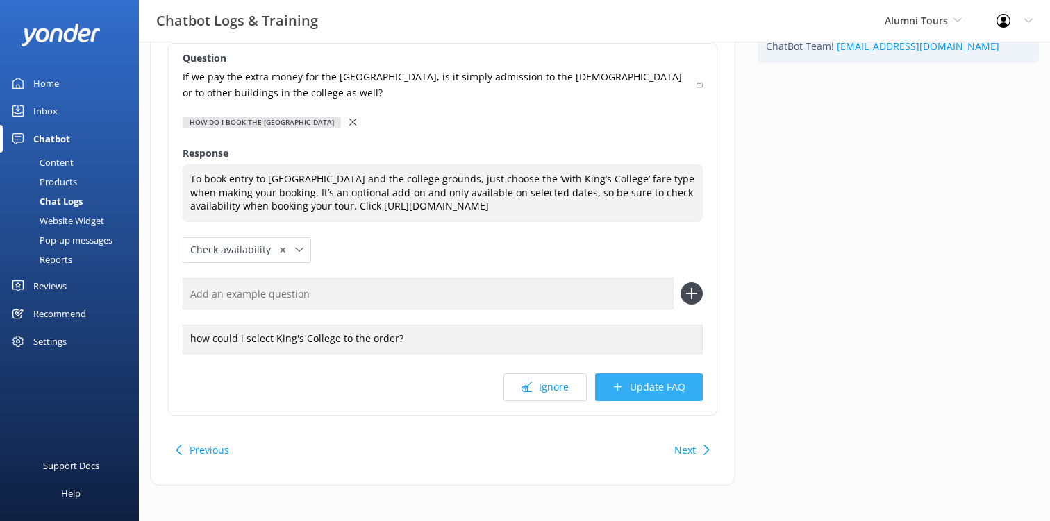
click at [617, 378] on button "Update FAQ" at bounding box center [649, 387] width 108 height 28
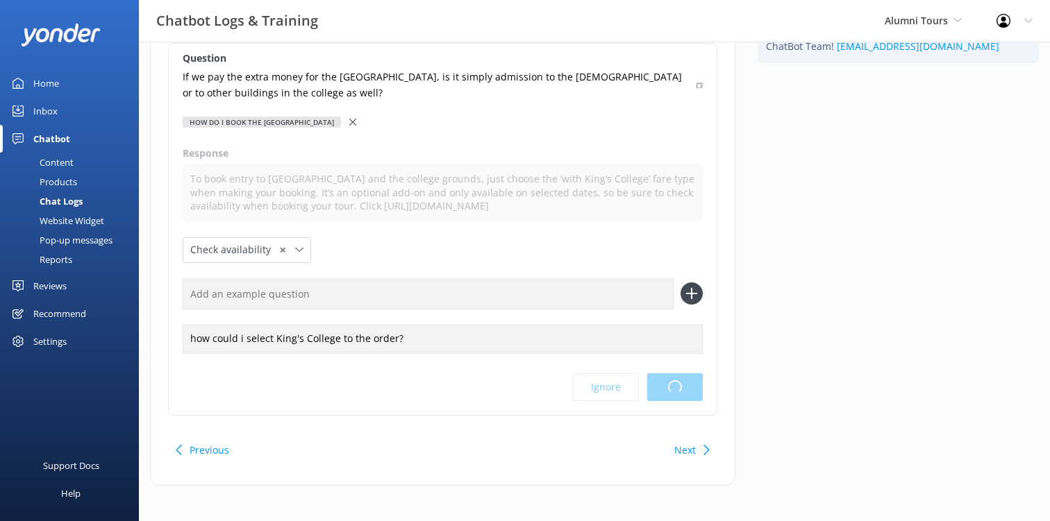
scroll to position [0, 0]
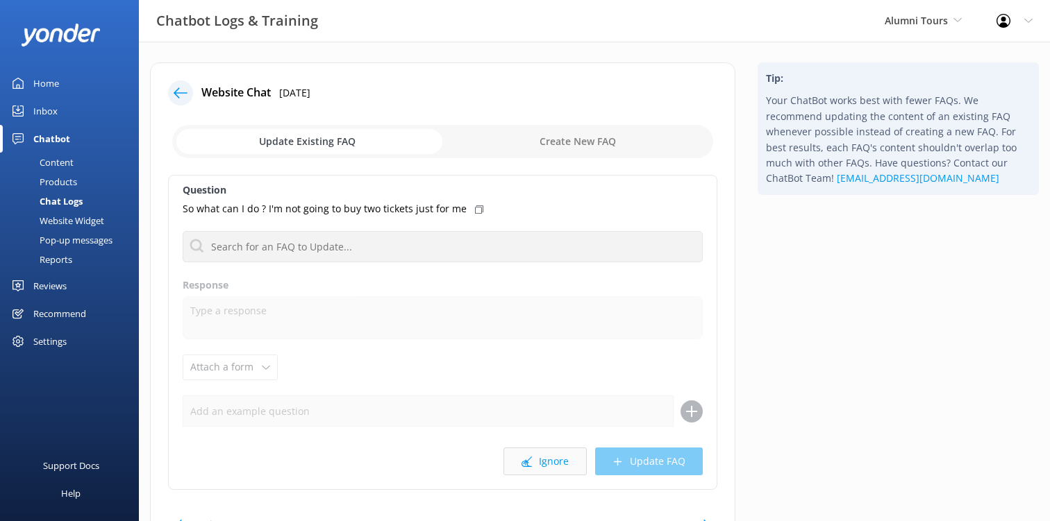
click at [546, 462] on button "Ignore" at bounding box center [544, 462] width 83 height 28
click at [540, 466] on button "Ignore" at bounding box center [544, 462] width 83 height 28
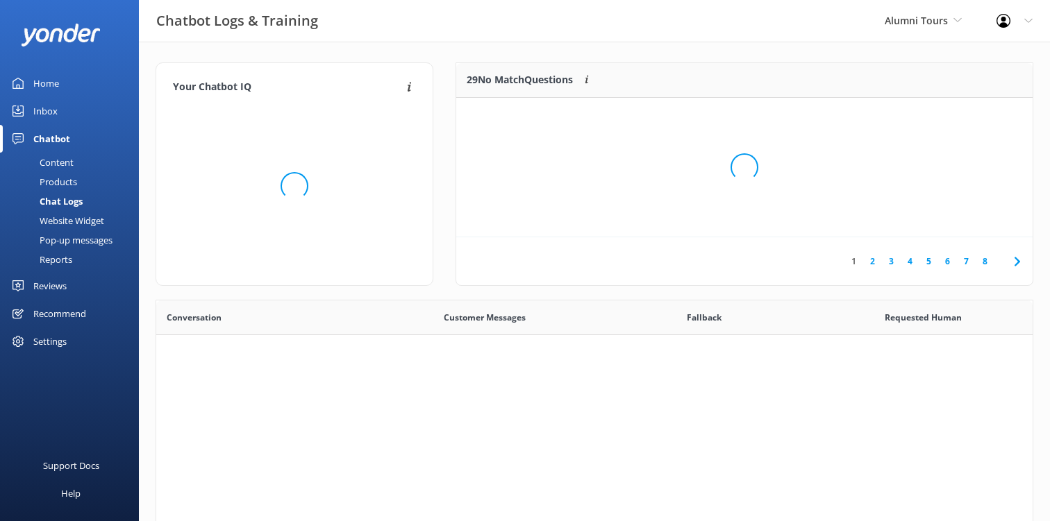
scroll to position [174, 576]
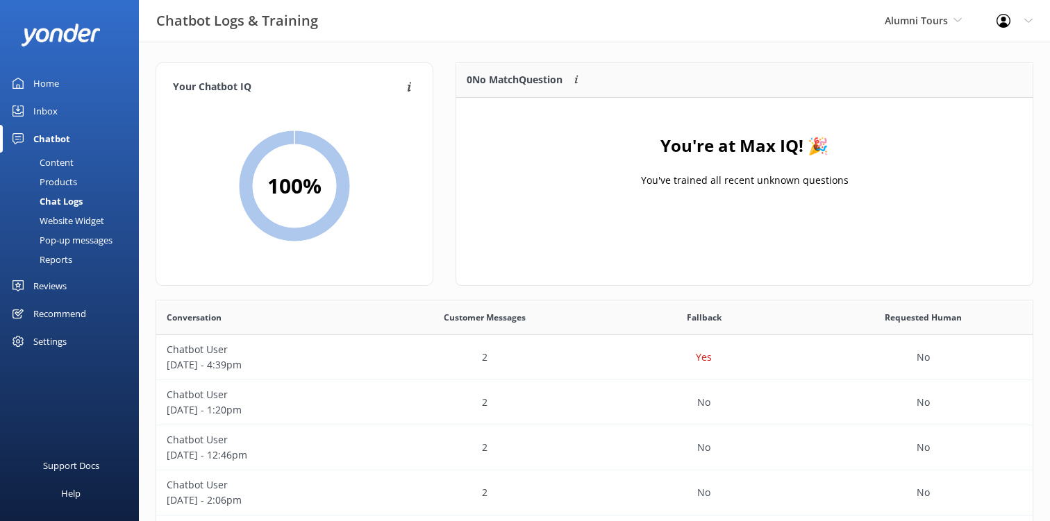
click at [48, 83] on div "Home" at bounding box center [46, 83] width 26 height 28
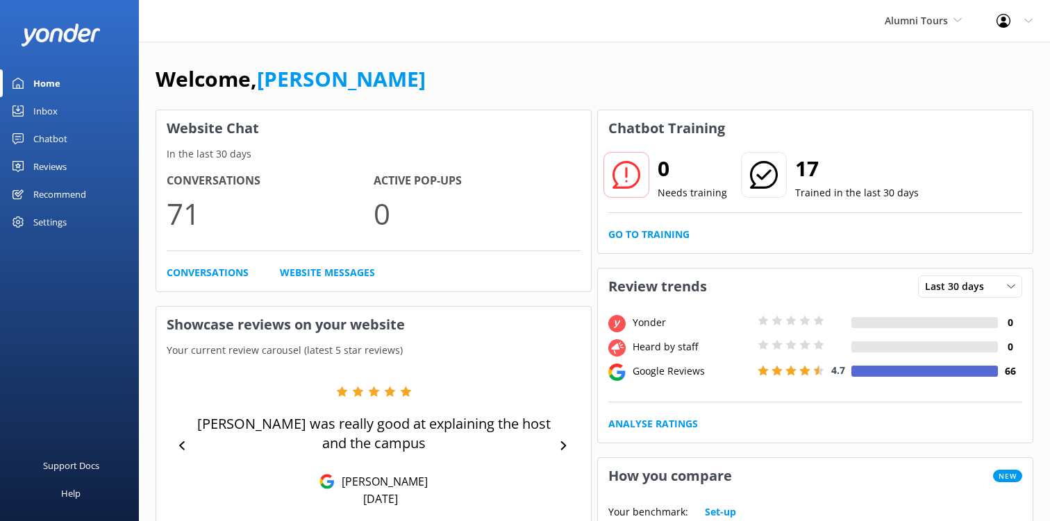
click at [42, 217] on div "Settings" at bounding box center [49, 222] width 33 height 28
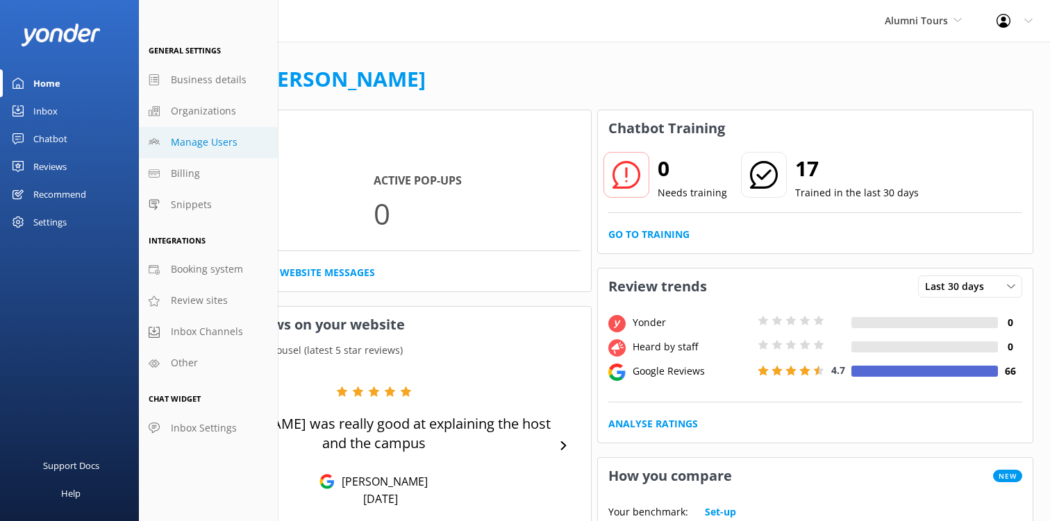
click at [192, 142] on span "Manage Users" at bounding box center [204, 142] width 67 height 15
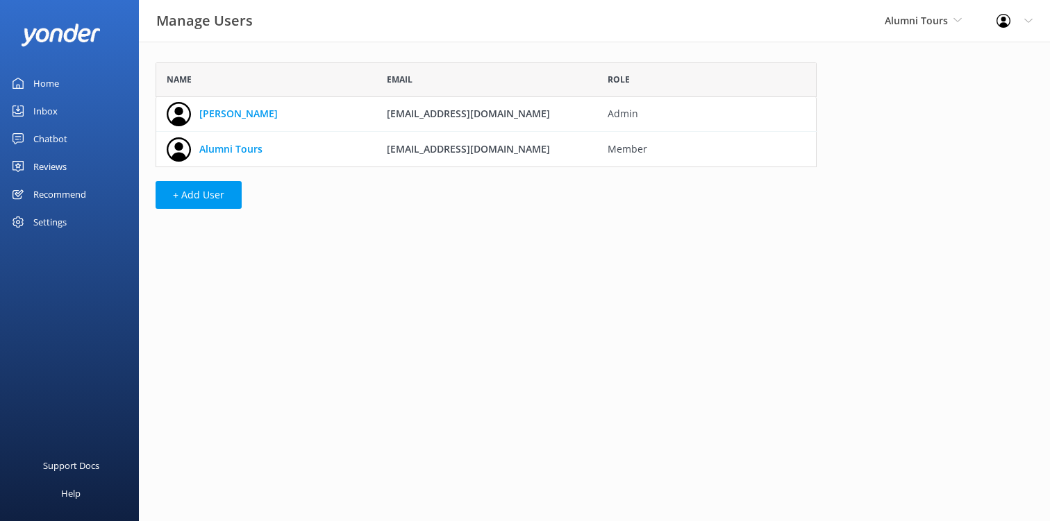
scroll to position [105, 661]
click at [239, 148] on link "Alumni Tours" at bounding box center [230, 149] width 63 height 15
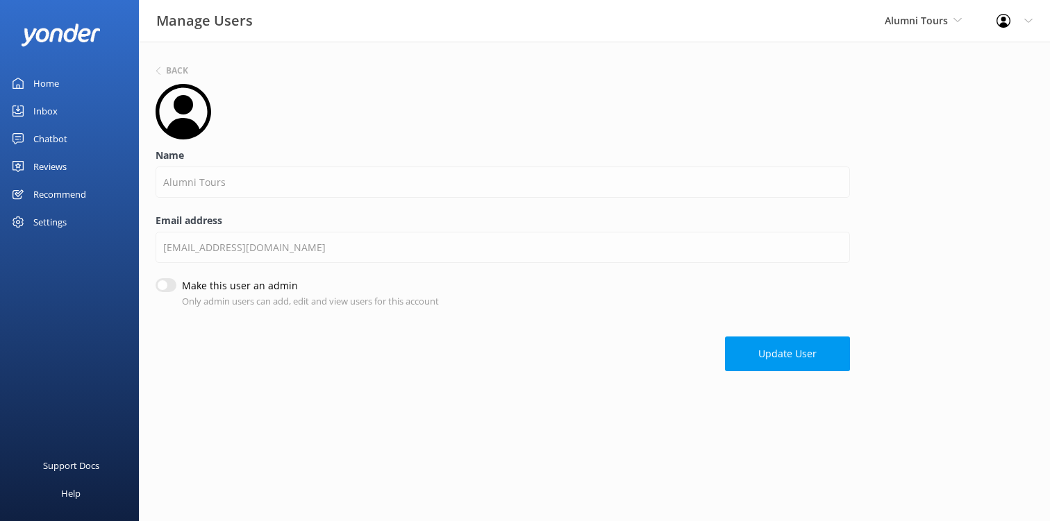
click at [1010, 22] on div at bounding box center [1007, 21] width 22 height 14
click at [984, 52] on link "Profile Settings" at bounding box center [980, 59] width 139 height 35
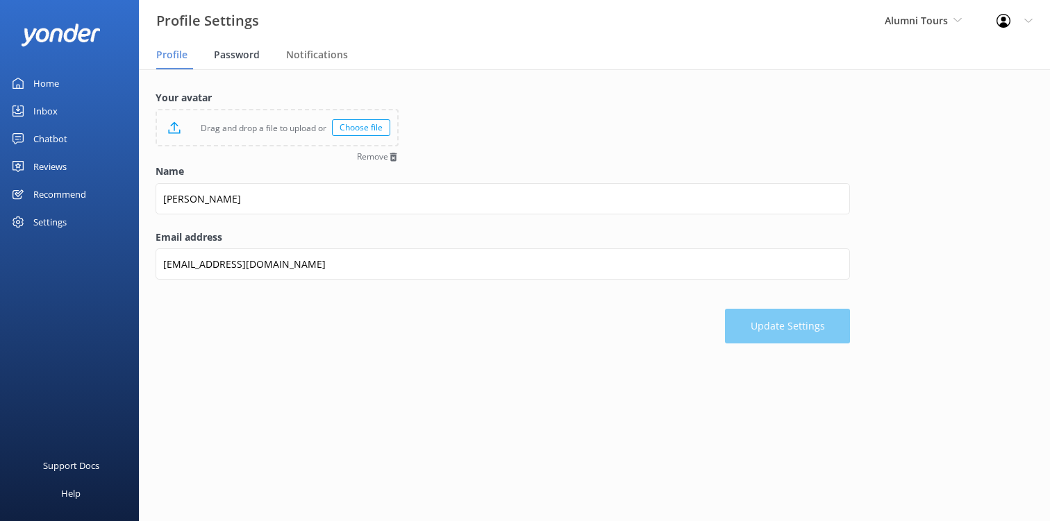
click at [243, 54] on span "Password" at bounding box center [237, 55] width 46 height 14
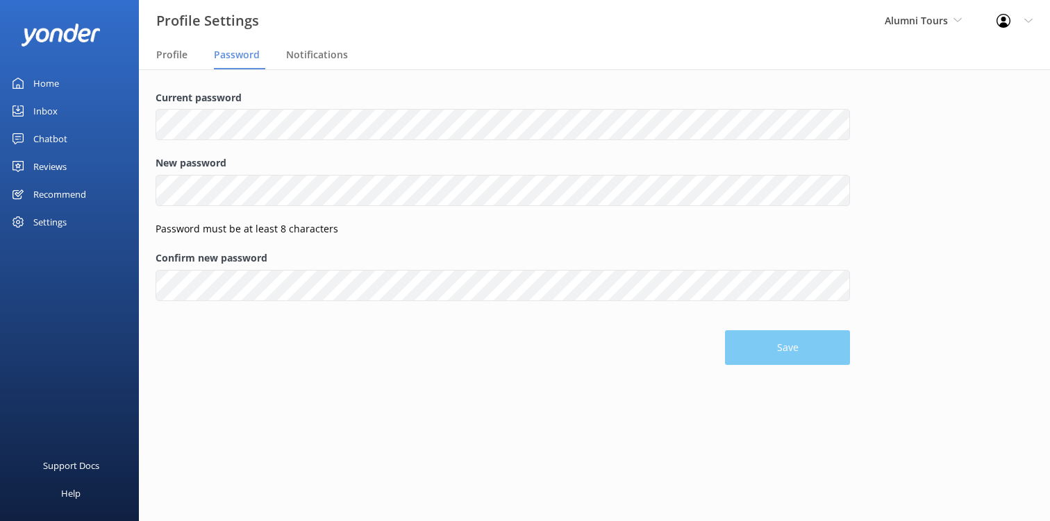
click at [72, 197] on div "Recommend" at bounding box center [59, 194] width 53 height 28
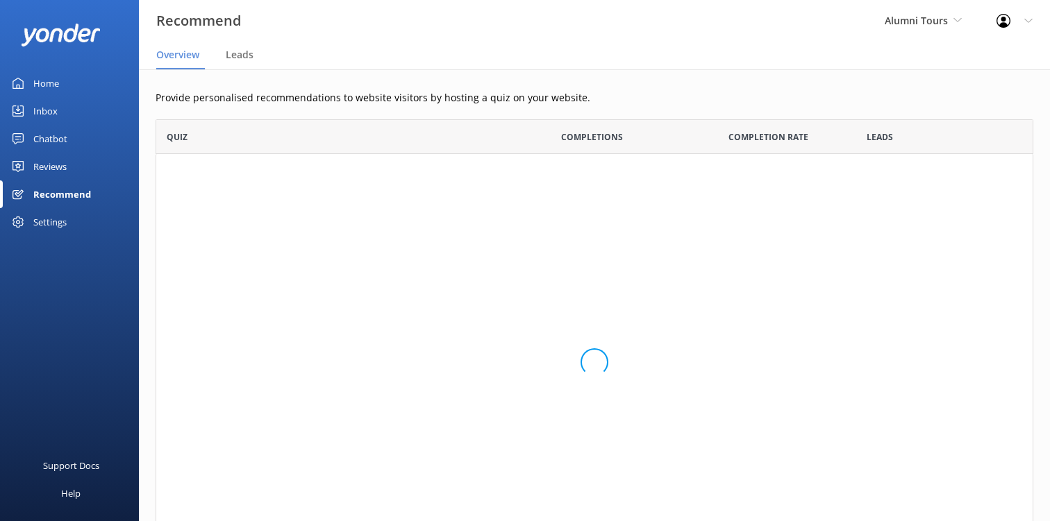
scroll to position [1, 1]
click at [65, 212] on div "Settings" at bounding box center [49, 222] width 33 height 28
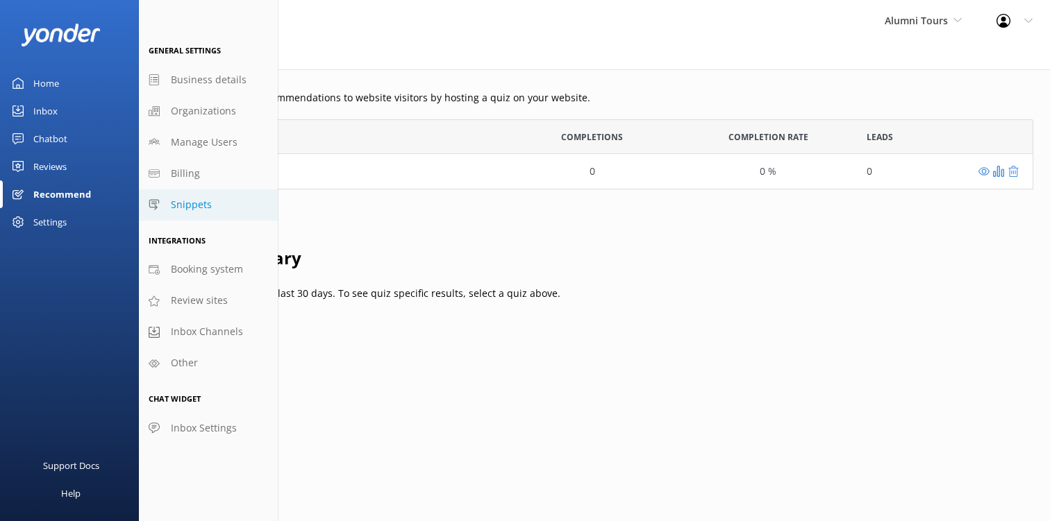
scroll to position [70, 877]
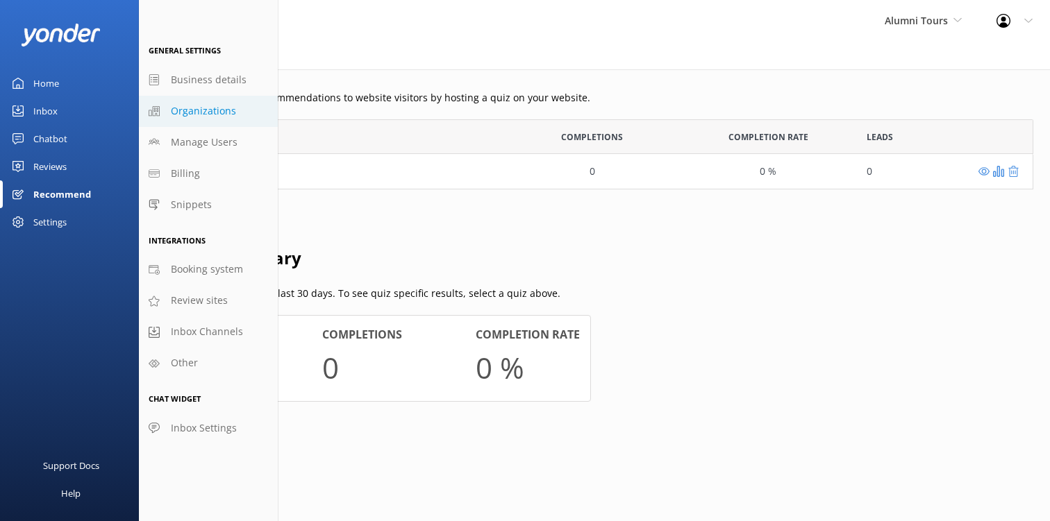
click at [224, 121] on link "Organizations" at bounding box center [208, 111] width 139 height 31
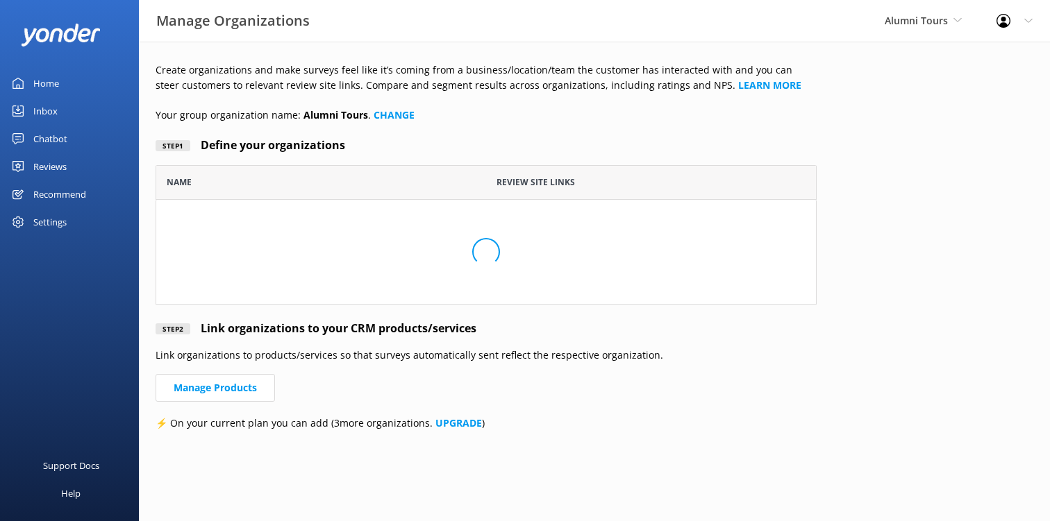
scroll to position [140, 661]
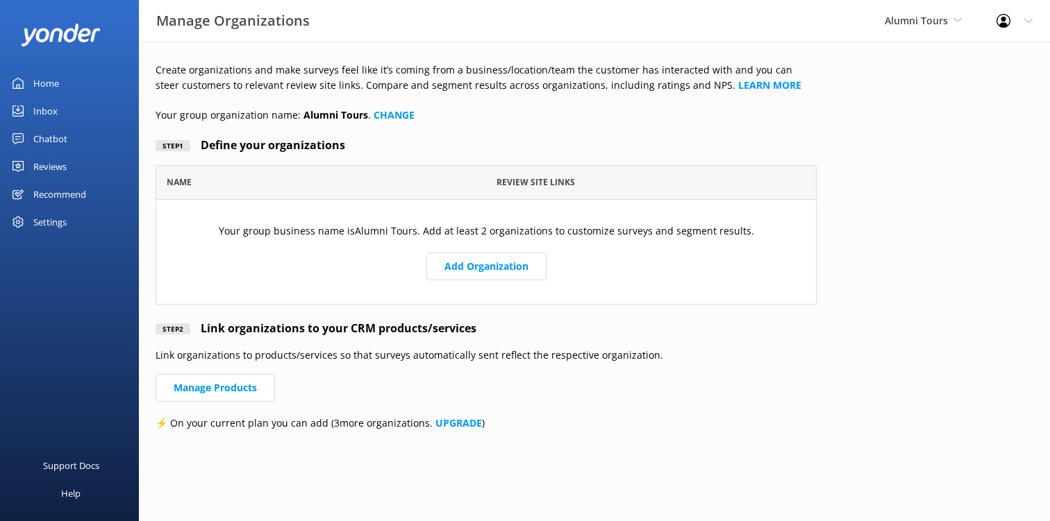
click at [52, 235] on div "Settings" at bounding box center [49, 222] width 33 height 28
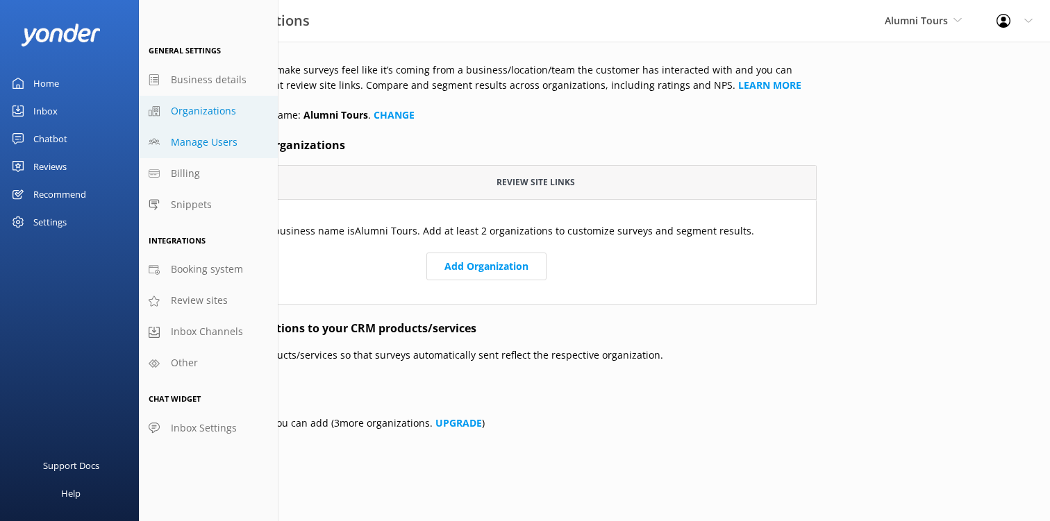
click at [190, 132] on link "Manage Users" at bounding box center [208, 142] width 139 height 31
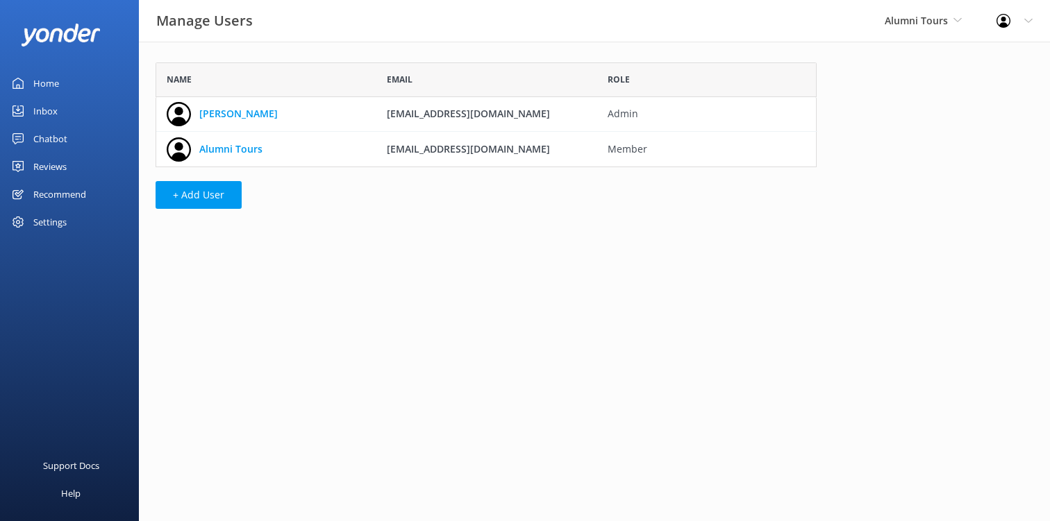
scroll to position [105, 661]
click at [221, 143] on link "Alumni Tours" at bounding box center [230, 149] width 63 height 15
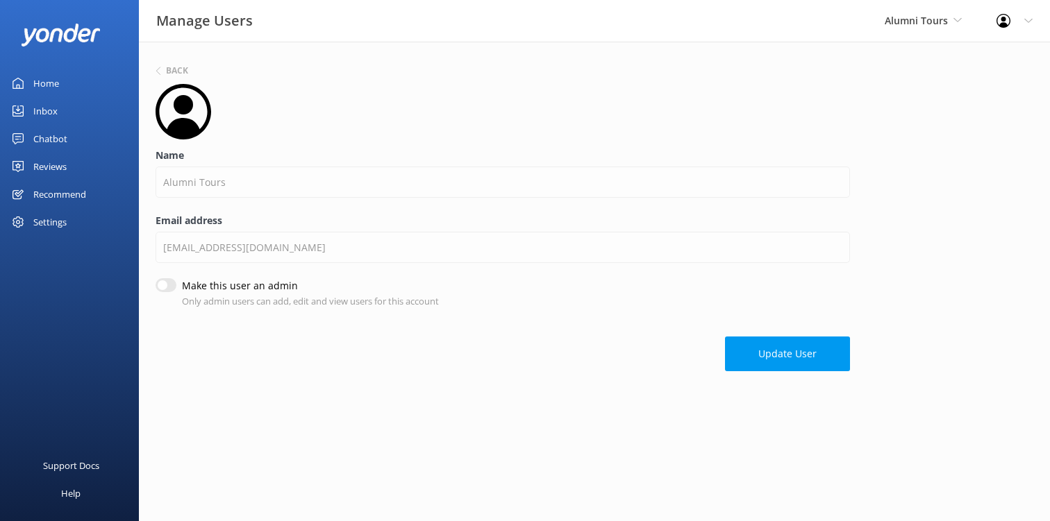
click at [53, 215] on div "Settings" at bounding box center [49, 222] width 33 height 28
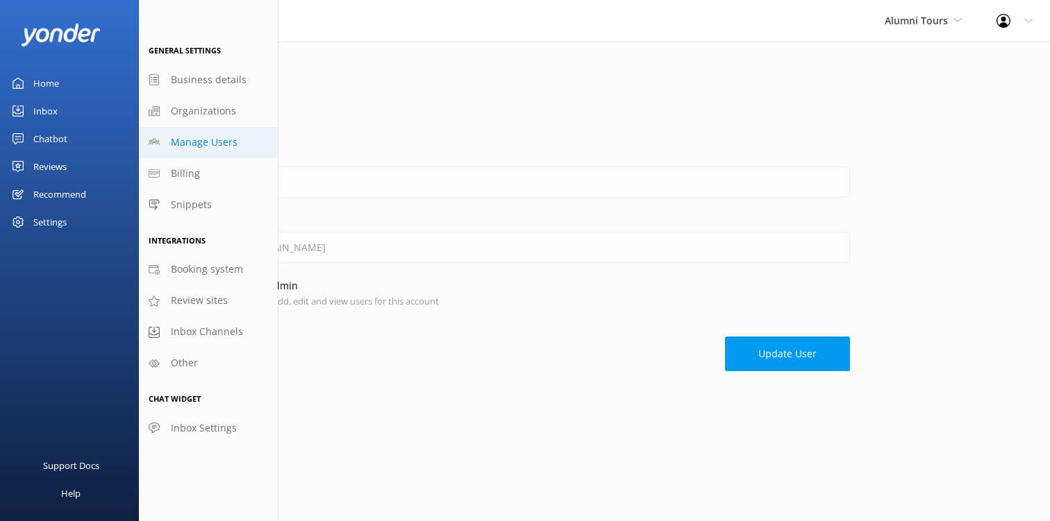
click at [209, 144] on span "Manage Users" at bounding box center [204, 142] width 67 height 15
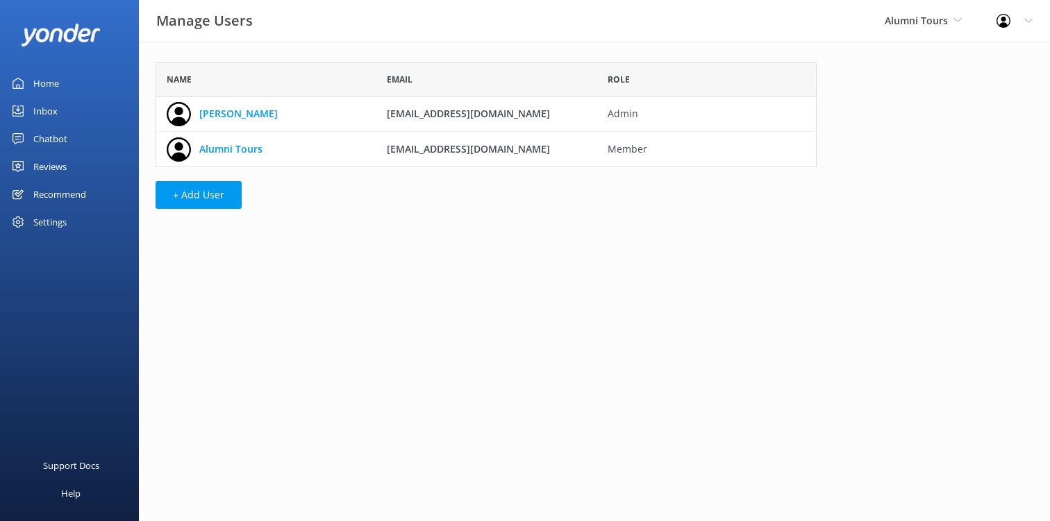
scroll to position [105, 661]
click at [214, 199] on button "+ Add User" at bounding box center [198, 195] width 86 height 28
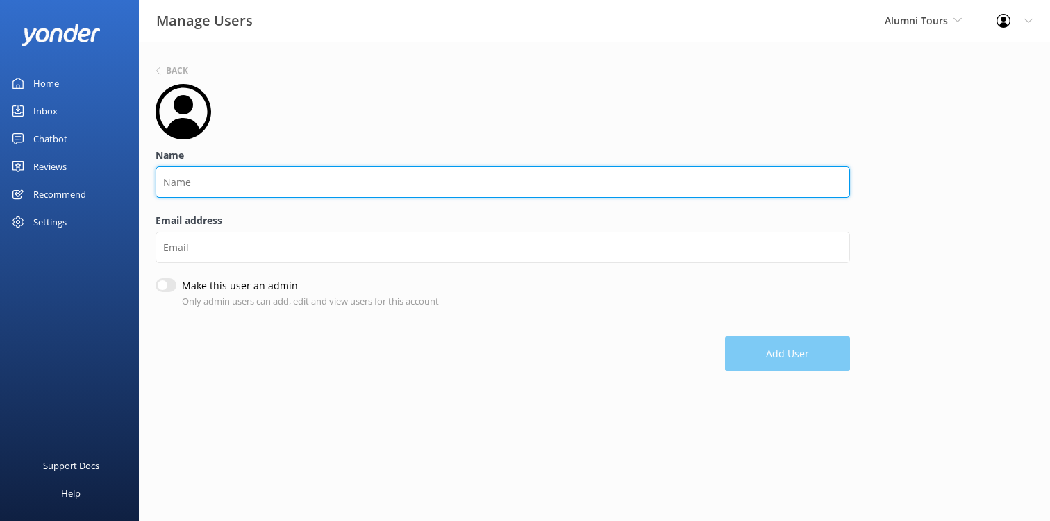
click at [190, 178] on input "Name" at bounding box center [502, 182] width 694 height 31
type input "Alumni Tours"
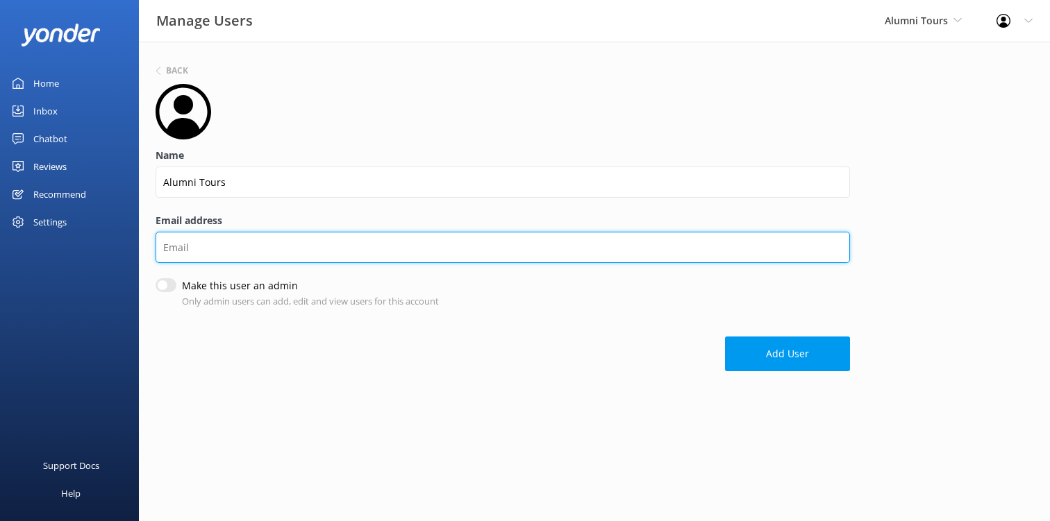
click at [245, 248] on input "Email address" at bounding box center [502, 247] width 694 height 31
type input "info@alumni.tours"
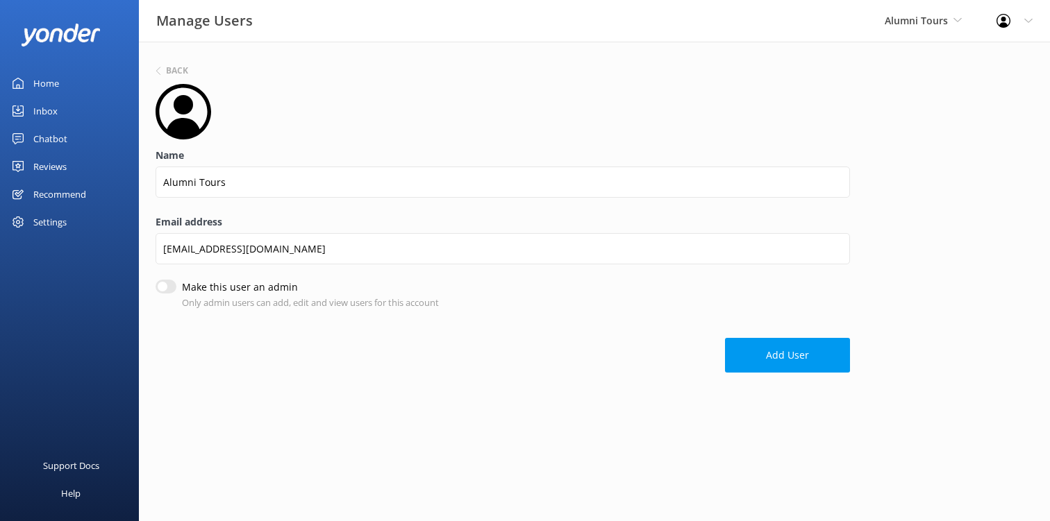
click at [172, 286] on input "Make this user an admin" at bounding box center [165, 287] width 21 height 14
click at [167, 287] on input "Make this user an admin" at bounding box center [165, 288] width 21 height 14
checkbox input "false"
click at [754, 364] on button "Add User" at bounding box center [787, 356] width 125 height 35
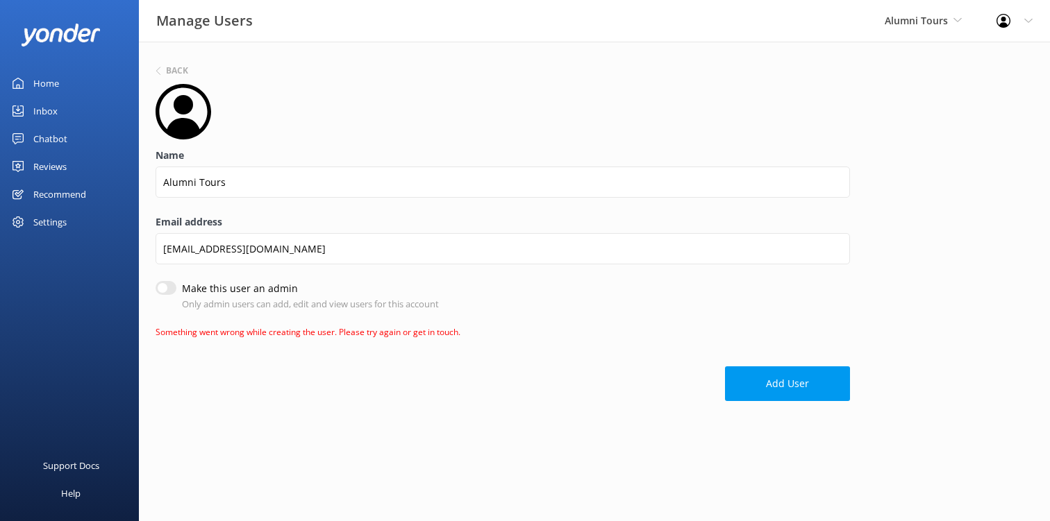
click at [42, 208] on div "Settings" at bounding box center [49, 222] width 33 height 28
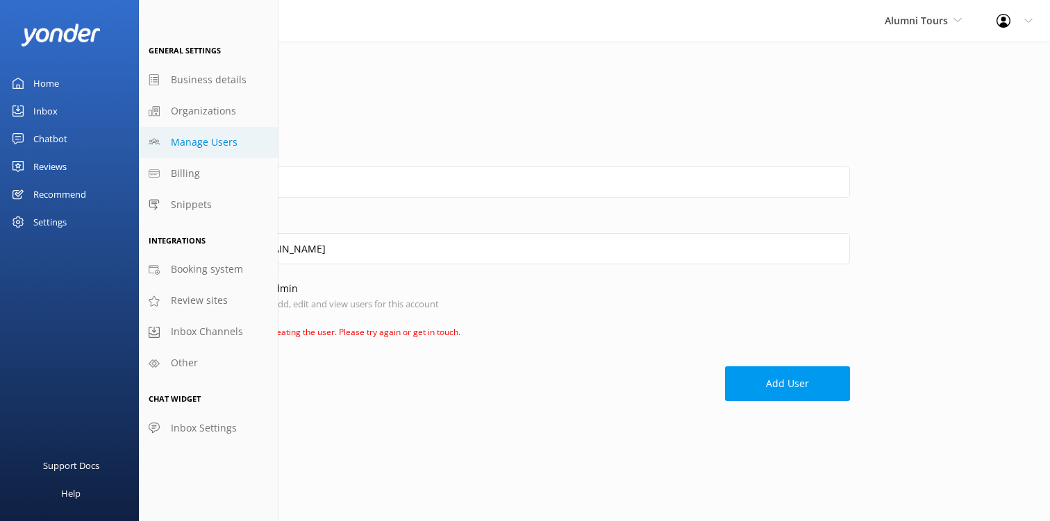
click at [203, 146] on span "Manage Users" at bounding box center [204, 142] width 67 height 15
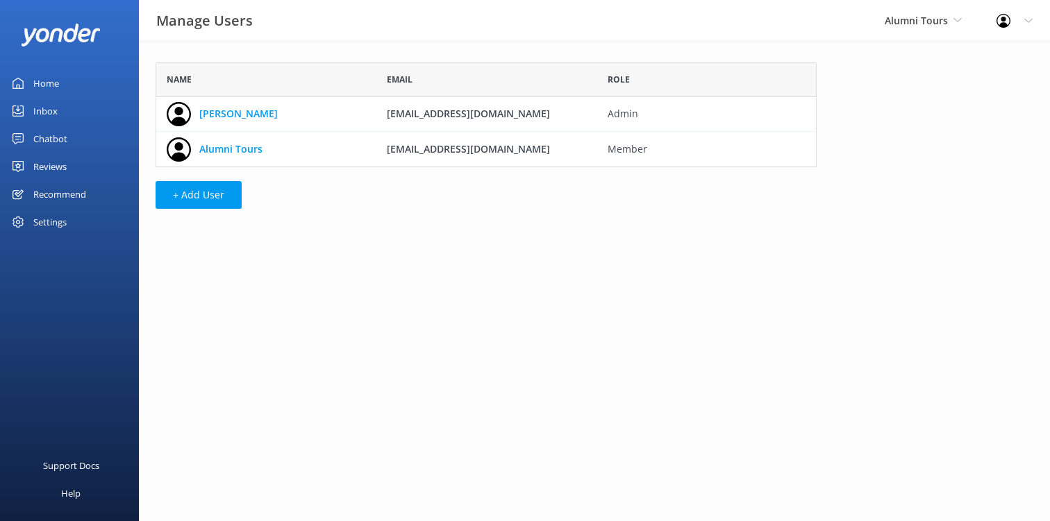
scroll to position [105, 661]
click at [1006, 13] on div "Profile Settings Logout" at bounding box center [1014, 21] width 71 height 42
click at [830, 106] on div "Name Email Role Adam Schumacher director@alumni.tours Admin Alumni Tours info@a…" at bounding box center [486, 139] width 694 height 195
